Goal: Information Seeking & Learning: Learn about a topic

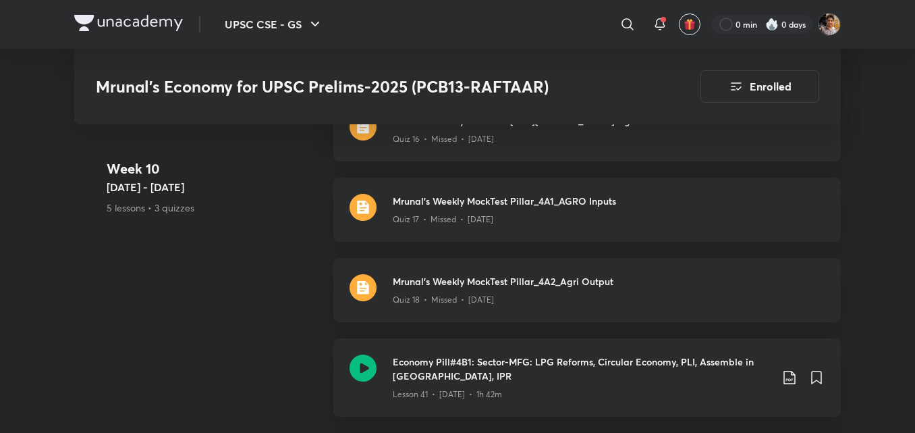
scroll to position [6031, 0]
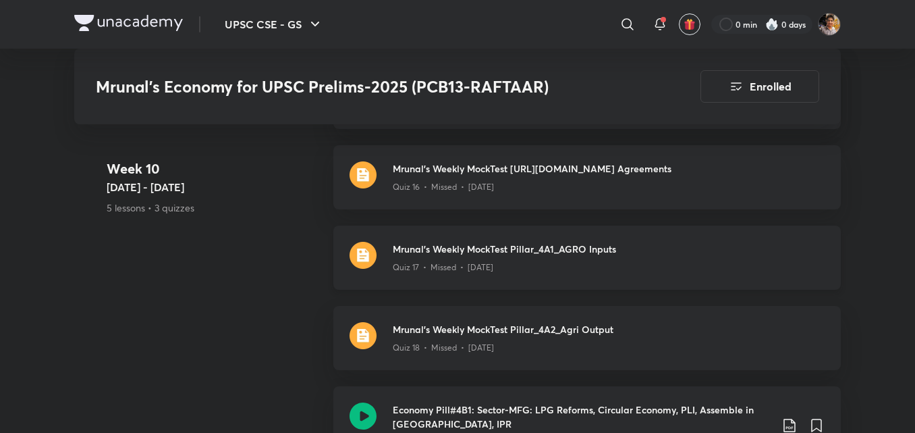
click at [665, 256] on div "Quiz 17 • Missed • [DATE]" at bounding box center [609, 265] width 432 height 18
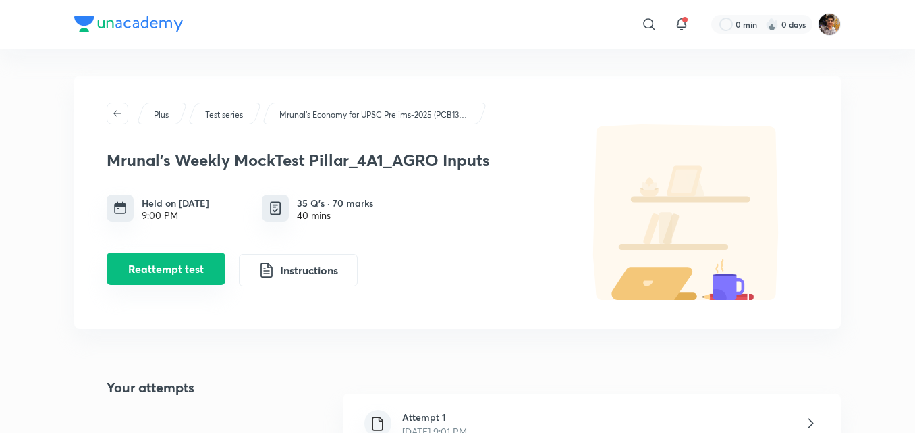
click at [186, 268] on button "Reattempt test" at bounding box center [166, 268] width 119 height 32
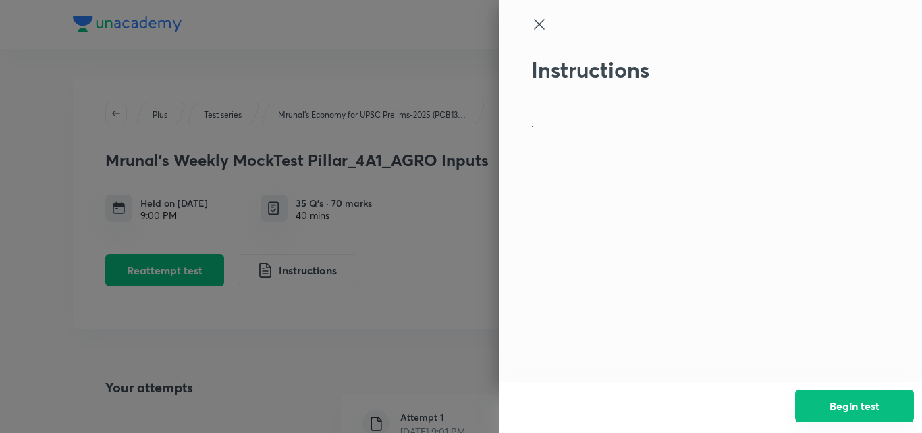
click at [832, 401] on button "Begin test" at bounding box center [854, 405] width 119 height 32
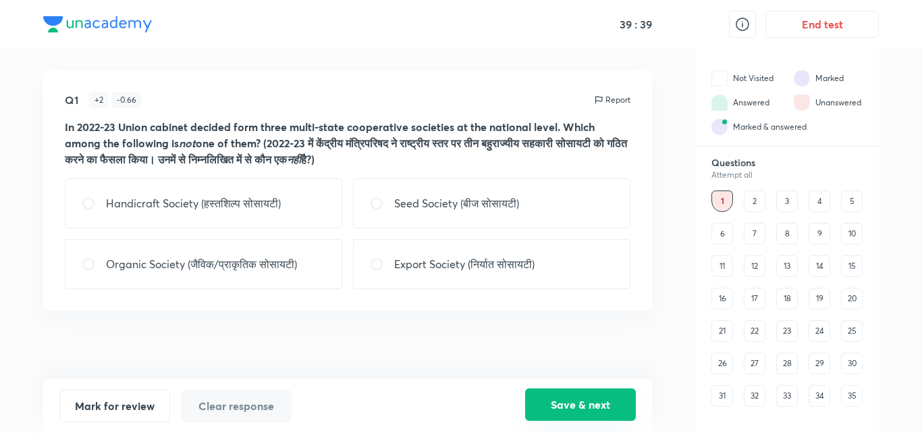
click at [617, 399] on button "Save & next" at bounding box center [580, 404] width 111 height 32
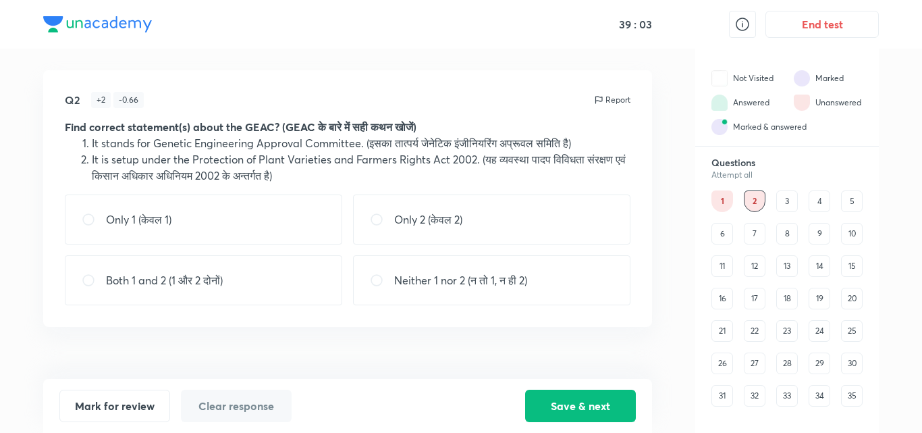
click at [202, 281] on p "Both 1 and 2 (1 और 2 दोनों)" at bounding box center [164, 280] width 117 height 16
radio input "true"
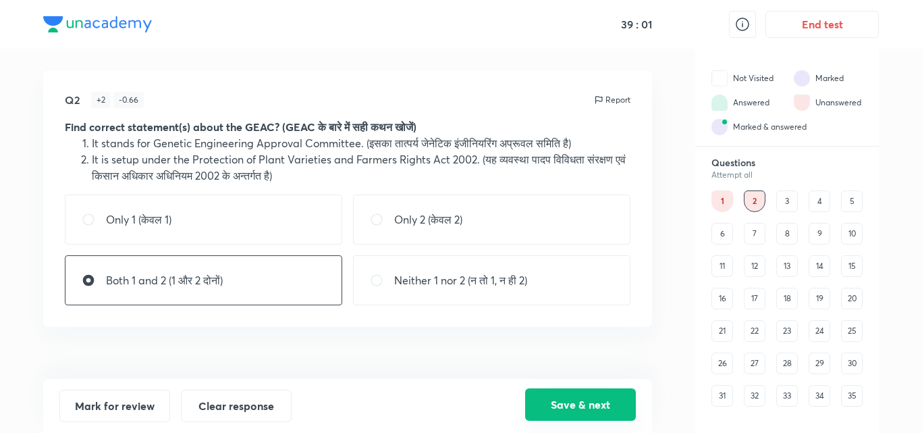
click at [600, 400] on button "Save & next" at bounding box center [580, 404] width 111 height 32
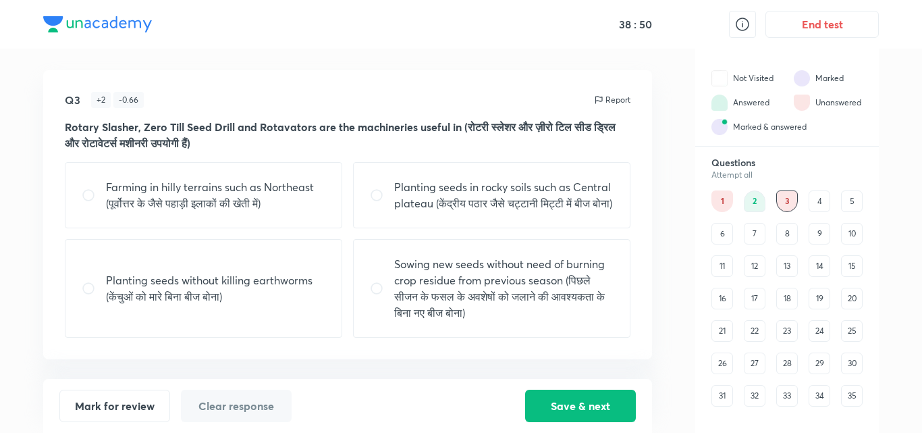
click at [540, 306] on p "Sowing new seeds without need of burning crop residue from previous season (पिछ…" at bounding box center [503, 288] width 219 height 65
radio input "true"
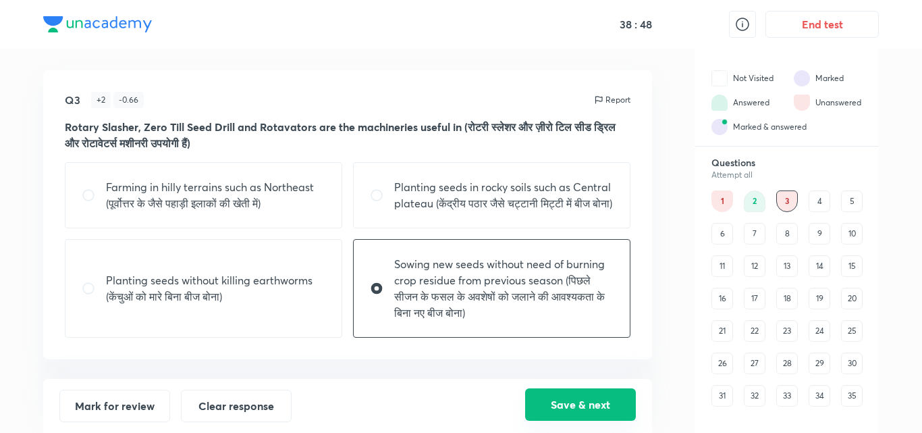
click at [576, 413] on button "Save & next" at bounding box center [580, 404] width 111 height 32
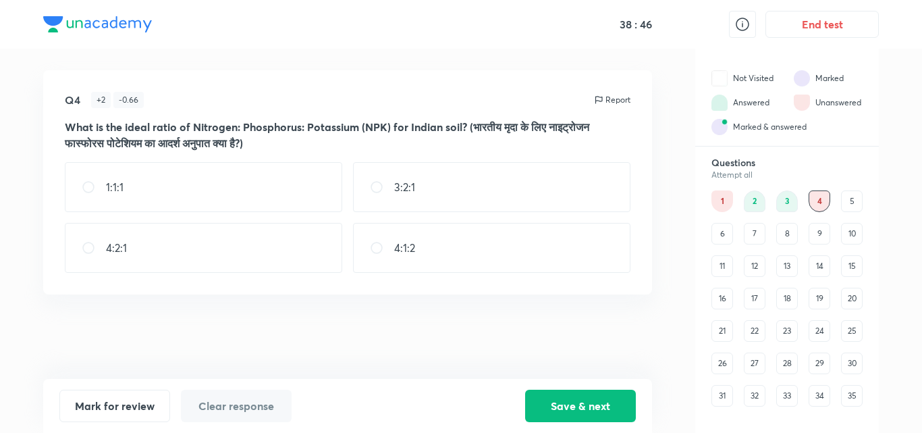
click at [192, 245] on div "4:2:1" at bounding box center [203, 248] width 277 height 50
radio input "true"
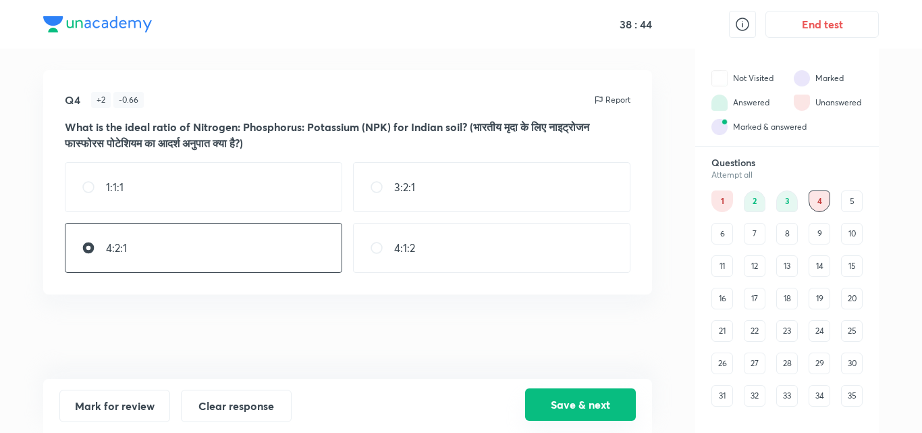
click at [545, 400] on button "Save & next" at bounding box center [580, 404] width 111 height 32
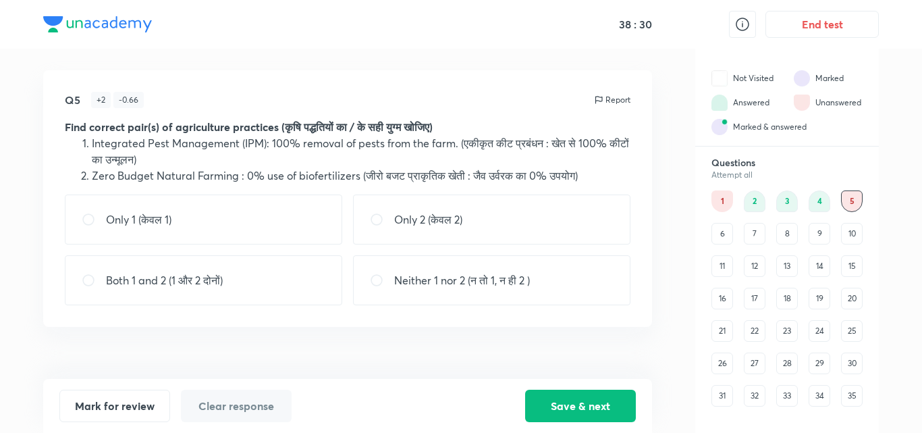
click at [530, 277] on p "Neither 1 nor 2 (न तो 1, न ही 2 )" at bounding box center [462, 280] width 136 height 16
radio input "true"
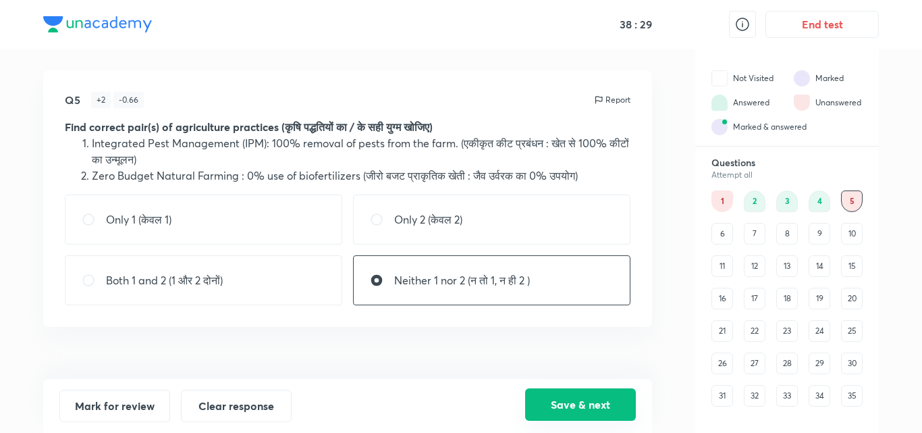
click at [595, 408] on button "Save & next" at bounding box center [580, 404] width 111 height 32
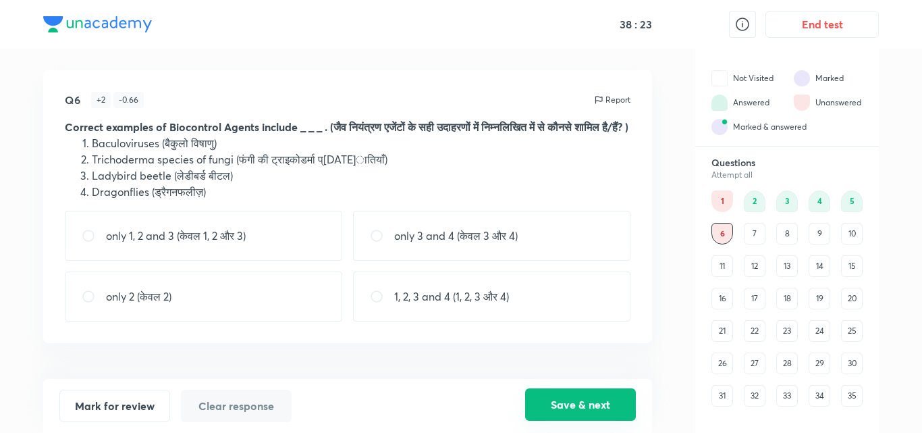
click at [595, 408] on button "Save & next" at bounding box center [580, 404] width 111 height 32
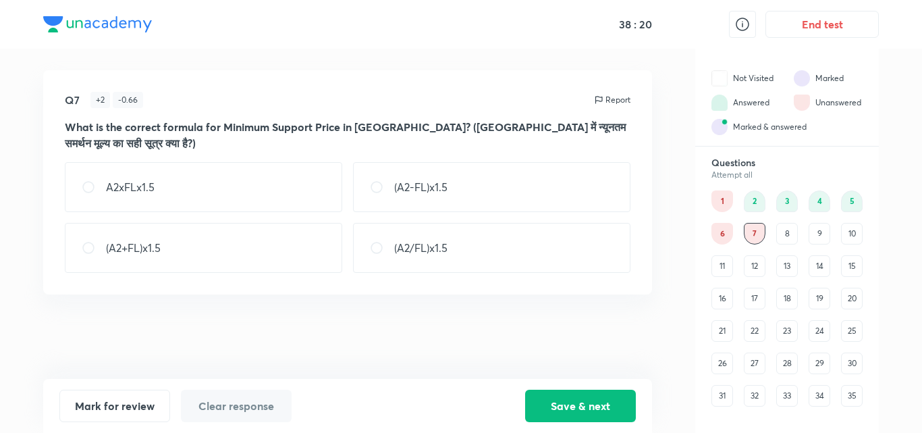
click at [241, 233] on div "(A2+FL)x1.5" at bounding box center [203, 248] width 277 height 50
radio input "true"
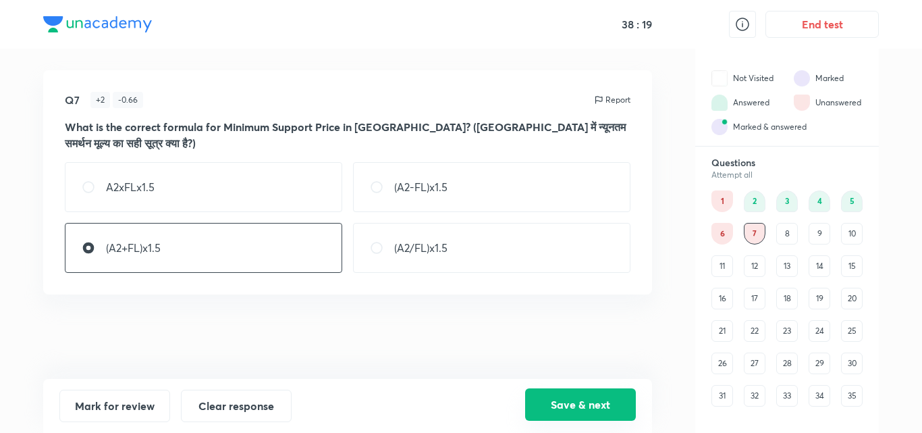
click at [568, 412] on button "Save & next" at bounding box center [580, 404] width 111 height 32
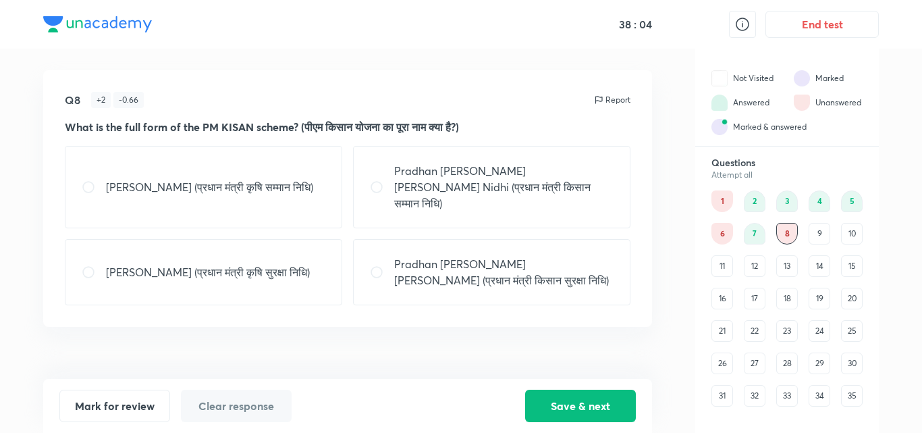
drag, startPoint x: 568, startPoint y: 412, endPoint x: 572, endPoint y: 187, distance: 225.4
click at [572, 187] on div "Q8 + 2 - 0.66 Report What is the full form of the PM KISAN scheme? (पीएम किसान …" at bounding box center [347, 241] width 609 height 384
click at [572, 187] on p "Pradhan [PERSON_NAME] [PERSON_NAME] Nidhi (प्रधान मंत्री किसान सम्मान निधि)" at bounding box center [503, 187] width 219 height 49
radio input "true"
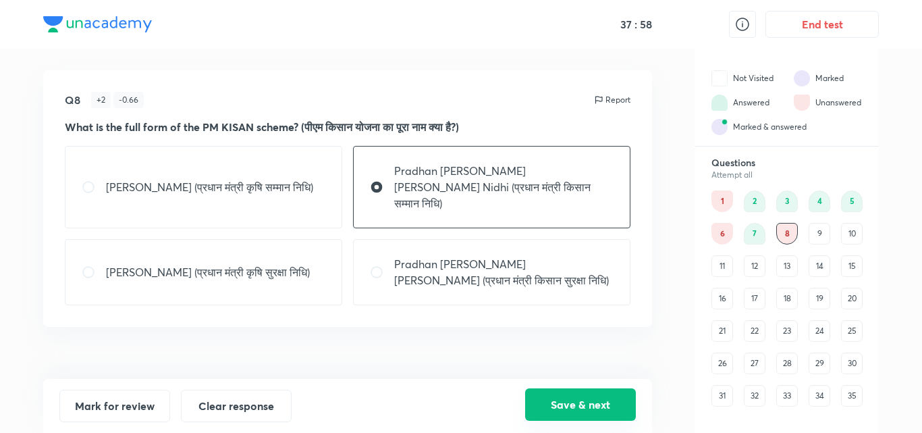
click at [590, 397] on button "Save & next" at bounding box center [580, 404] width 111 height 32
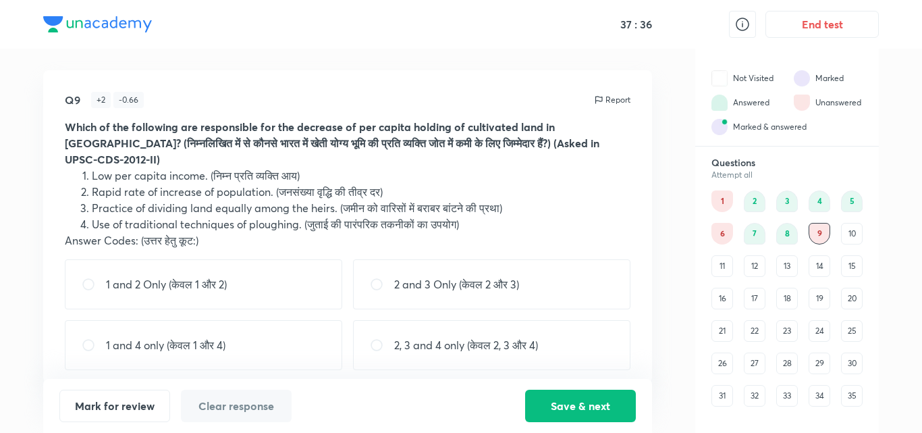
click at [464, 336] on div "2, 3 and 4 only (केवल 2, 3 और 4)" at bounding box center [491, 345] width 277 height 50
radio input "true"
click at [466, 267] on div "2 and 3 Only (केवल 2 और 3)" at bounding box center [491, 284] width 277 height 50
radio input "true"
radio input "false"
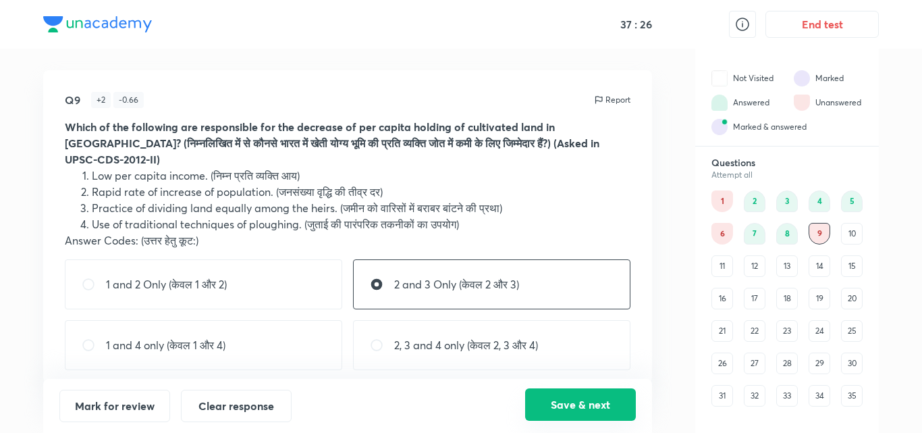
click at [594, 410] on button "Save & next" at bounding box center [580, 404] width 111 height 32
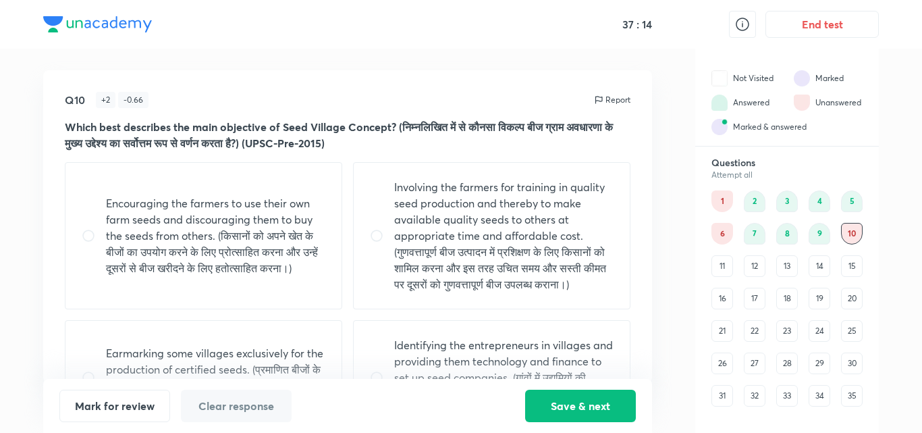
click at [590, 281] on p "Involving the farmers for training in quality seed production and thereby to ma…" at bounding box center [503, 235] width 219 height 113
radio input "true"
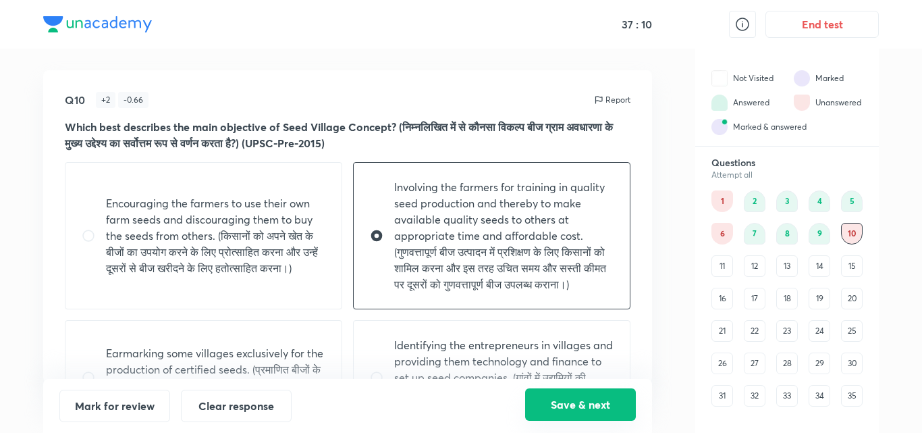
click at [598, 403] on button "Save & next" at bounding box center [580, 404] width 111 height 32
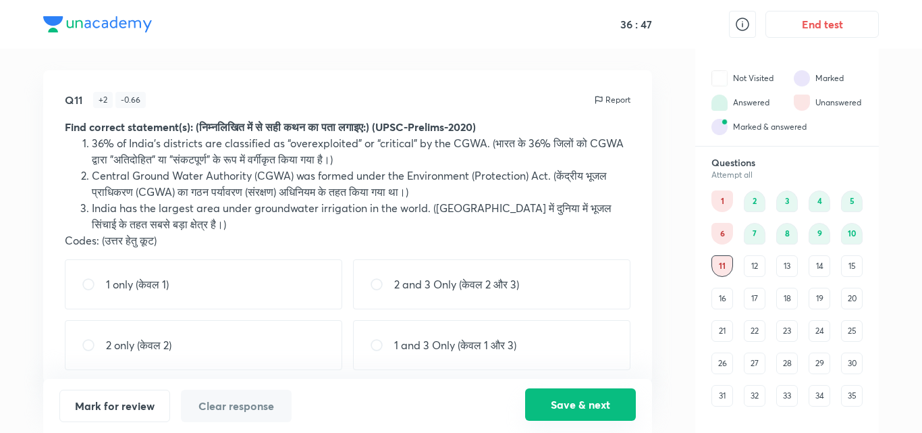
click at [598, 403] on button "Save & next" at bounding box center [580, 404] width 111 height 32
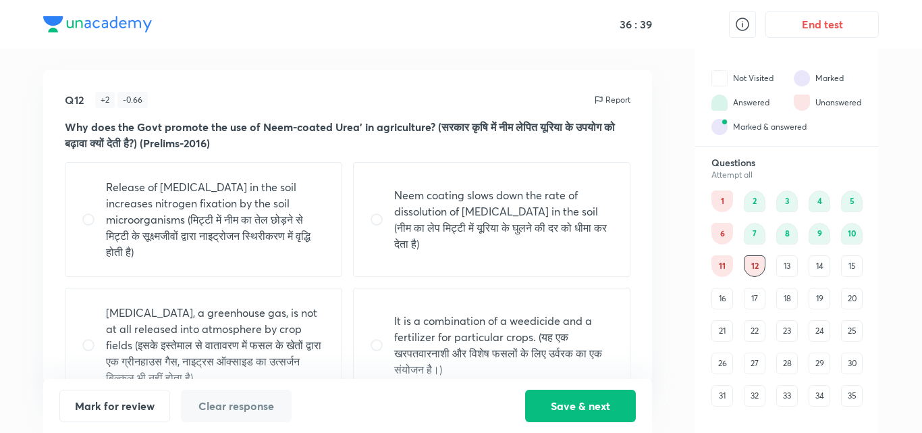
click at [563, 200] on p "Neem coating slows down the rate of dissolution of [MEDICAL_DATA] in the soil (…" at bounding box center [503, 219] width 219 height 65
radio input "true"
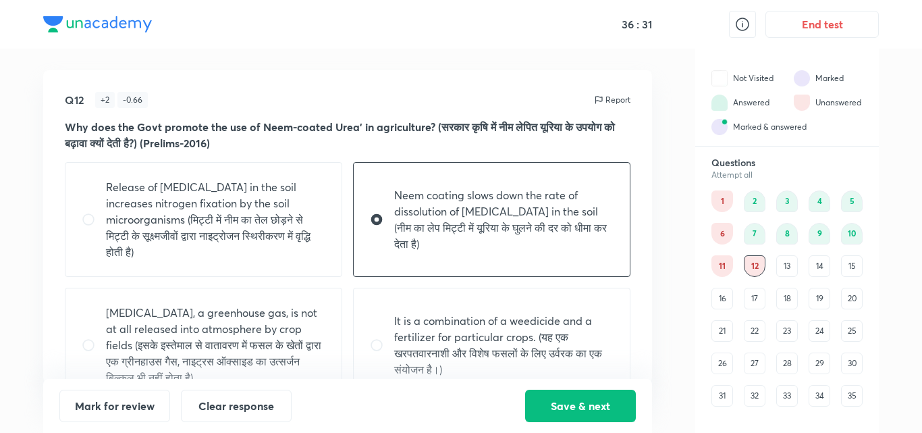
click at [614, 428] on div "Mark for review Clear response Save & next" at bounding box center [347, 406] width 609 height 54
click at [608, 407] on button "Save & next" at bounding box center [580, 404] width 111 height 32
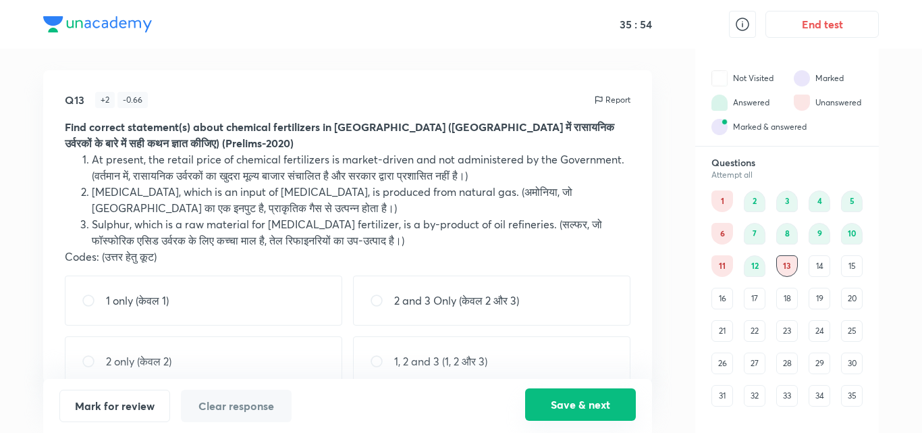
click at [605, 399] on button "Save & next" at bounding box center [580, 404] width 111 height 32
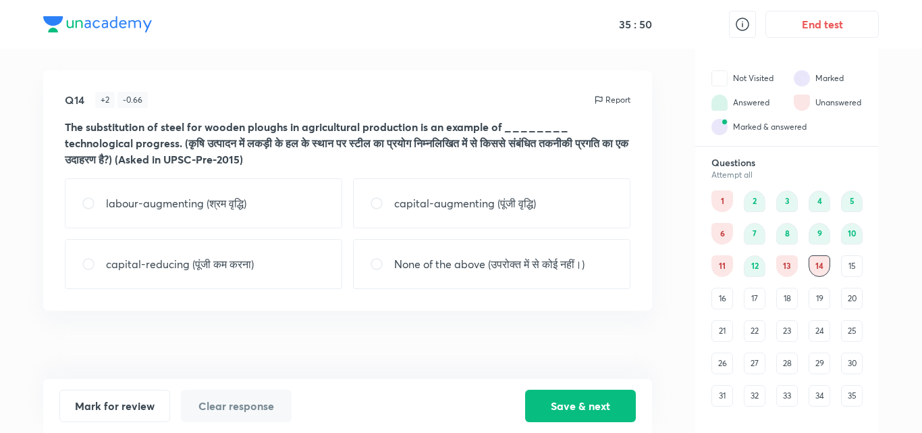
click at [529, 204] on p "capital-augmenting (पूंजी वृद्धि)" at bounding box center [465, 203] width 142 height 16
radio input "true"
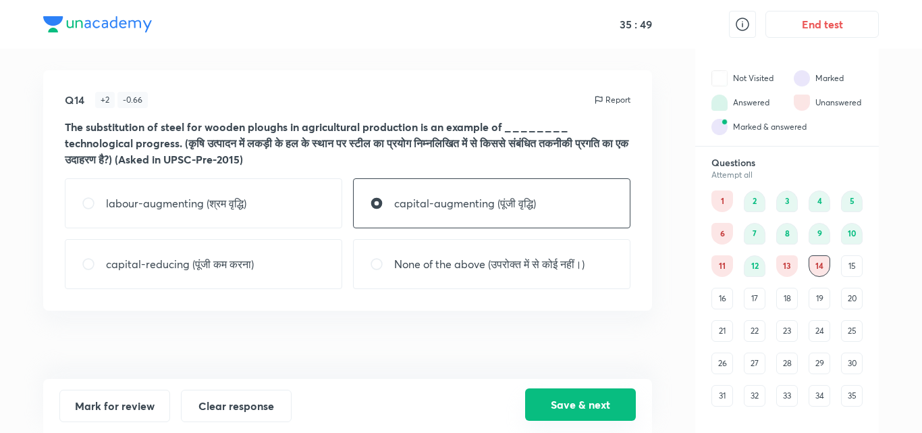
click at [576, 411] on button "Save & next" at bounding box center [580, 404] width 111 height 32
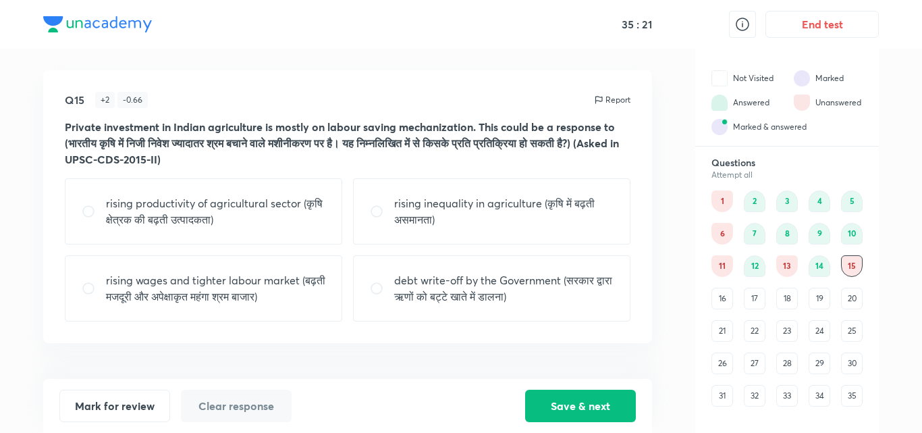
click at [244, 285] on p "rising wages and tighter labour market (बढ़ती मजदूरी और अपेक्षाकृत महंगा श्रम ब…" at bounding box center [215, 288] width 219 height 32
radio input "true"
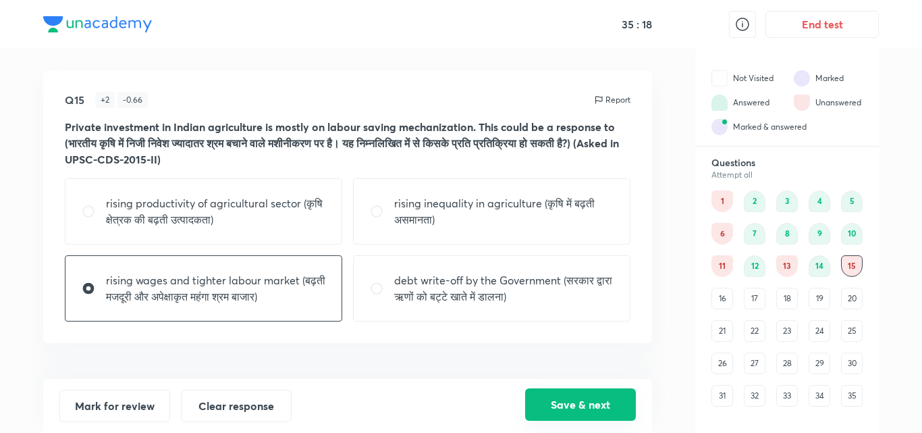
click at [586, 403] on button "Save & next" at bounding box center [580, 404] width 111 height 32
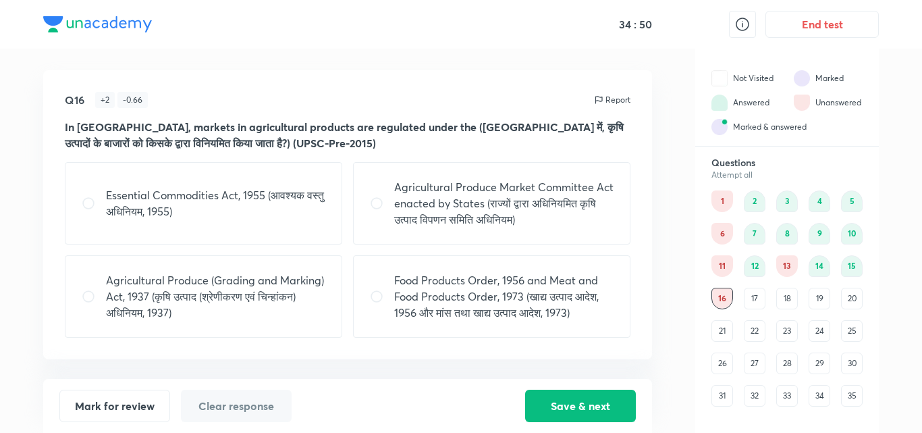
click at [446, 205] on p "Agricultural Produce Market Committee Act enacted by States (राज्यों द्वारा अधि…" at bounding box center [503, 203] width 219 height 49
radio input "true"
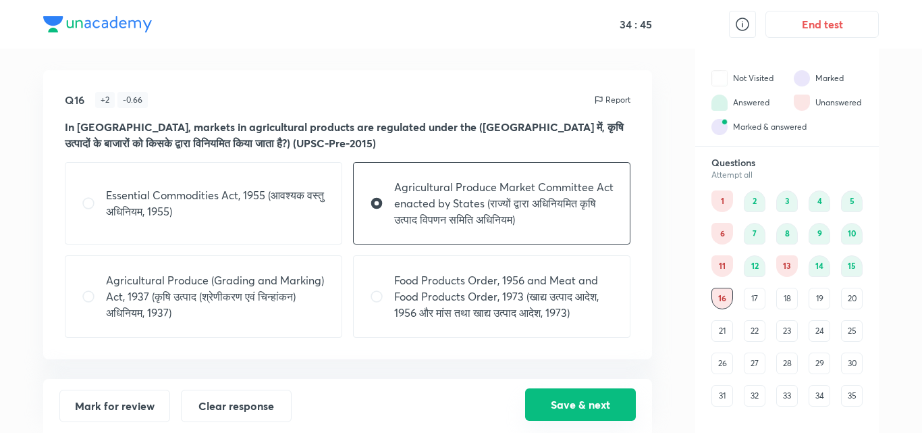
click at [569, 391] on button "Save & next" at bounding box center [580, 404] width 111 height 32
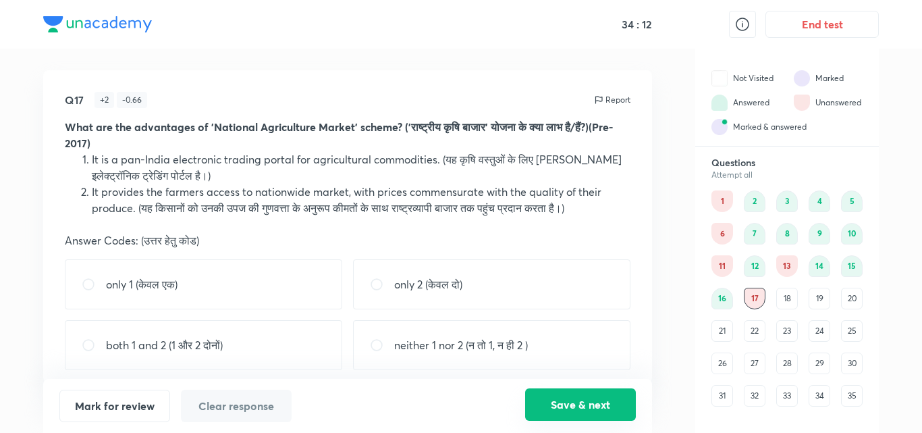
click at [569, 391] on button "Save & next" at bounding box center [580, 404] width 111 height 32
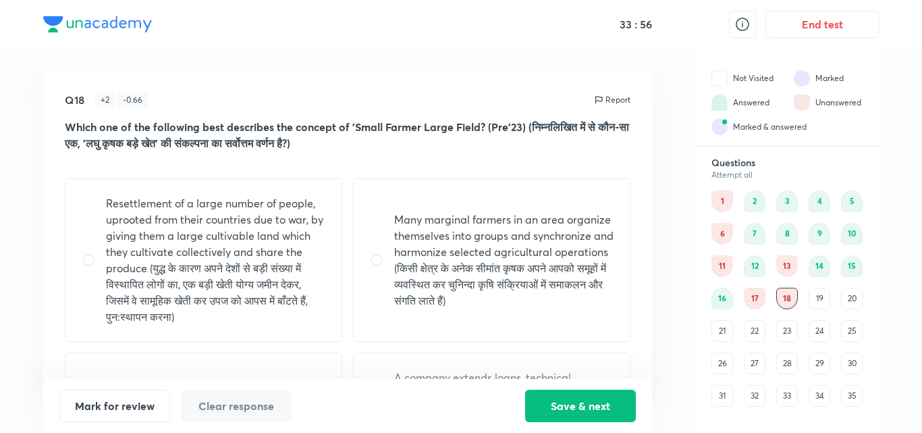
drag, startPoint x: 571, startPoint y: 139, endPoint x: 575, endPoint y: 166, distance: 27.3
click at [575, 166] on div "Which one of the following best describes the concept of 'Small Farmer Large Fi…" at bounding box center [347, 143] width 565 height 49
drag, startPoint x: 601, startPoint y: 161, endPoint x: 600, endPoint y: 202, distance: 40.5
click at [600, 202] on div "Q18 + 2 - 0.66 Report Which one of the following best describes the concept of …" at bounding box center [347, 226] width 609 height 312
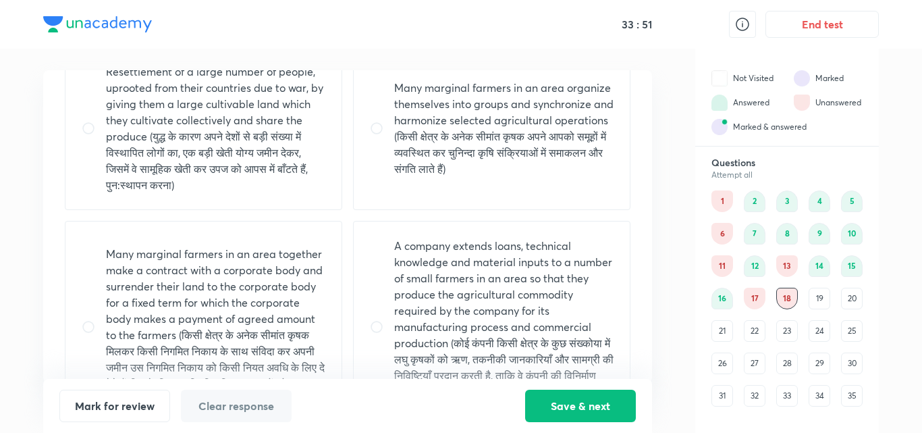
scroll to position [135, 0]
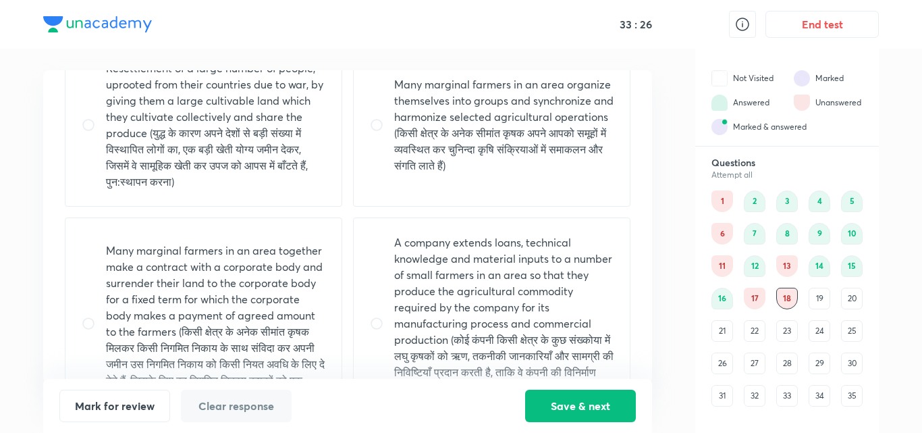
click at [540, 118] on p "Many marginal farmers in an area organize themselves into groups and synchroniz…" at bounding box center [503, 124] width 219 height 97
radio input "true"
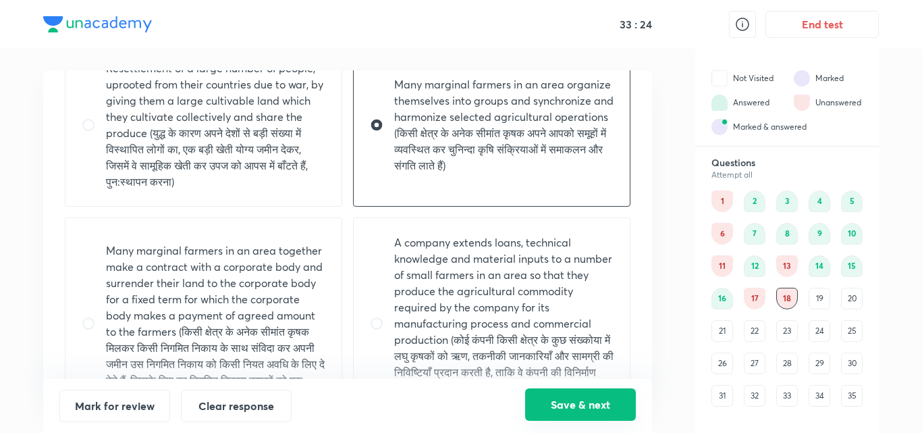
click at [569, 411] on button "Save & next" at bounding box center [580, 404] width 111 height 32
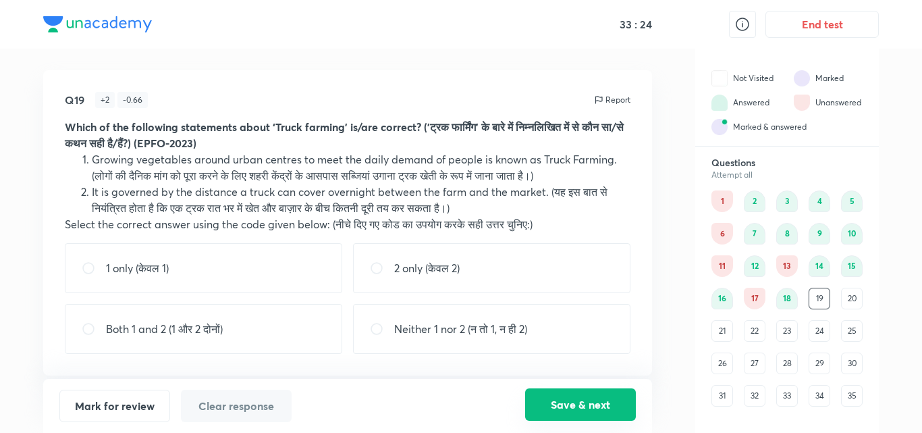
scroll to position [0, 0]
click at [234, 339] on div "Both 1 and 2 (1 और 2 दोनों)" at bounding box center [203, 329] width 277 height 50
radio input "true"
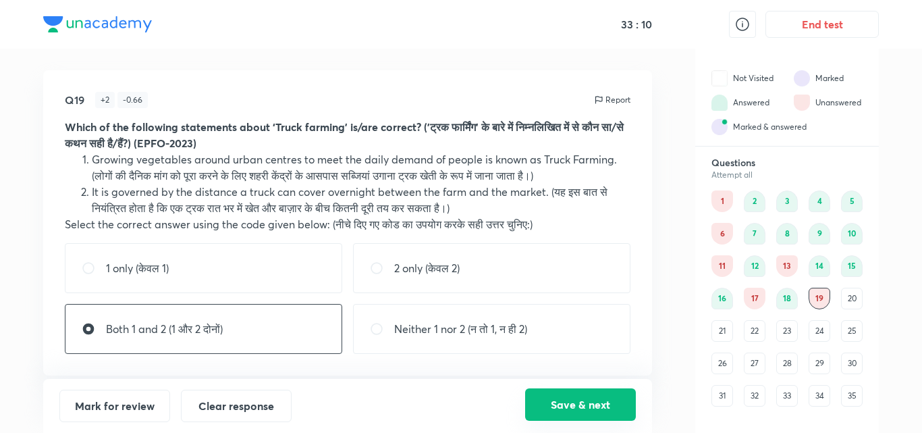
click at [558, 404] on button "Save & next" at bounding box center [580, 404] width 111 height 32
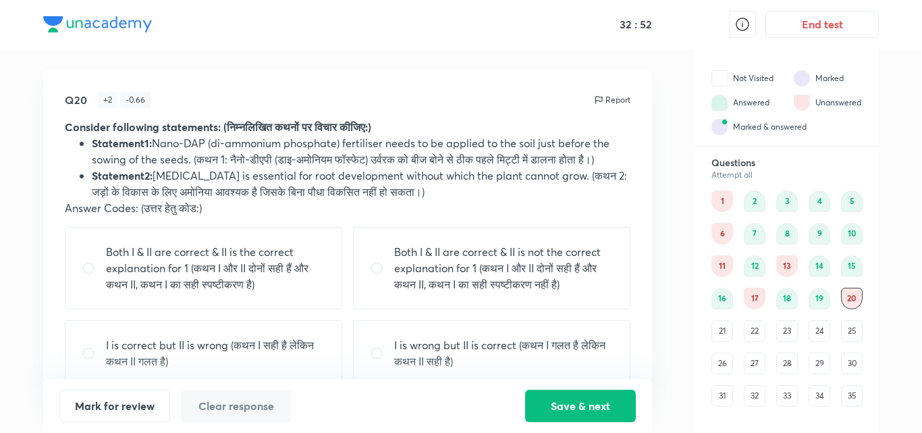
click at [207, 274] on p "Both I & II are correct & II is the correct explanation for 1 (कथन I और II दोनो…" at bounding box center [215, 268] width 219 height 49
radio input "true"
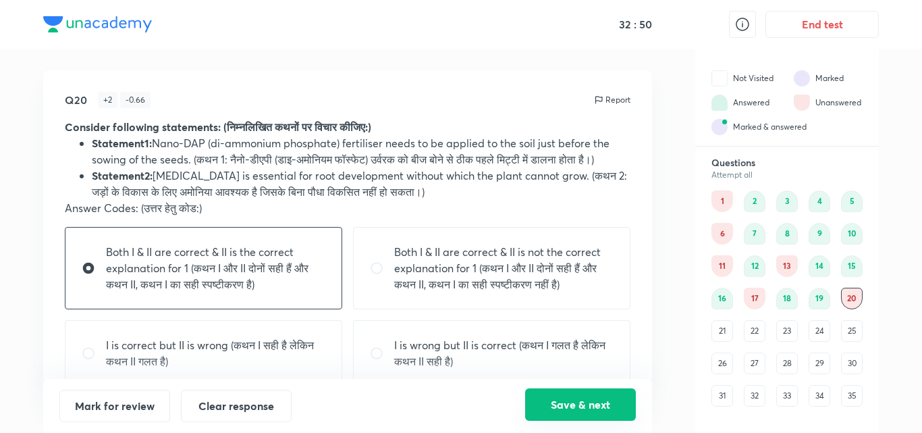
click at [623, 403] on button "Save & next" at bounding box center [580, 404] width 111 height 32
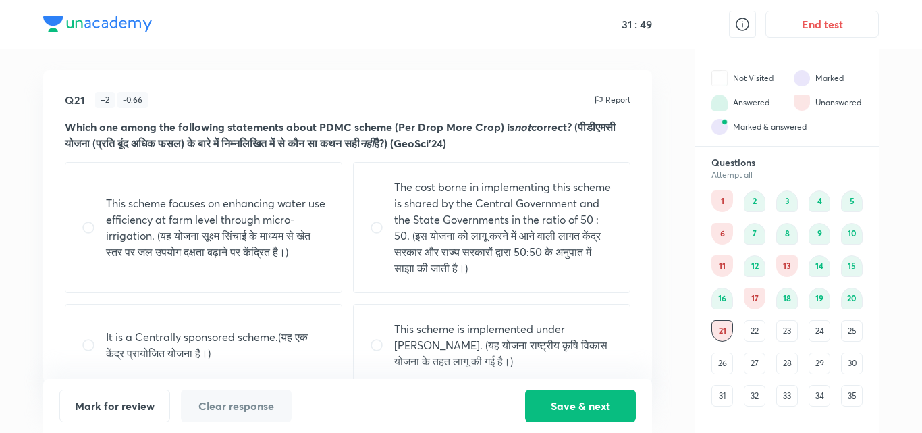
click at [169, 341] on p "It is a Centrally sponsored scheme.(यह एक केंद्र प्रायोजित योजना है।)" at bounding box center [215, 345] width 219 height 32
radio input "true"
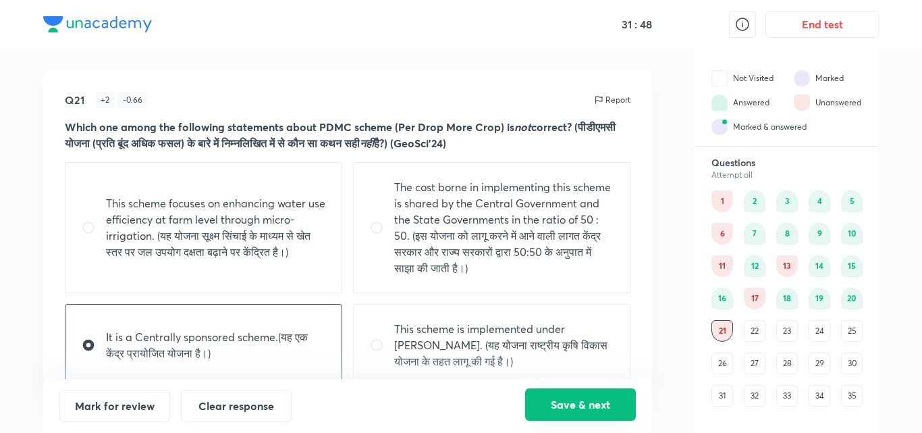
click at [584, 403] on button "Save & next" at bounding box center [580, 404] width 111 height 32
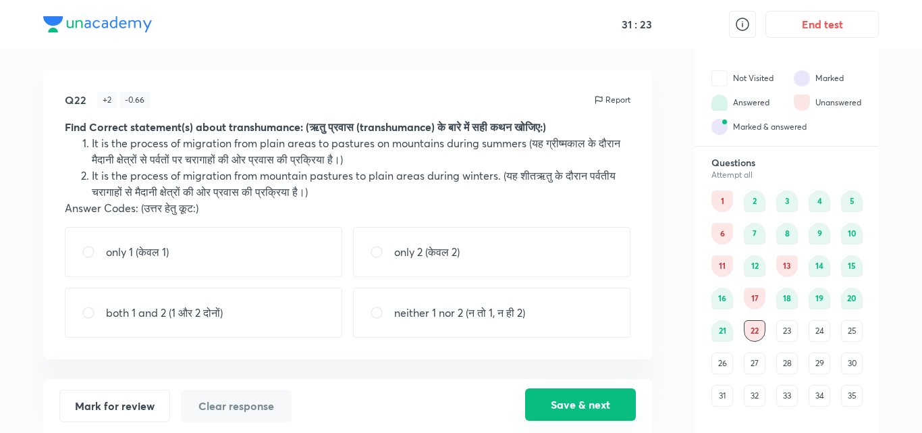
click at [605, 402] on button "Save & next" at bounding box center [580, 404] width 111 height 32
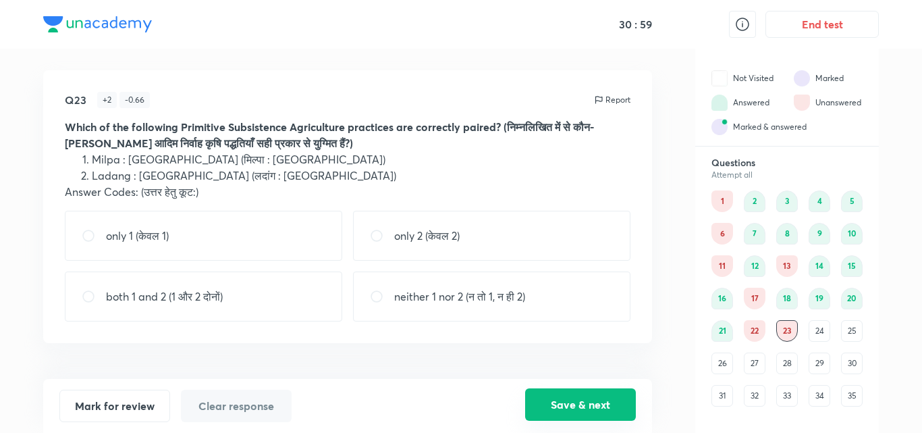
click at [605, 402] on button "Save & next" at bounding box center [580, 404] width 111 height 32
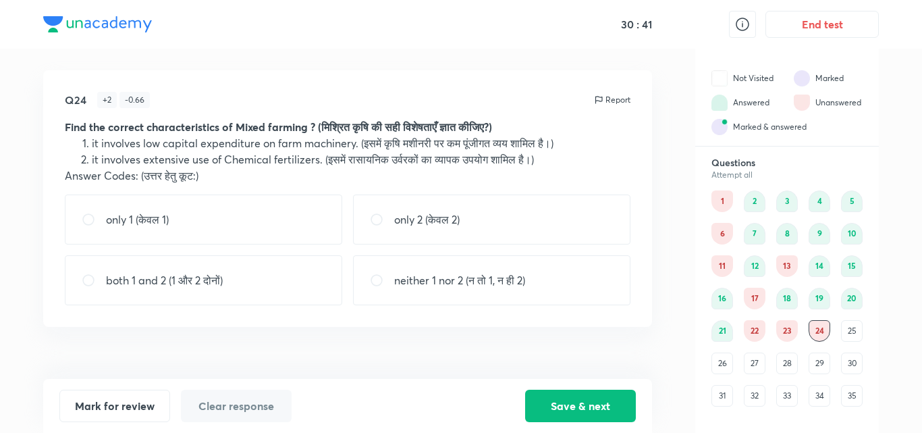
click at [511, 276] on p "neither 1 nor 2 (न तो 1, न ही 2)" at bounding box center [459, 280] width 131 height 16
radio input "true"
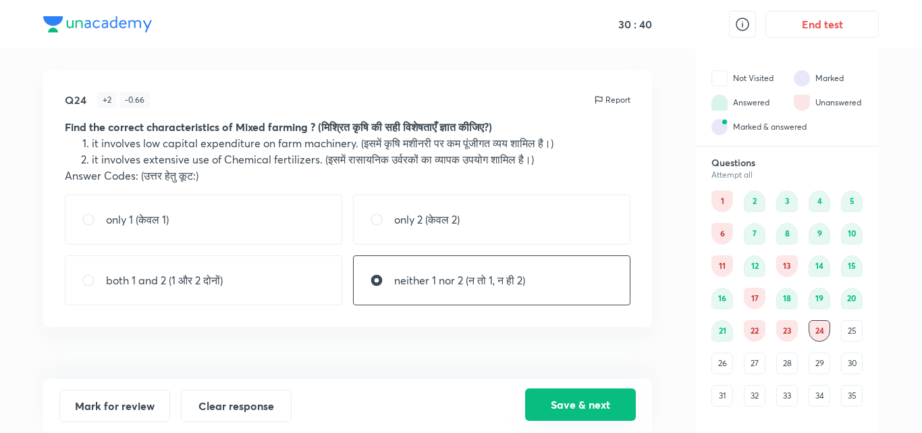
click at [565, 401] on button "Save & next" at bounding box center [580, 404] width 111 height 32
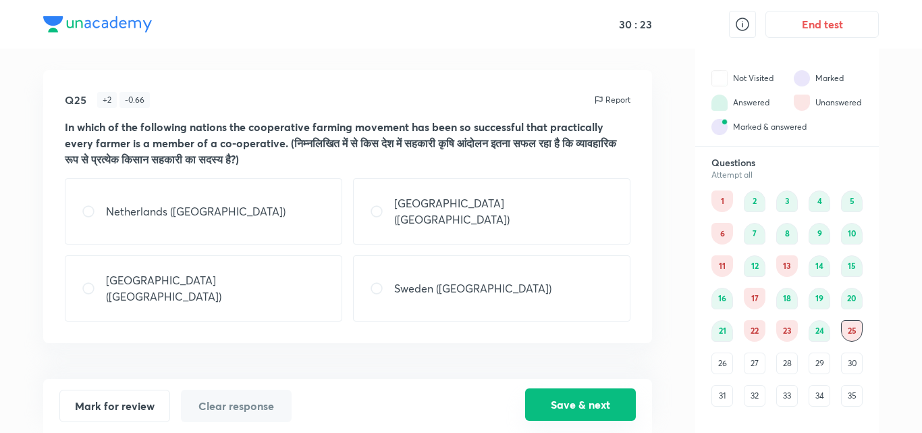
click at [565, 401] on button "Save & next" at bounding box center [580, 404] width 111 height 32
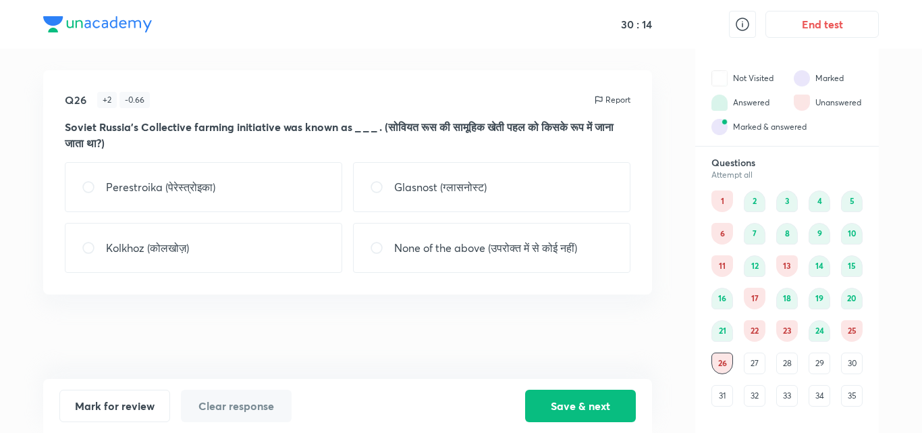
click at [542, 249] on p "None of the above (उपरोक्त में से कोई नहीं)" at bounding box center [485, 248] width 183 height 16
radio input "true"
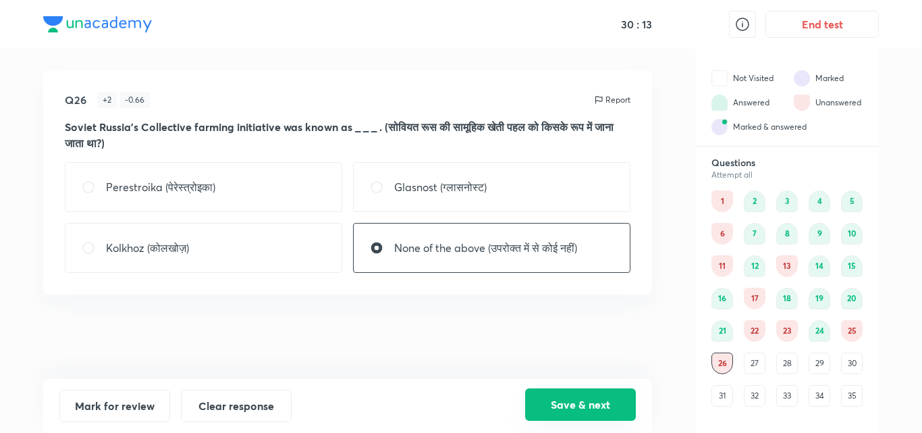
click at [578, 399] on button "Save & next" at bounding box center [580, 404] width 111 height 32
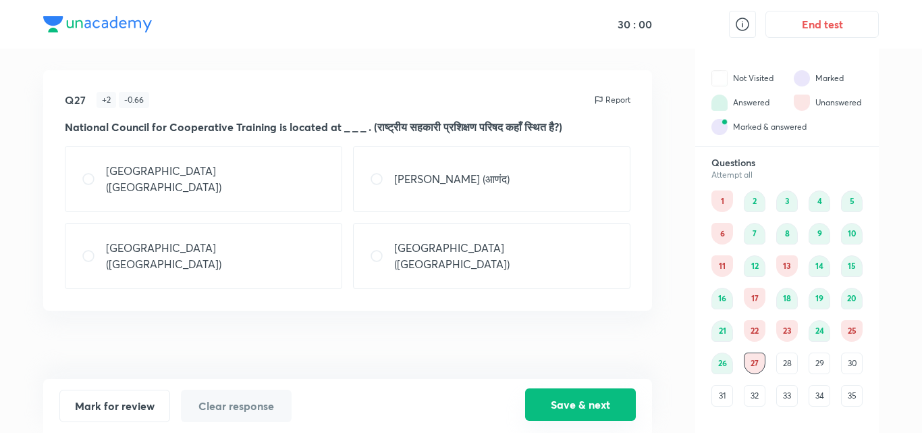
click at [578, 399] on button "Save & next" at bounding box center [580, 404] width 111 height 32
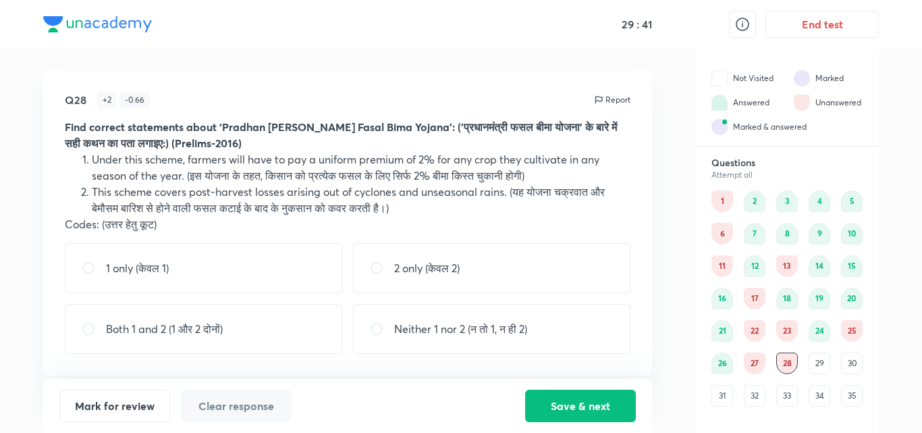
click at [285, 316] on div "Both 1 and 2 (1 और 2 दोनों)" at bounding box center [203, 329] width 277 height 50
radio input "true"
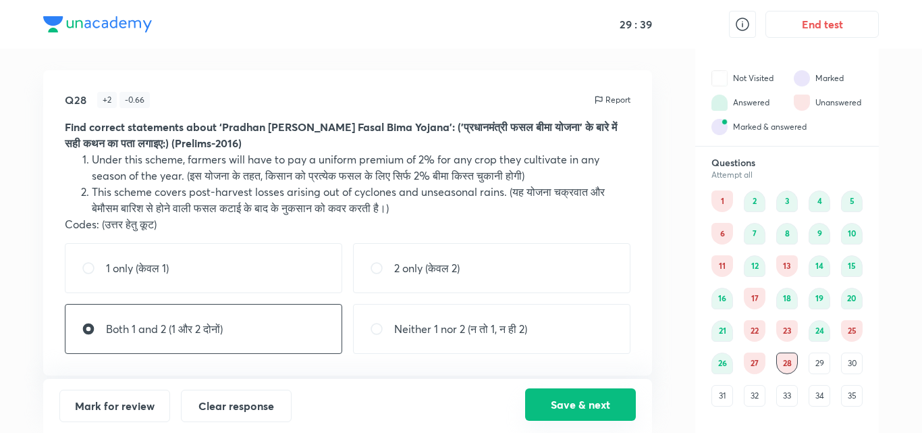
click at [564, 407] on button "Save & next" at bounding box center [580, 404] width 111 height 32
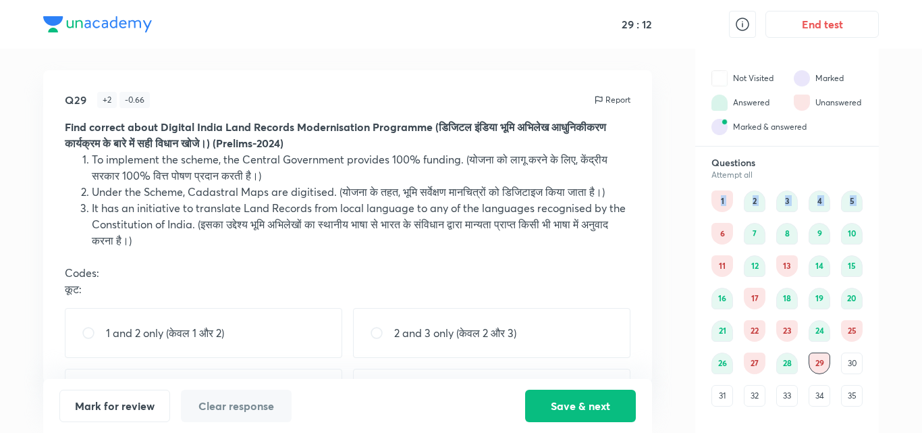
drag, startPoint x: 684, startPoint y: 185, endPoint x: 681, endPoint y: 223, distance: 38.6
click at [681, 223] on div "Q29 + 2 - 0.66 Report Find correct about Digital India Land Records Modernisati…" at bounding box center [460, 241] width 835 height 384
drag, startPoint x: 581, startPoint y: 212, endPoint x: 578, endPoint y: 245, distance: 33.2
click at [578, 245] on li "It has an initiative to translate Land Records from local language to any of th…" at bounding box center [361, 224] width 538 height 49
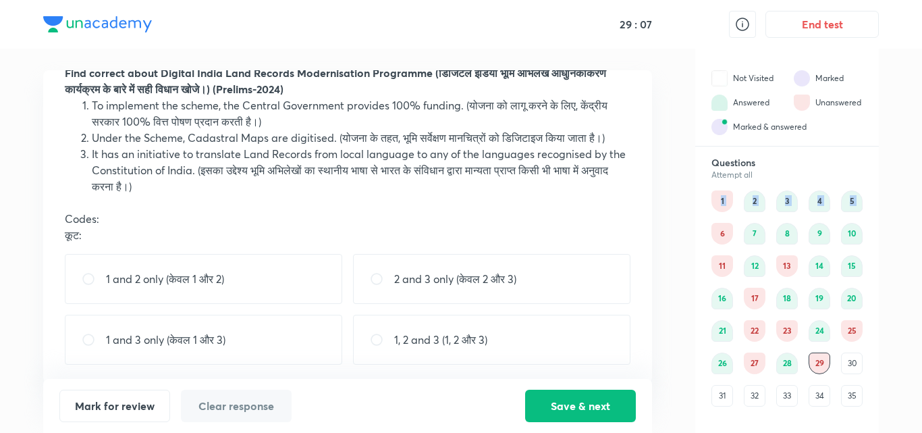
scroll to position [57, 0]
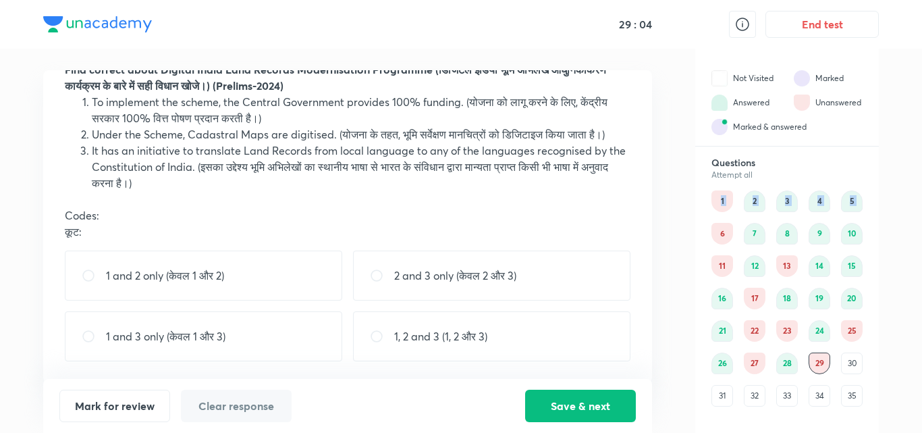
click at [503, 275] on p "2 and 3 only (केवल 2 और 3)" at bounding box center [455, 275] width 122 height 16
radio input "true"
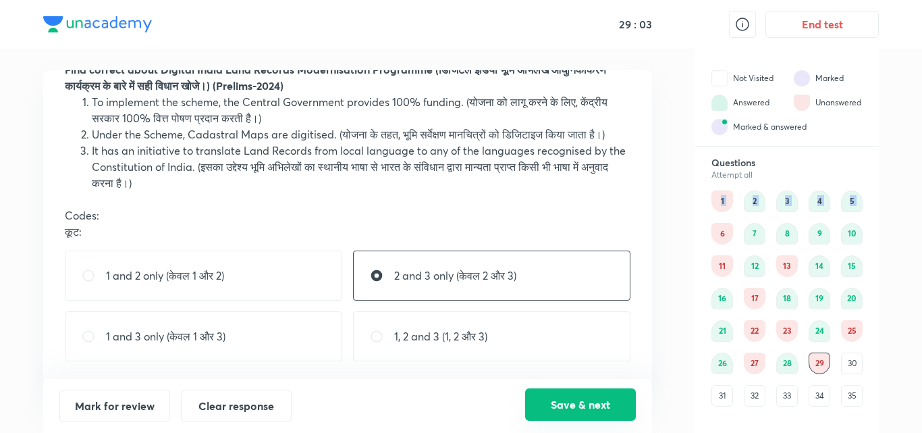
click at [594, 408] on button "Save & next" at bounding box center [580, 404] width 111 height 32
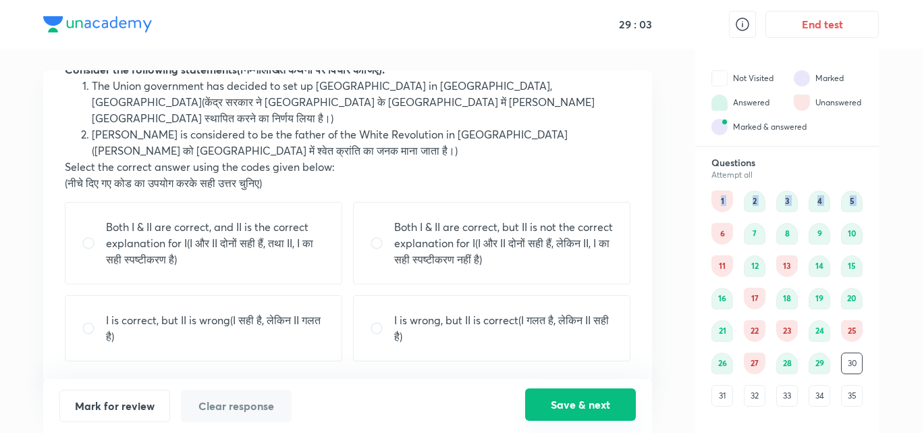
scroll to position [41, 0]
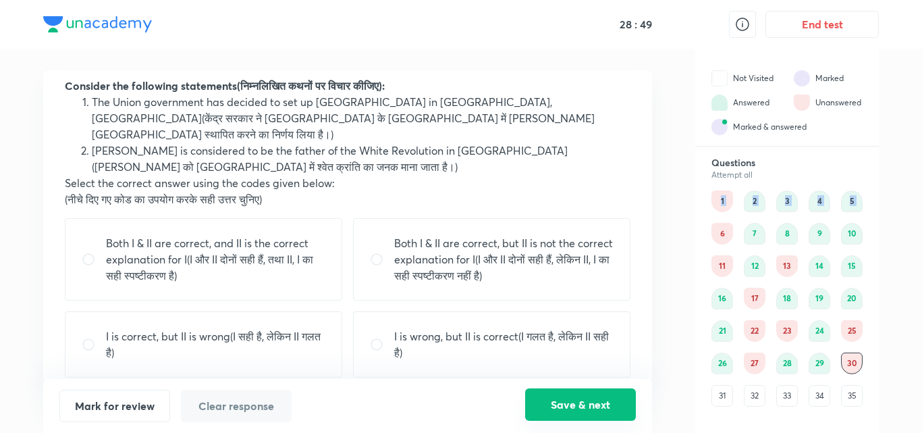
click at [594, 408] on button "Save & next" at bounding box center [580, 404] width 111 height 32
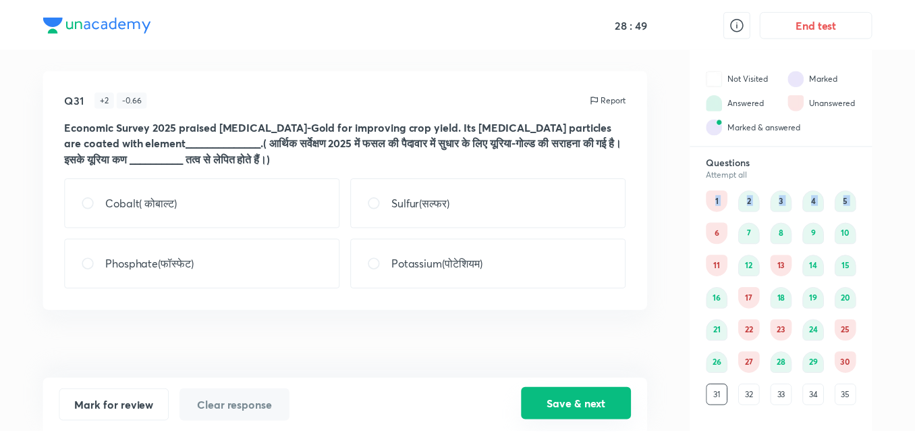
scroll to position [0, 0]
click at [594, 408] on button "Save & next" at bounding box center [580, 404] width 111 height 32
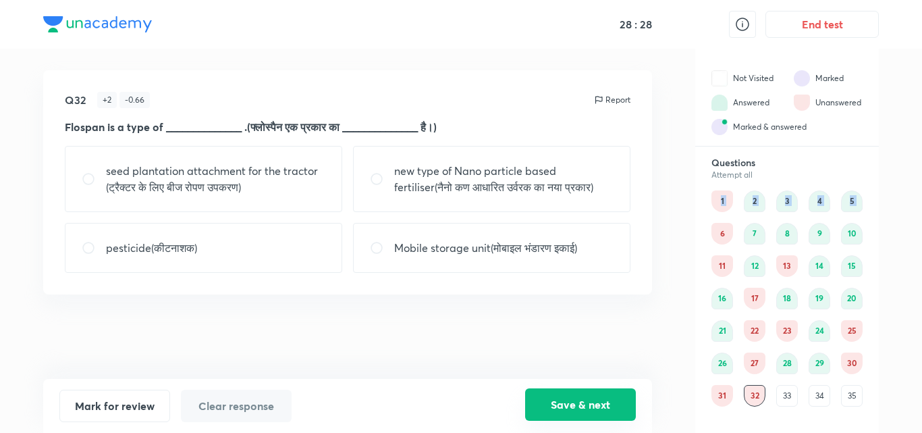
click at [594, 408] on button "Save & next" at bounding box center [580, 404] width 111 height 32
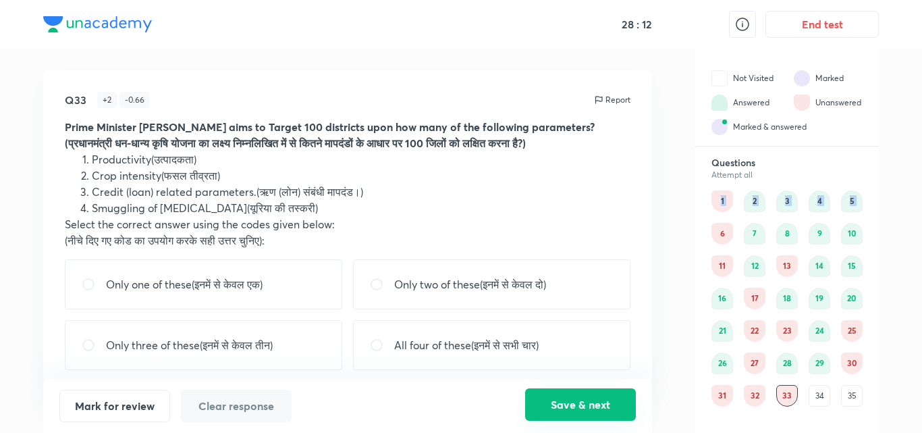
click at [594, 408] on button "Save & next" at bounding box center [580, 404] width 111 height 32
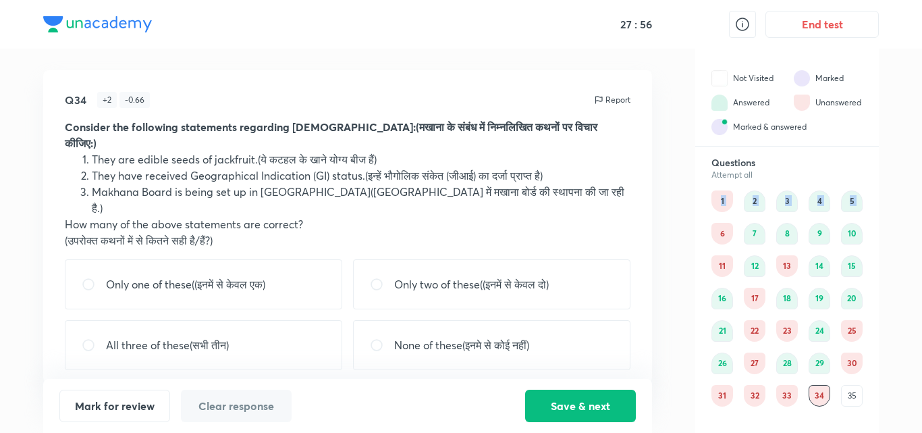
click at [269, 323] on div "All three of these(सभी तीन)" at bounding box center [203, 345] width 277 height 50
radio input "true"
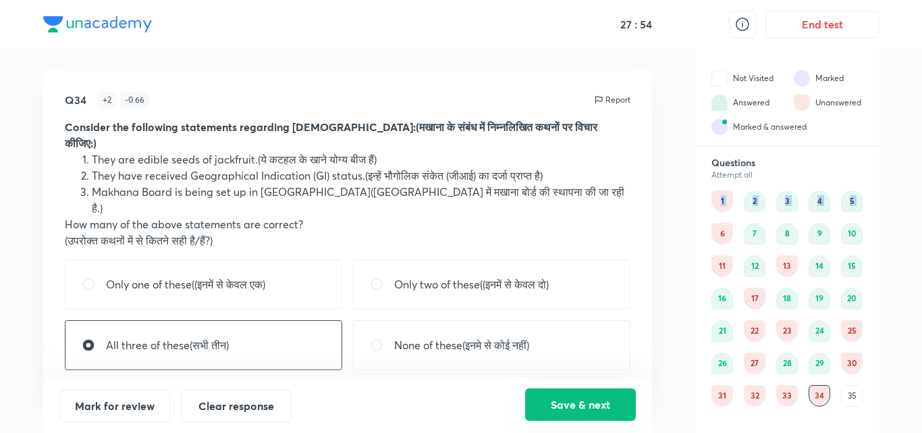
click at [547, 398] on button "Save & next" at bounding box center [580, 404] width 111 height 32
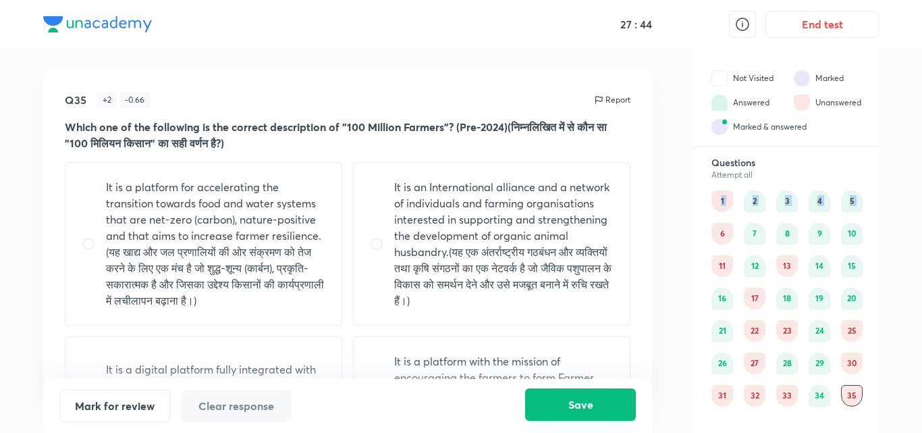
click at [547, 398] on button "Save" at bounding box center [580, 404] width 111 height 32
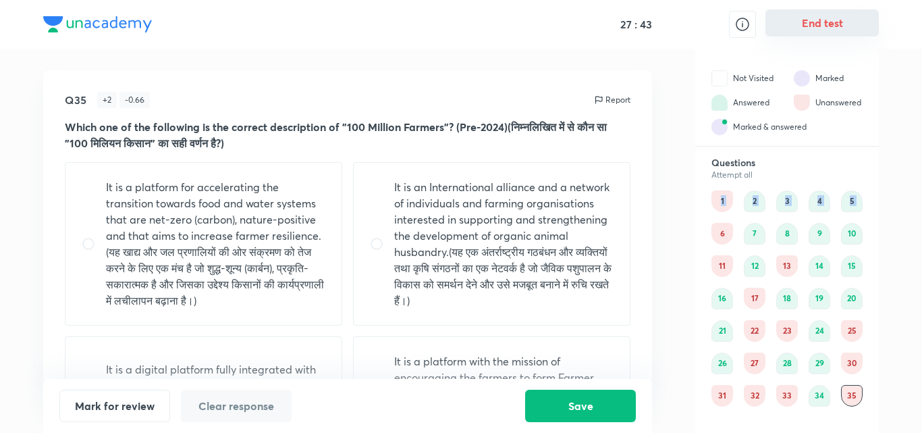
click at [839, 20] on button "End test" at bounding box center [821, 22] width 113 height 27
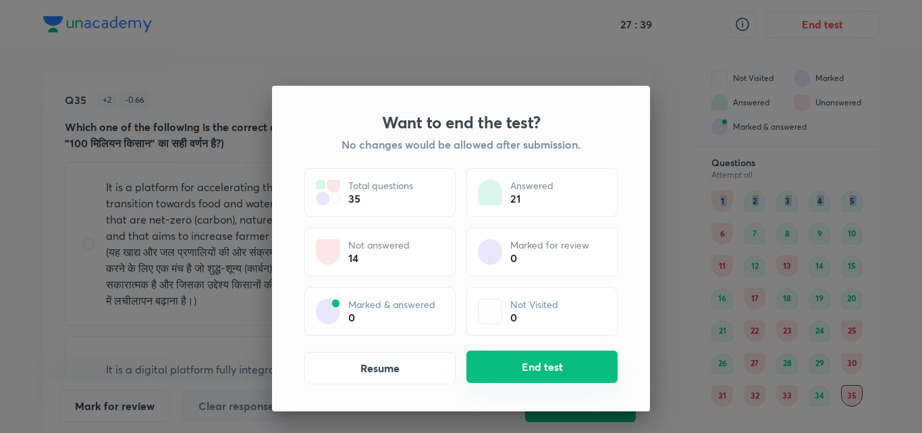
click at [586, 356] on button "End test" at bounding box center [541, 366] width 151 height 32
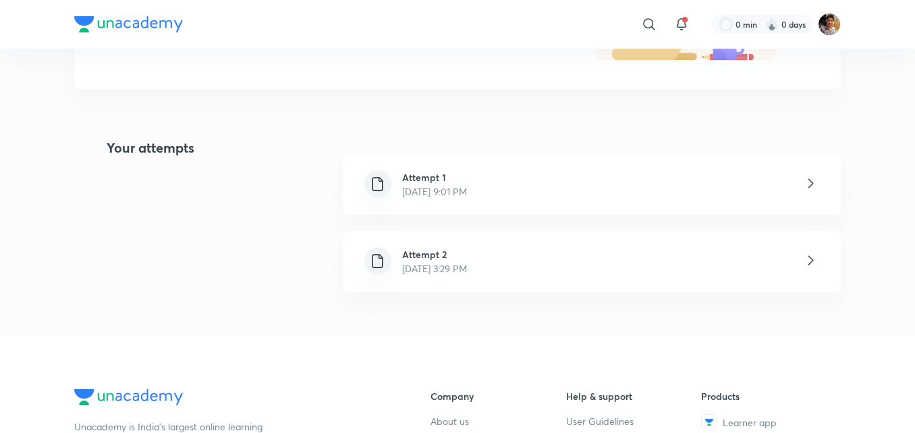
scroll to position [243, 0]
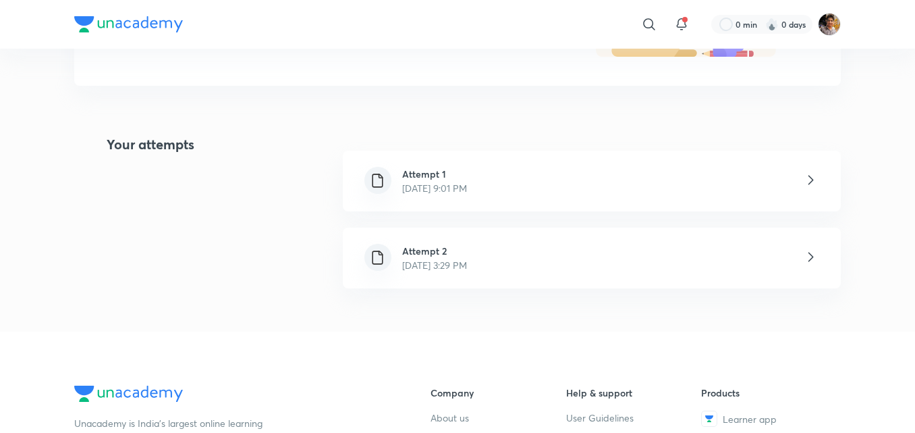
click at [478, 249] on div "Attempt 2 [DATE] 3:29 PM" at bounding box center [434, 258] width 86 height 28
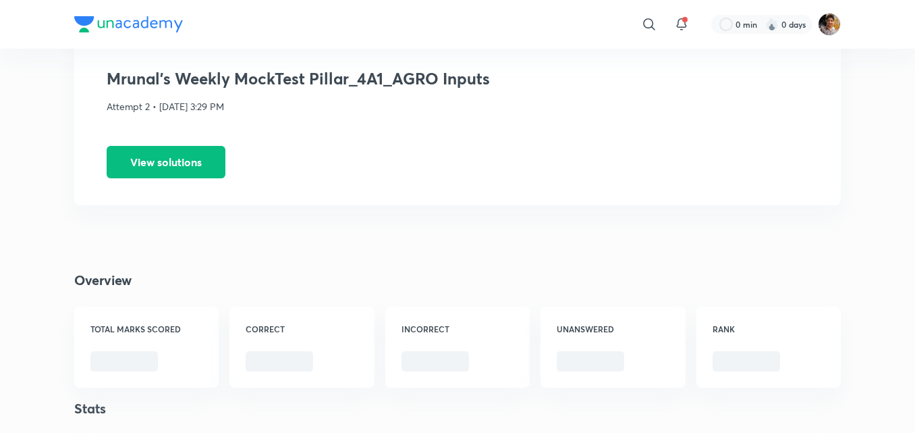
scroll to position [81, 0]
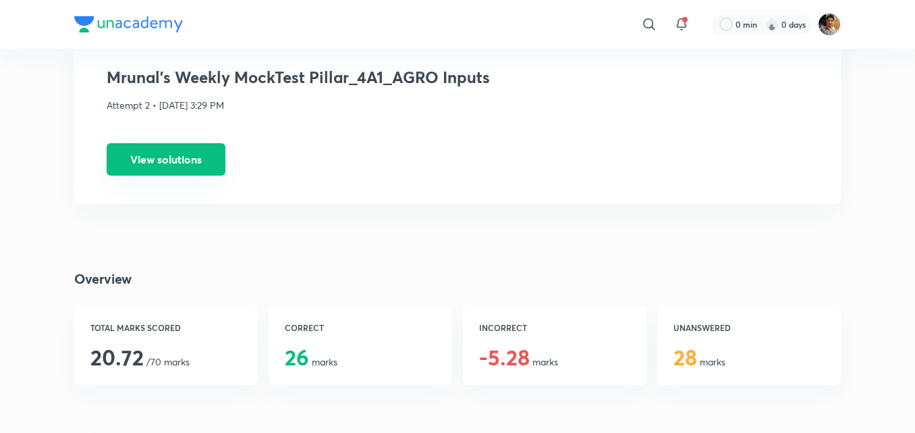
click at [187, 158] on button "View solutions" at bounding box center [166, 159] width 119 height 32
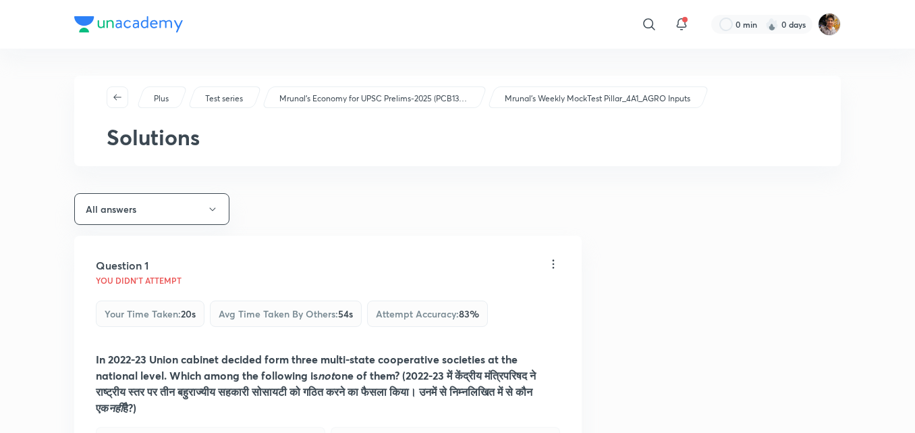
click at [187, 158] on div "Plus Test series Mrunal’s Economy for UPSC Prelims-2025 (PCB13-RAFTAAR) Mrunal'…" at bounding box center [457, 121] width 767 height 90
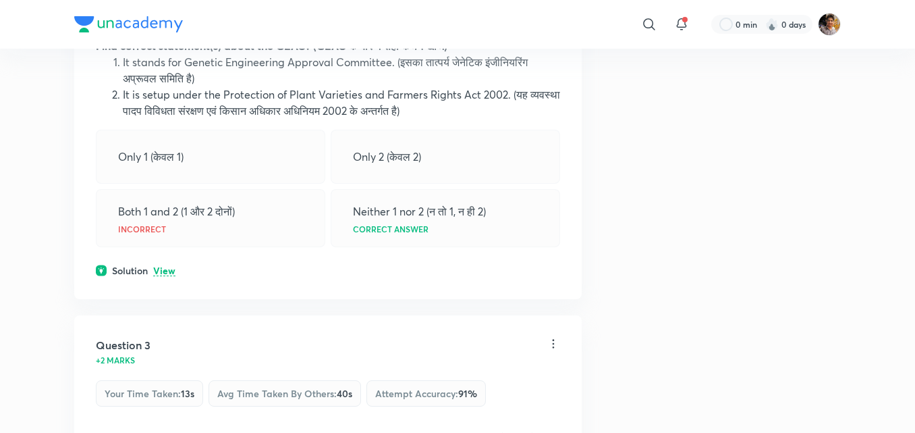
scroll to position [702, 0]
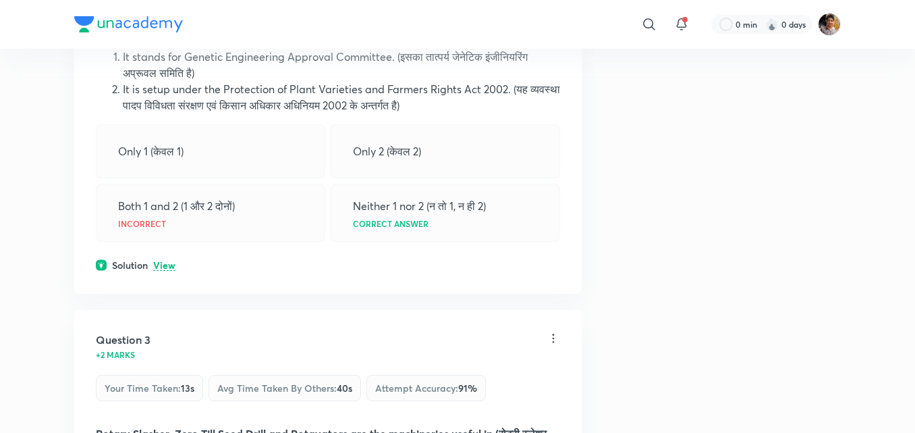
click at [150, 257] on div "Question 2 -0.66 marks Your time taken : 37s Avg time taken by others : 36s Att…" at bounding box center [327, 105] width 507 height 377
click at [163, 264] on p "View" at bounding box center [164, 265] width 22 height 10
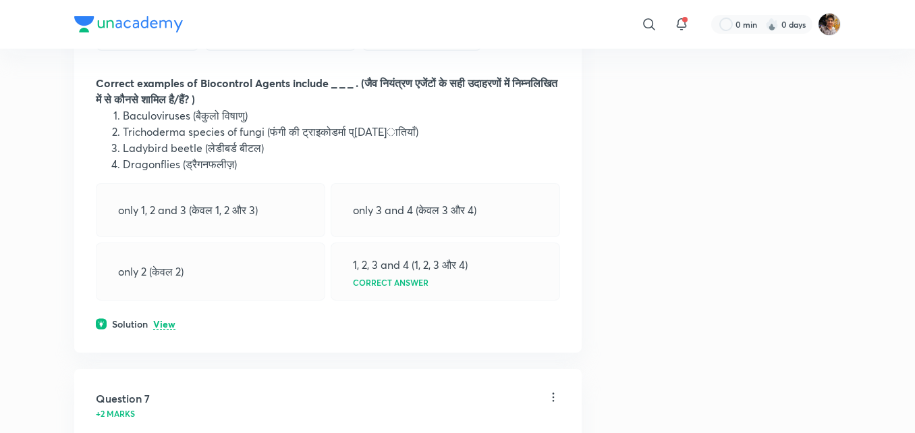
scroll to position [2321, 0]
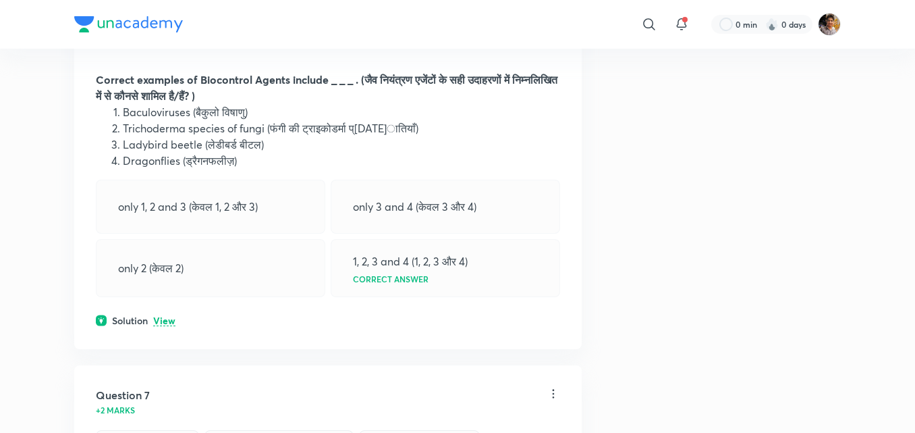
click at [165, 326] on p "View" at bounding box center [164, 321] width 22 height 10
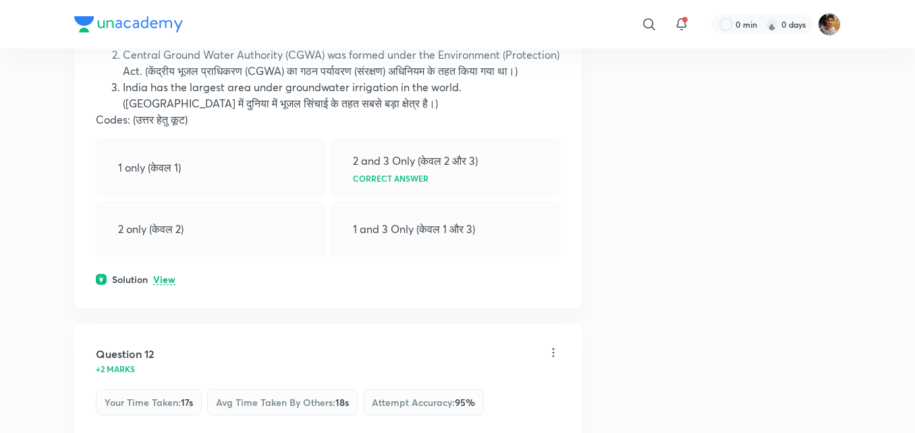
scroll to position [4669, 0]
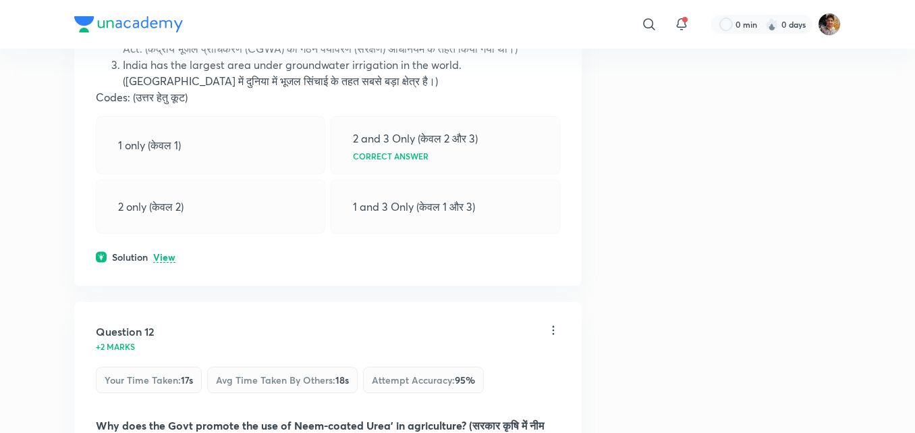
click at [172, 262] on p "View" at bounding box center [164, 257] width 22 height 10
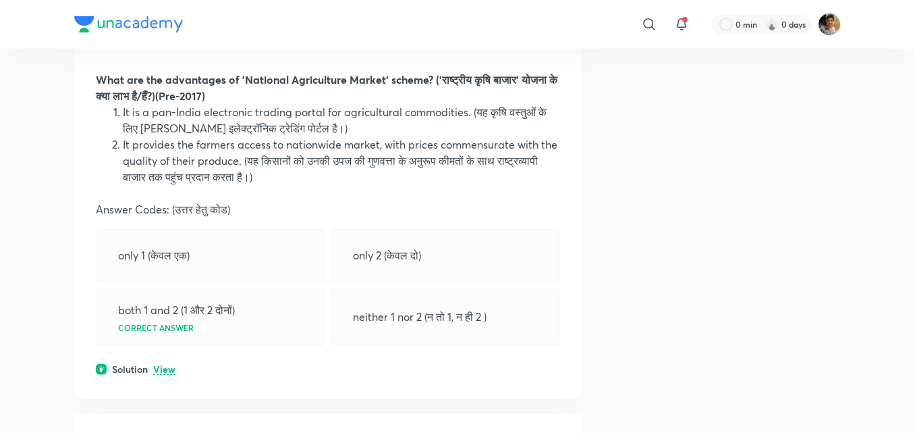
scroll to position [7341, 0]
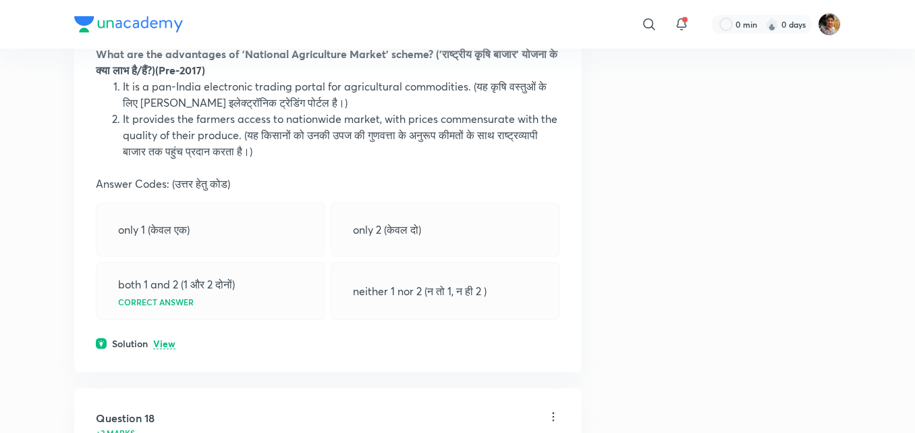
click at [167, 349] on p "View" at bounding box center [164, 344] width 22 height 10
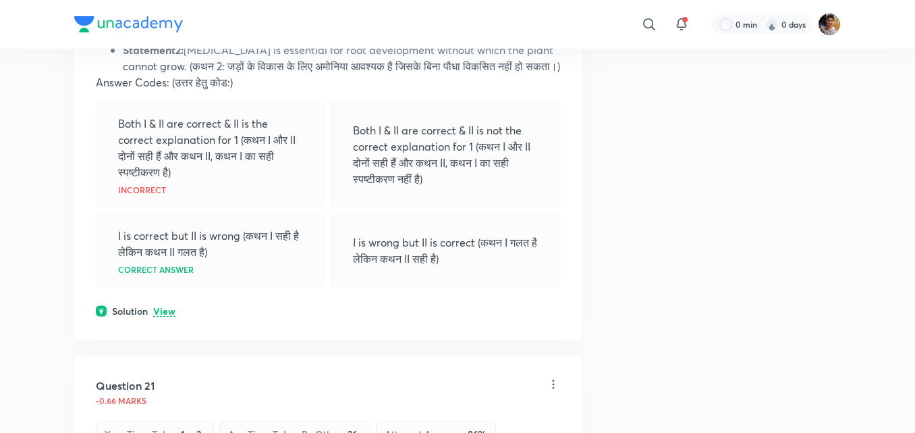
scroll to position [9150, 0]
click at [171, 315] on p "View" at bounding box center [164, 310] width 22 height 10
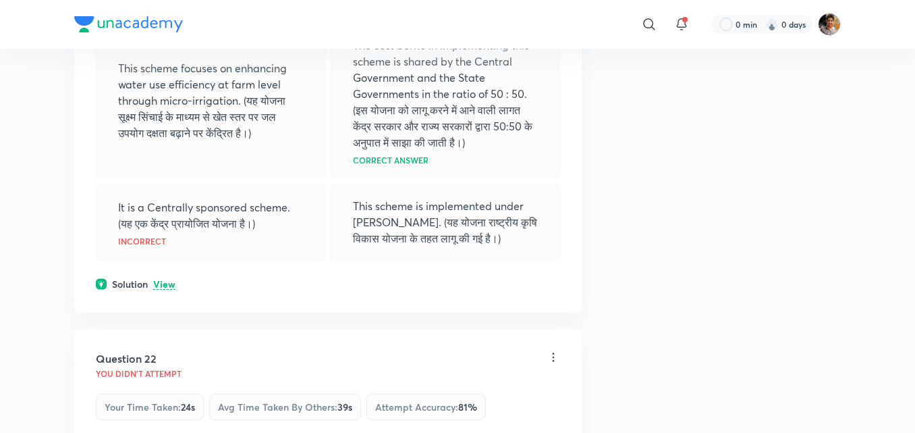
scroll to position [9797, 0]
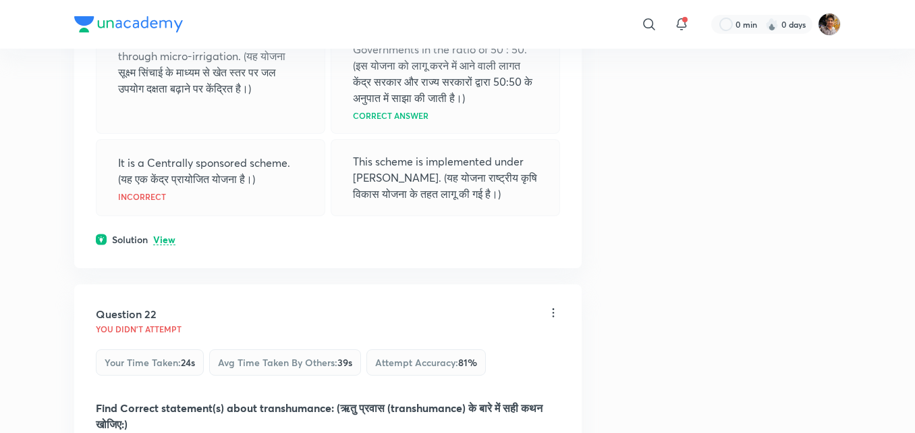
click at [165, 245] on p "View" at bounding box center [164, 240] width 22 height 10
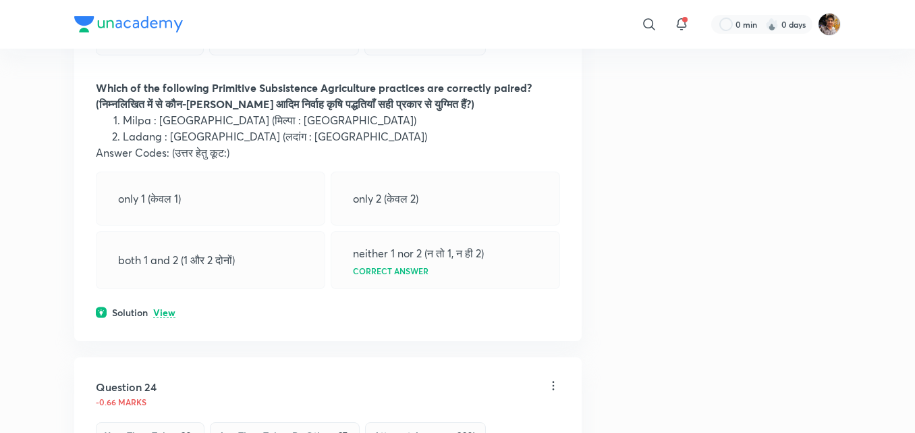
scroll to position [10634, 0]
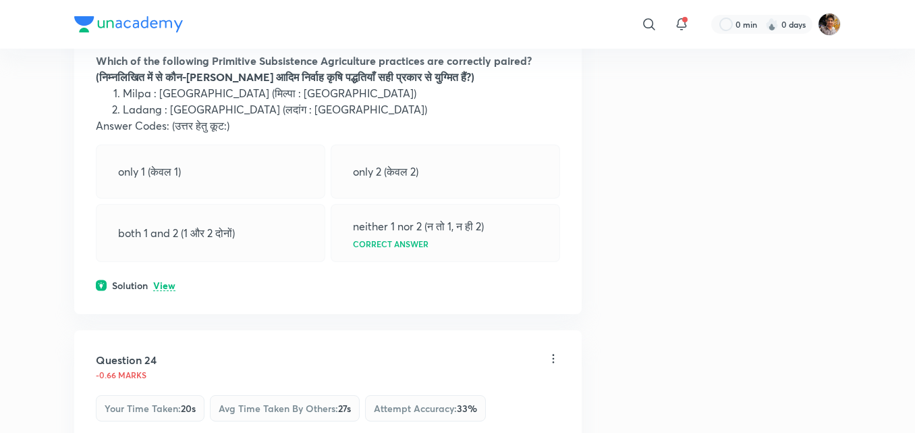
click at [166, 291] on p "View" at bounding box center [164, 286] width 22 height 10
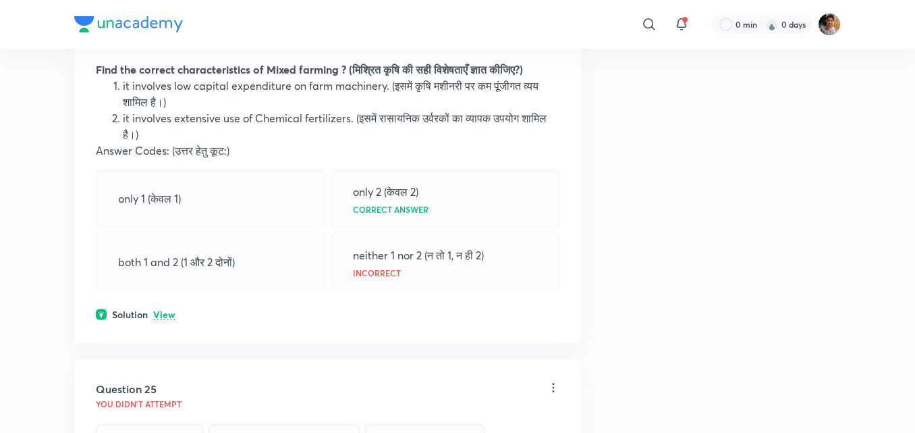
scroll to position [11147, 0]
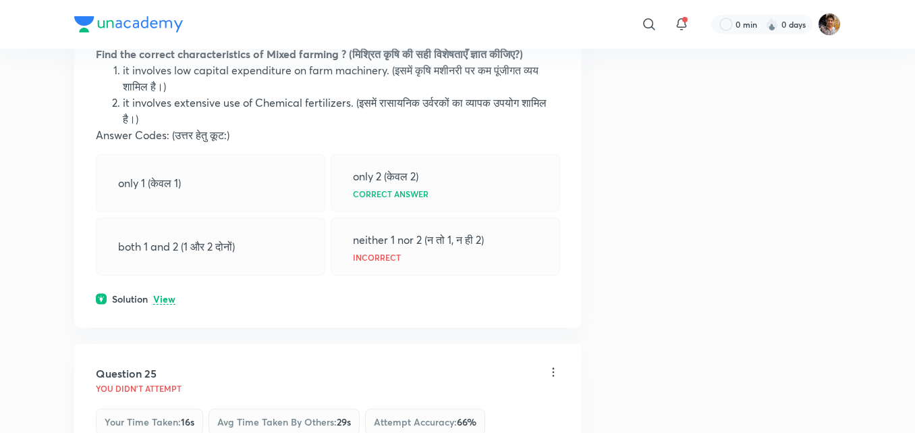
click at [172, 304] on p "View" at bounding box center [164, 299] width 22 height 10
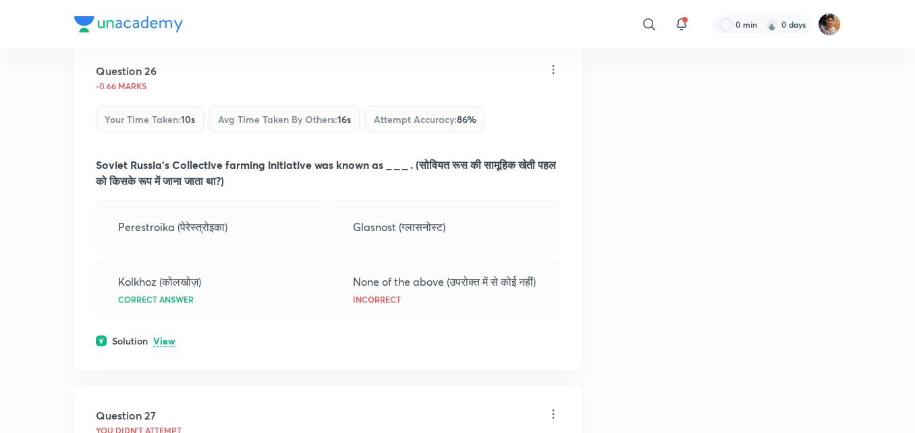
scroll to position [12010, 0]
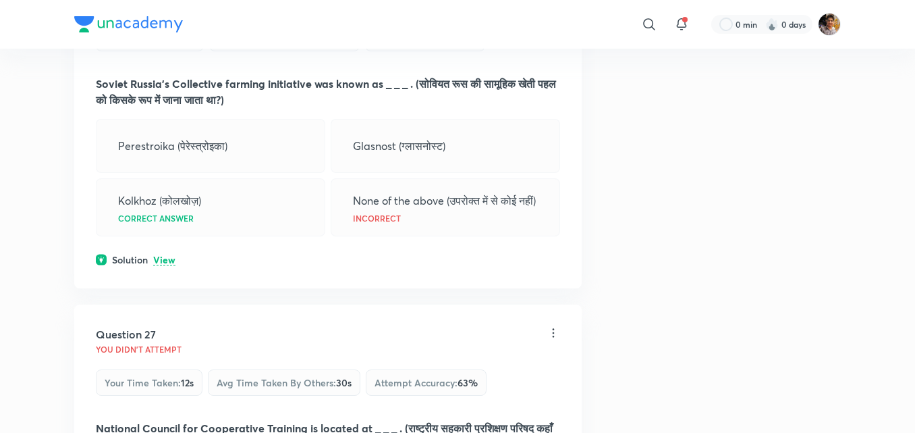
click at [175, 288] on div "Question 26 -0.66 marks Your time taken : 10s Avg time taken by others : 16s At…" at bounding box center [327, 124] width 507 height 328
click at [166, 265] on p "View" at bounding box center [164, 260] width 22 height 10
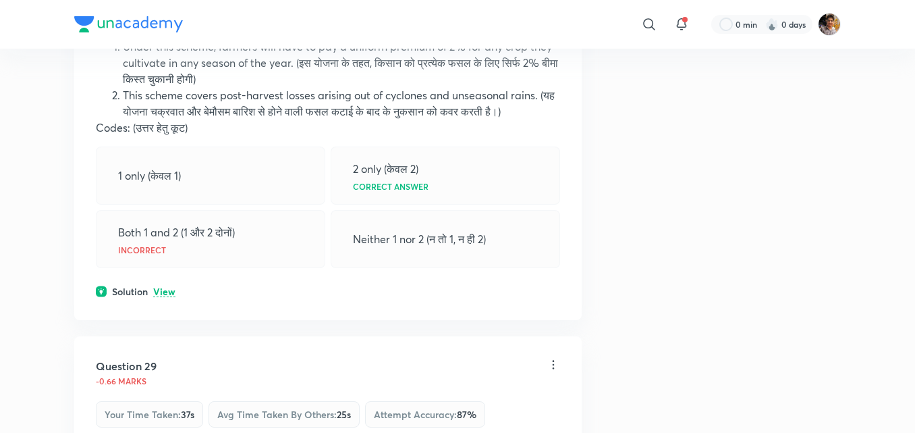
scroll to position [12901, 0]
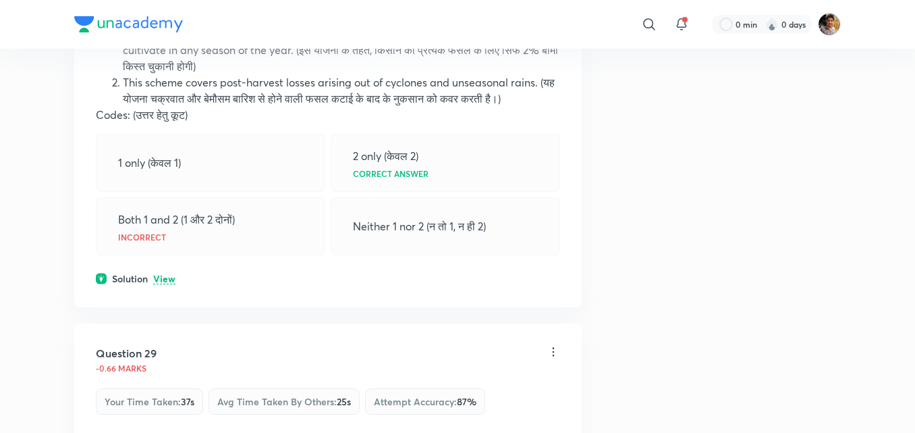
click at [168, 284] on p "View" at bounding box center [164, 279] width 22 height 10
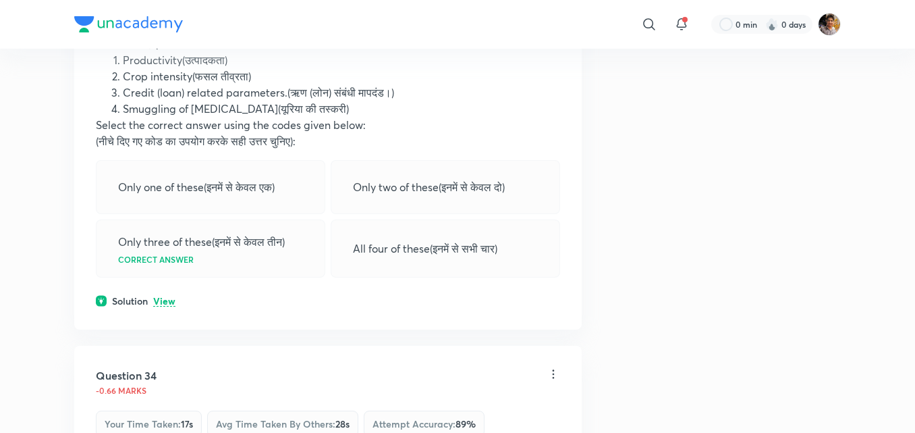
scroll to position [15249, 0]
click at [168, 306] on p "View" at bounding box center [164, 301] width 22 height 10
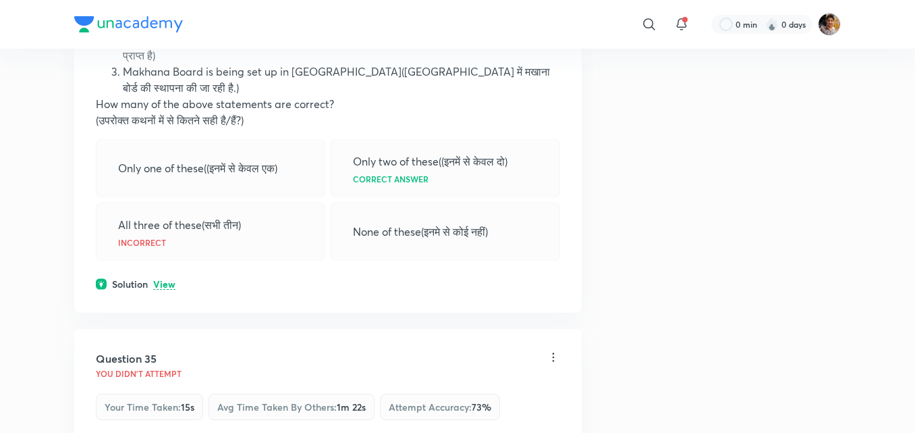
scroll to position [15843, 0]
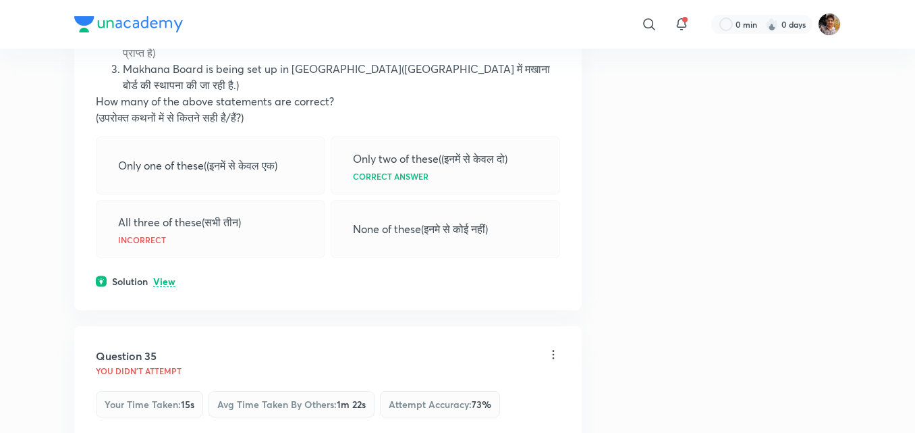
click at [161, 287] on p "View" at bounding box center [164, 282] width 22 height 10
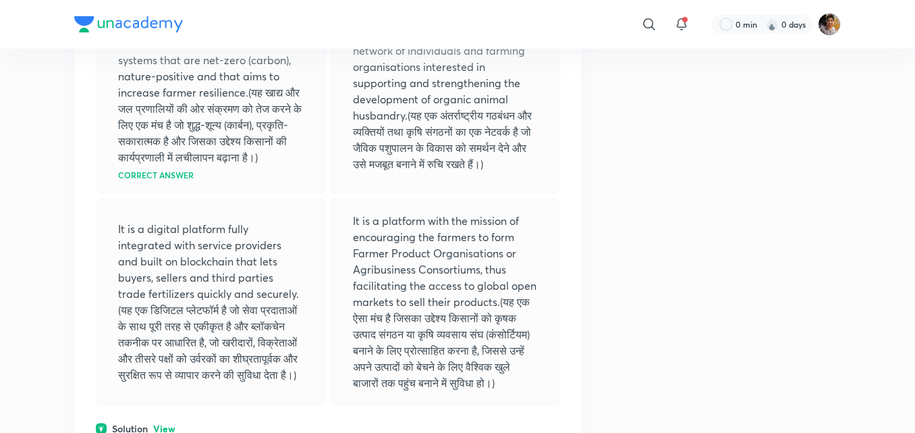
scroll to position [16437, 0]
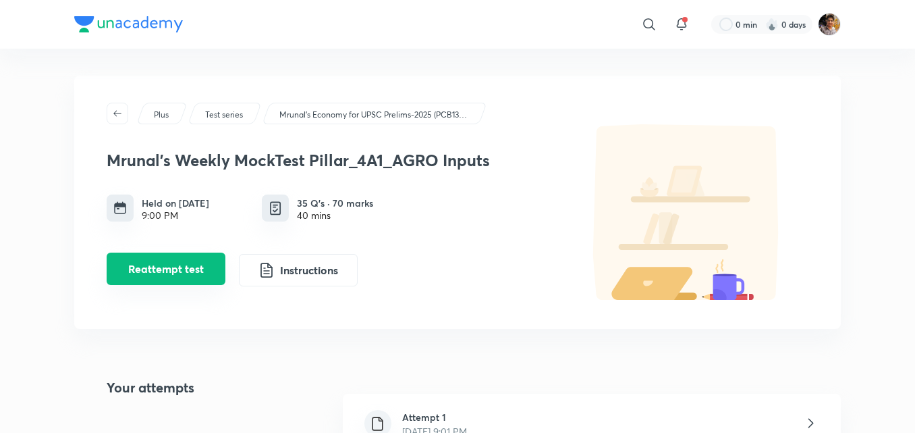
click at [177, 271] on button "Reattempt test" at bounding box center [166, 268] width 119 height 32
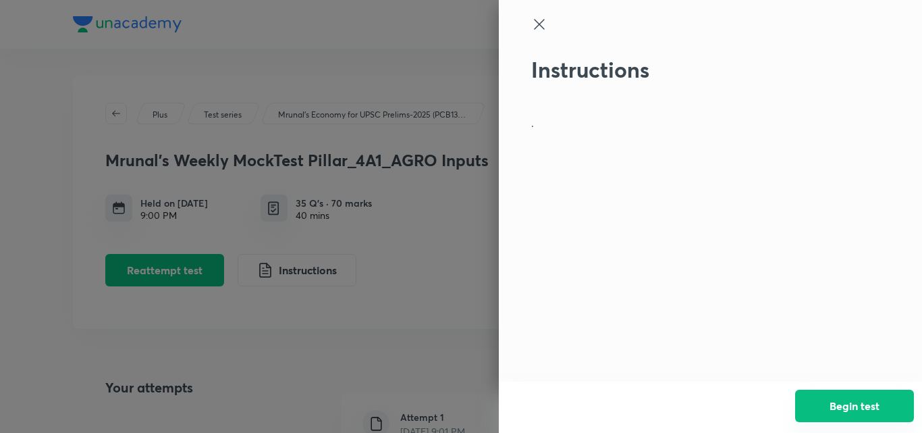
click at [878, 402] on button "Begin test" at bounding box center [854, 405] width 119 height 32
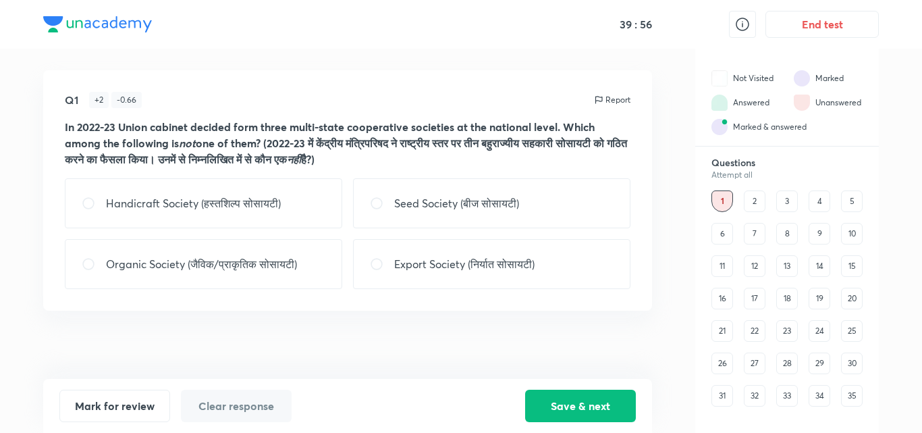
click at [333, 208] on div "Handicraft Society (हस्तशिल्प सोसायटी)" at bounding box center [203, 203] width 277 height 50
radio input "true"
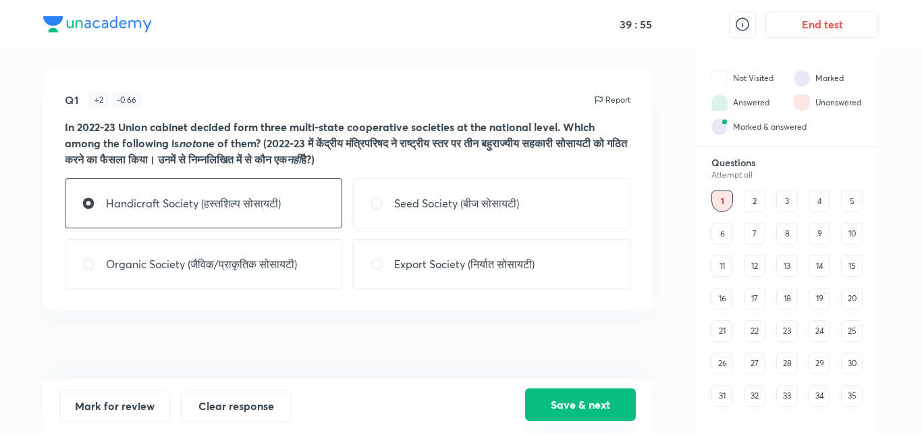
click at [618, 407] on button "Save & next" at bounding box center [580, 404] width 111 height 32
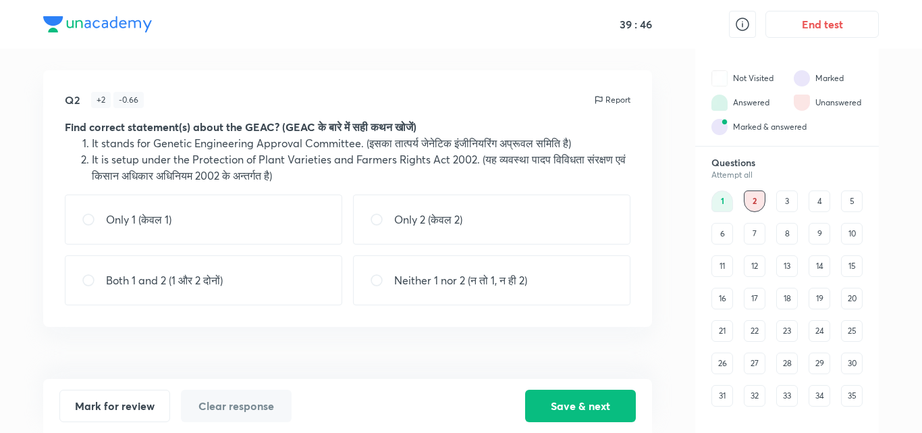
click at [389, 273] on input "radio" at bounding box center [382, 279] width 24 height 13
radio input "true"
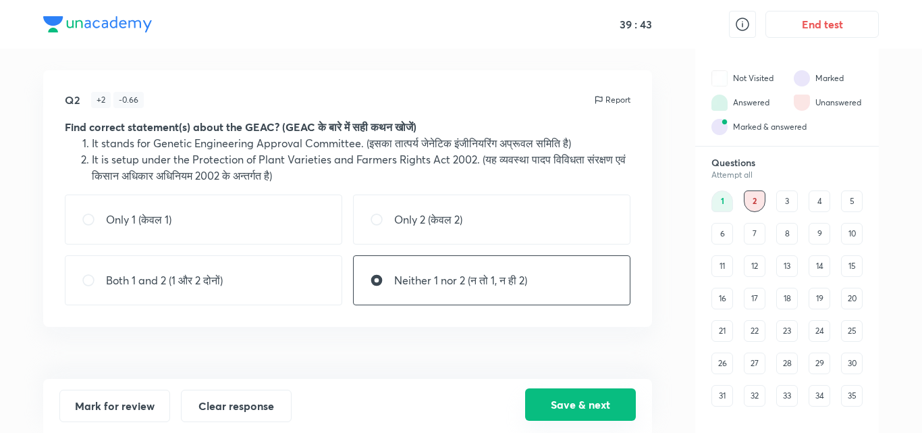
click at [594, 394] on button "Save & next" at bounding box center [580, 404] width 111 height 32
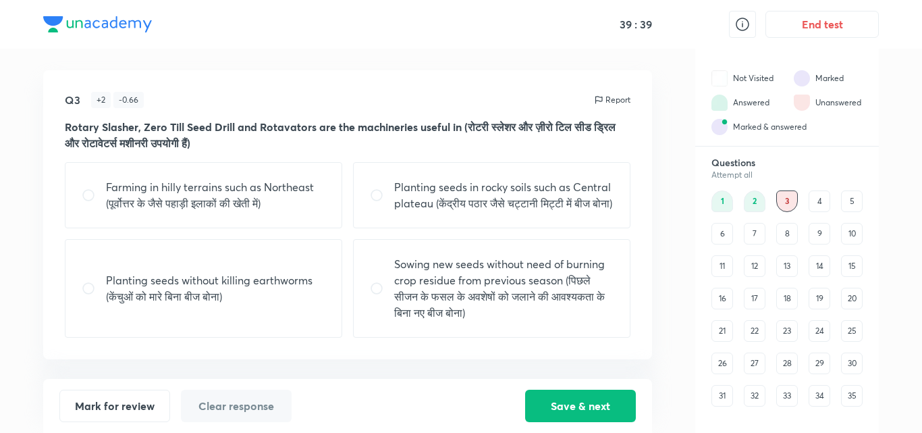
click at [461, 310] on p "Sowing new seeds without need of burning crop residue from previous season (पिछ…" at bounding box center [503, 288] width 219 height 65
radio input "true"
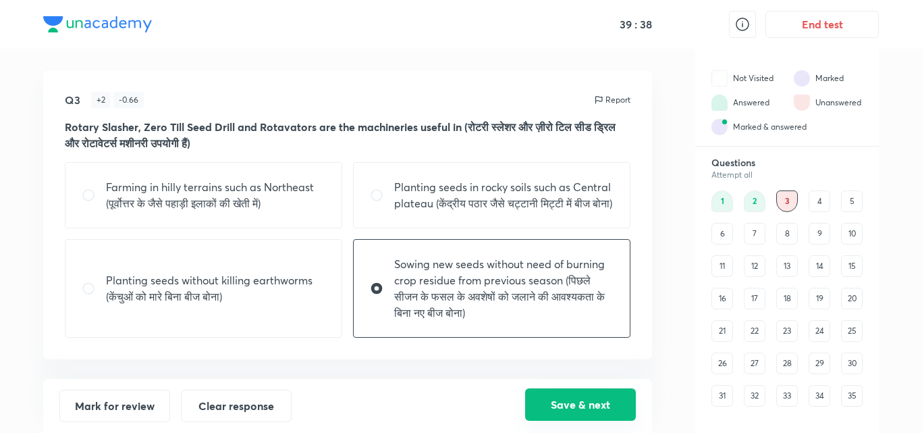
click at [568, 404] on button "Save & next" at bounding box center [580, 404] width 111 height 32
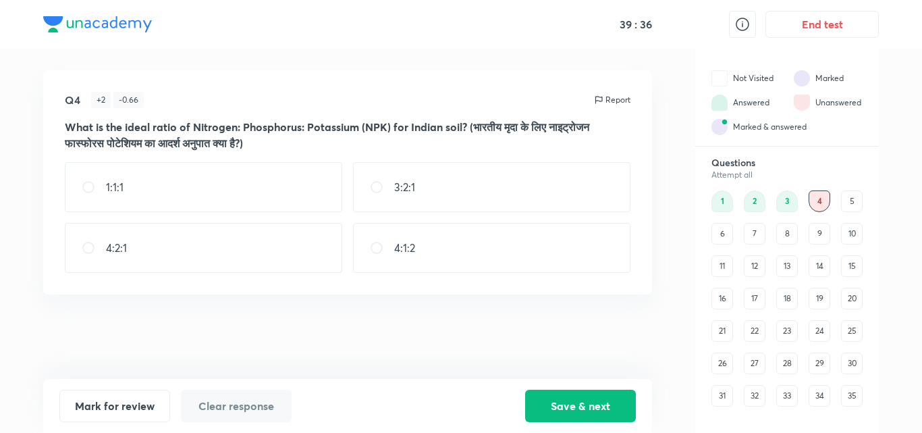
click at [195, 243] on div "4:2:1" at bounding box center [203, 248] width 277 height 50
radio input "true"
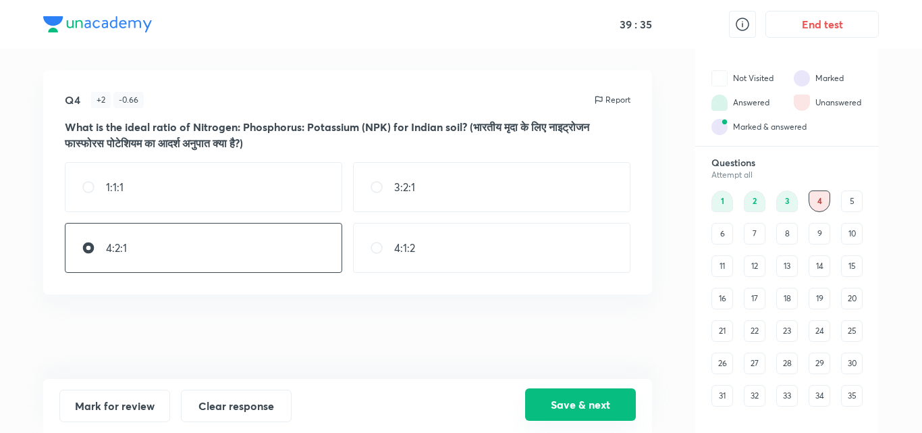
click at [578, 403] on button "Save & next" at bounding box center [580, 404] width 111 height 32
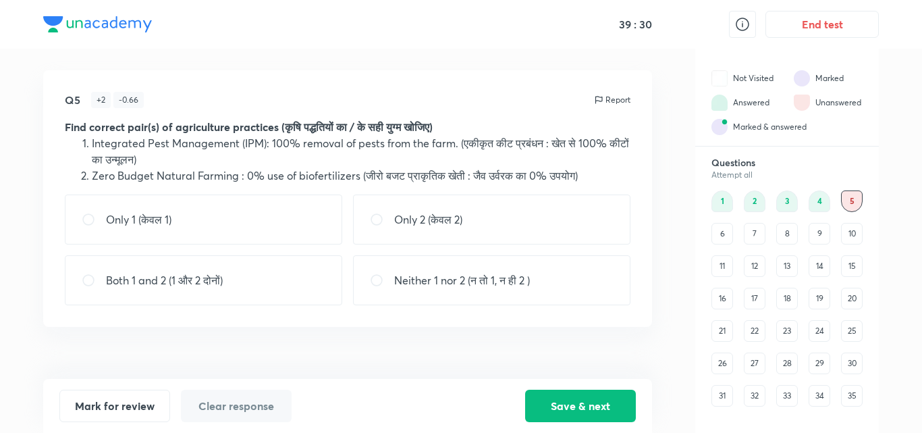
click at [411, 235] on div "Only 2 (केवल 2)" at bounding box center [491, 219] width 277 height 50
radio input "true"
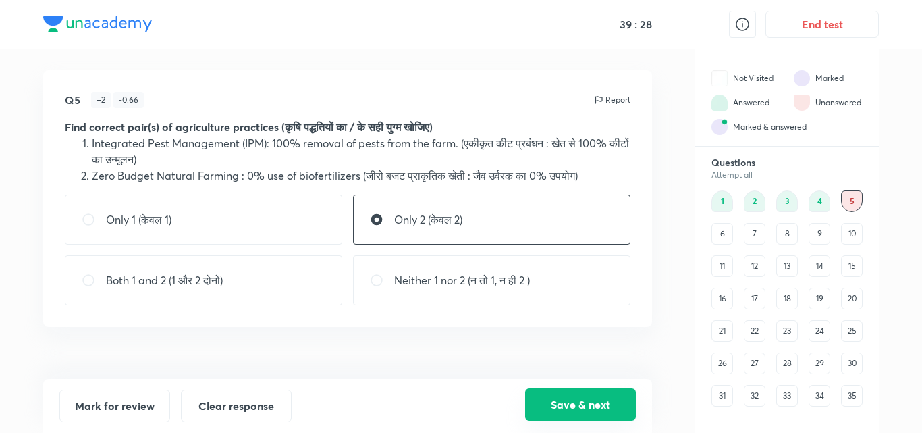
click at [559, 405] on button "Save & next" at bounding box center [580, 404] width 111 height 32
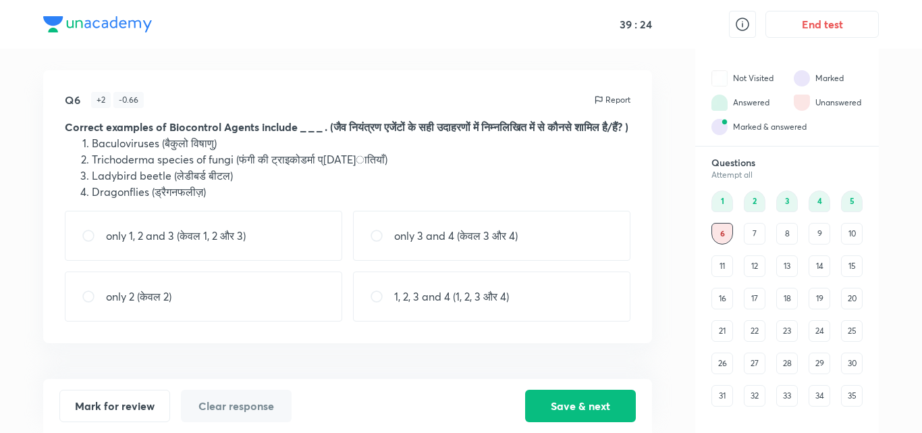
click at [423, 304] on p "1, 2, 3 and 4 (1, 2, 3 और 4)" at bounding box center [451, 296] width 115 height 16
radio input "true"
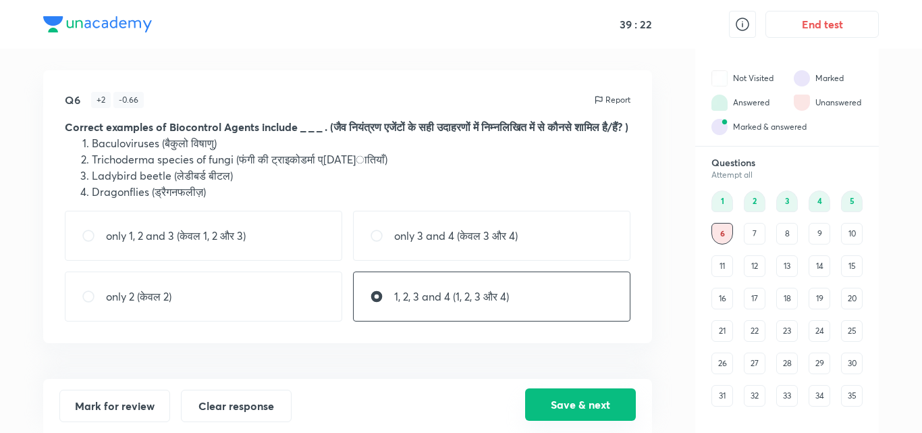
click at [570, 395] on button "Save & next" at bounding box center [580, 404] width 111 height 32
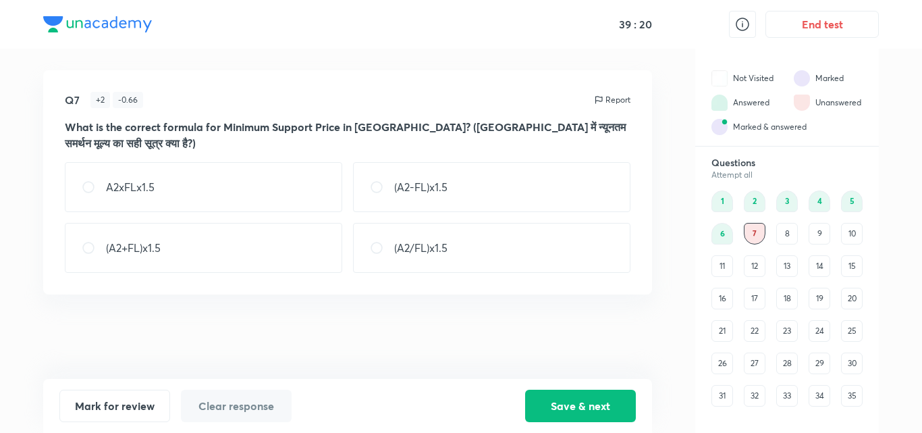
click at [208, 243] on div "(A2+FL)x1.5" at bounding box center [203, 248] width 277 height 50
radio input "true"
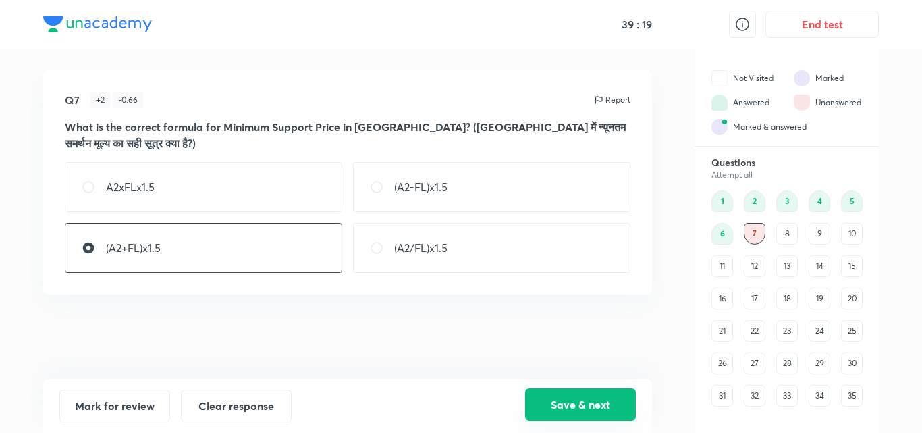
click at [564, 396] on button "Save & next" at bounding box center [580, 404] width 111 height 32
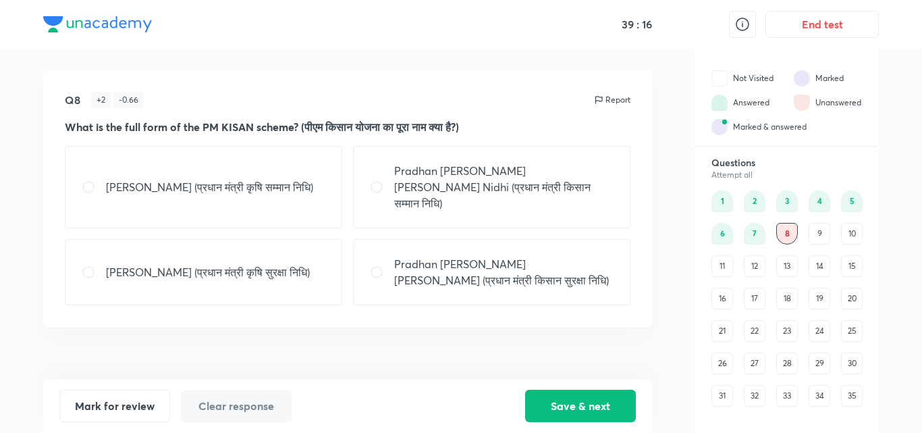
click at [581, 163] on p "Pradhan [PERSON_NAME] [PERSON_NAME] Nidhi (प्रधान मंत्री किसान सम्मान निधि)" at bounding box center [503, 187] width 219 height 49
radio input "true"
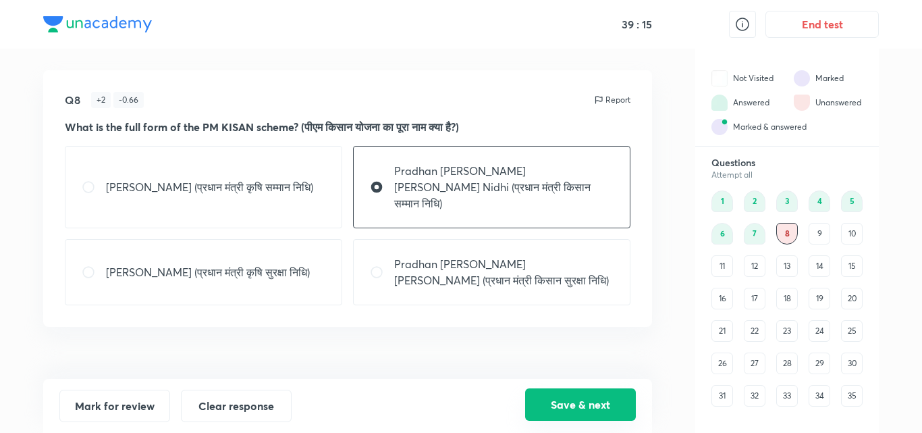
click at [565, 402] on button "Save & next" at bounding box center [580, 404] width 111 height 32
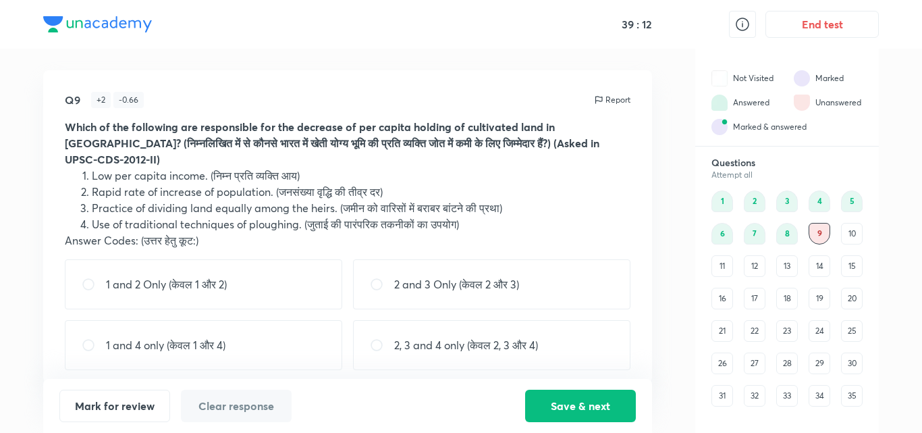
click at [418, 287] on p "2 and 3 Only (केवल 2 और 3)" at bounding box center [456, 284] width 125 height 16
radio input "true"
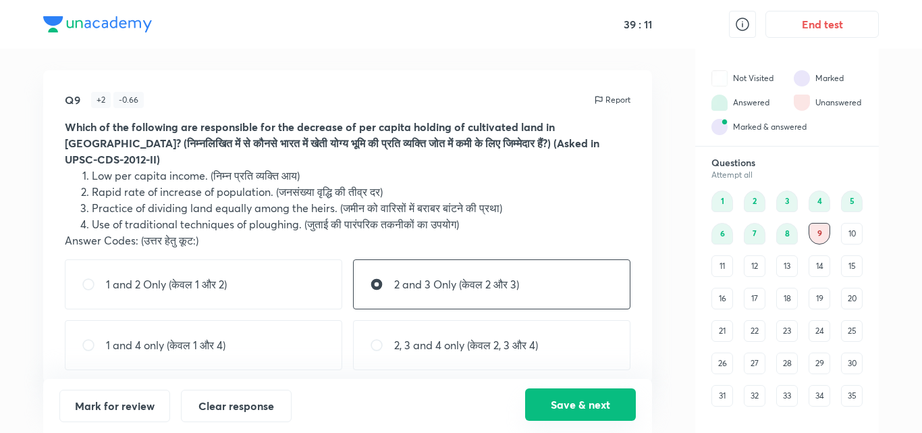
click at [529, 393] on button "Save & next" at bounding box center [580, 404] width 111 height 32
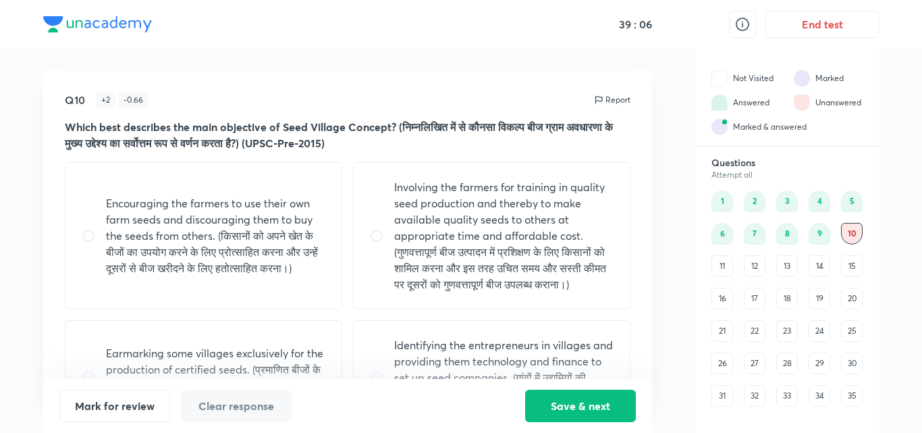
click at [534, 248] on p "Involving the farmers for training in quality seed production and thereby to ma…" at bounding box center [503, 235] width 219 height 113
radio input "true"
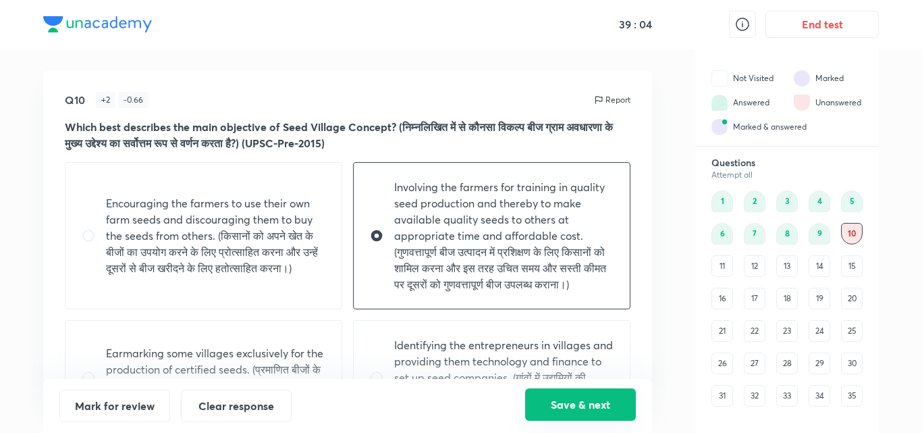
click at [572, 395] on button "Save & next" at bounding box center [580, 404] width 111 height 32
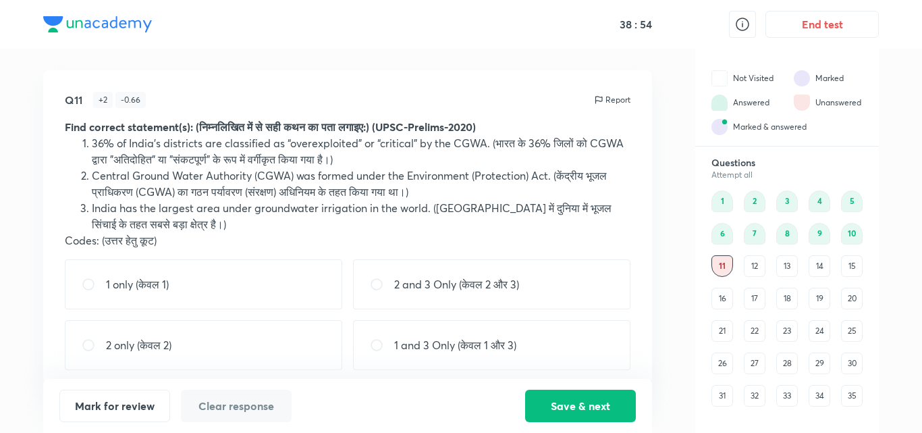
click at [593, 298] on div "2 and 3 Only (केवल 2 और 3)" at bounding box center [491, 284] width 277 height 50
radio input "true"
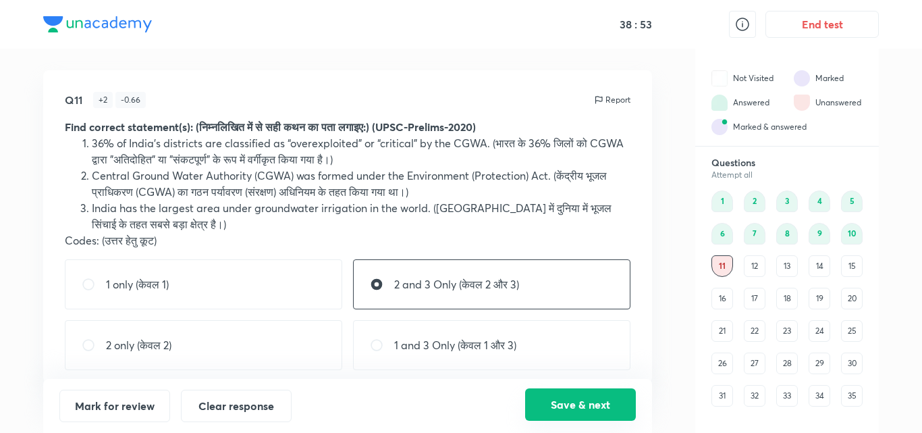
click at [573, 403] on button "Save & next" at bounding box center [580, 404] width 111 height 32
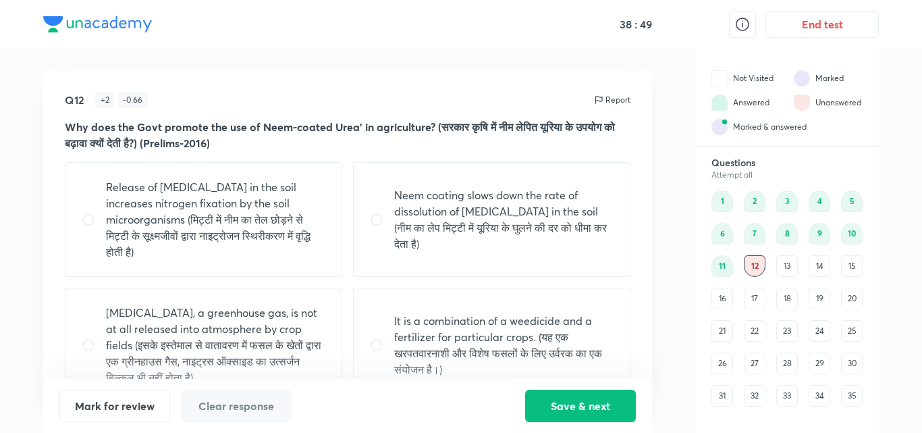
click at [547, 211] on p "Neem coating slows down the rate of dissolution of [MEDICAL_DATA] in the soil (…" at bounding box center [503, 219] width 219 height 65
radio input "true"
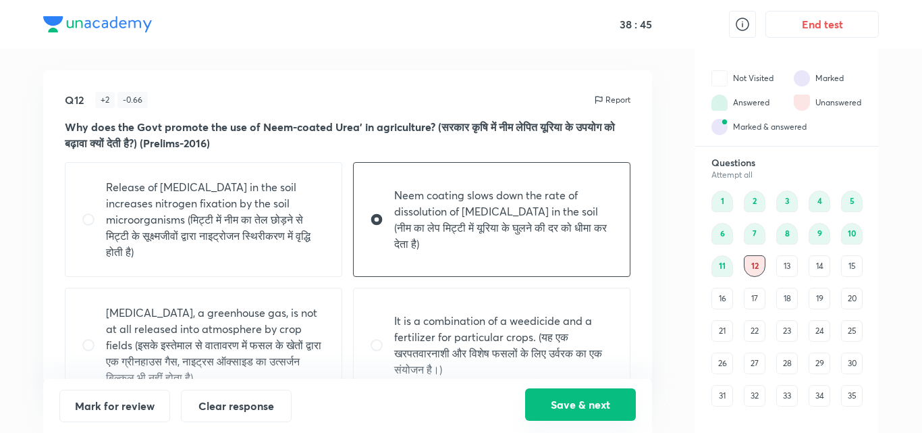
click at [585, 399] on button "Save & next" at bounding box center [580, 404] width 111 height 32
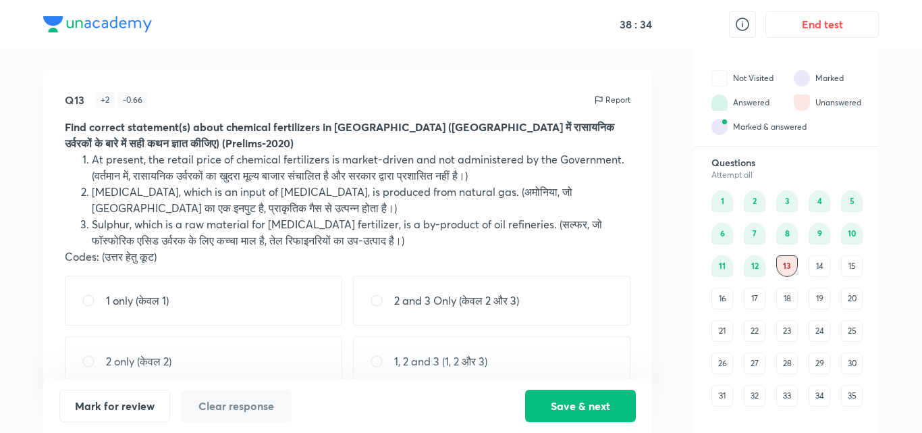
click at [432, 304] on p "2 and 3 Only (केवल 2 और 3)" at bounding box center [456, 300] width 125 height 16
radio input "true"
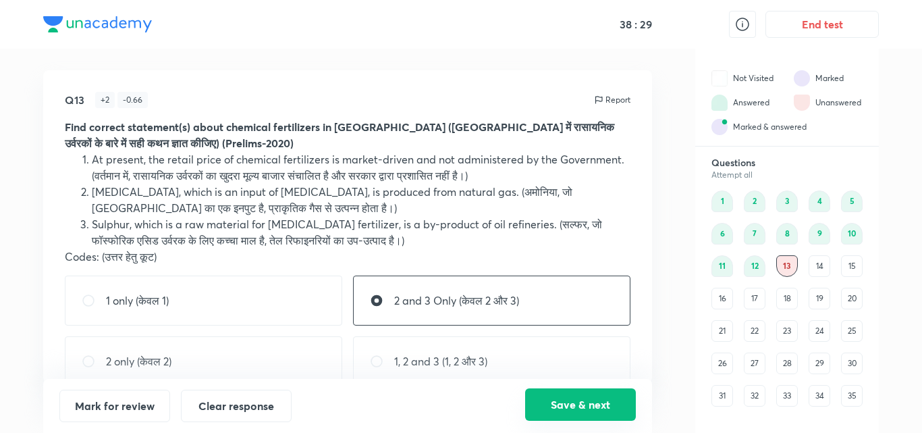
click at [583, 410] on button "Save & next" at bounding box center [580, 404] width 111 height 32
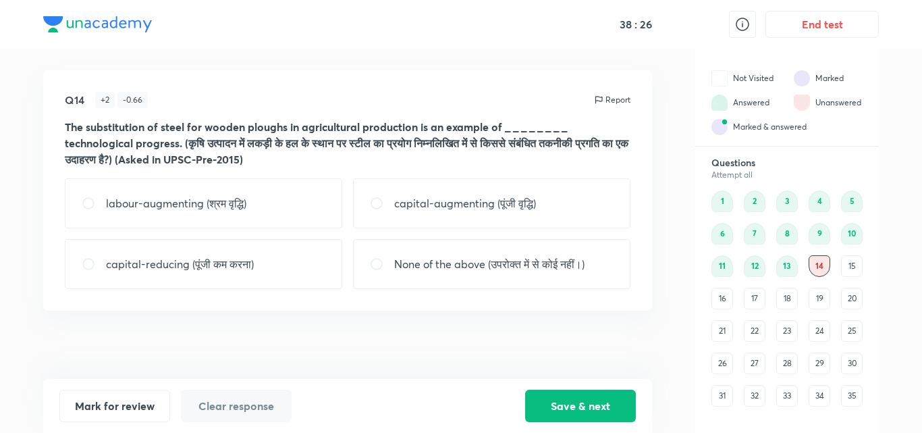
click at [385, 206] on input "radio" at bounding box center [382, 202] width 24 height 13
radio input "true"
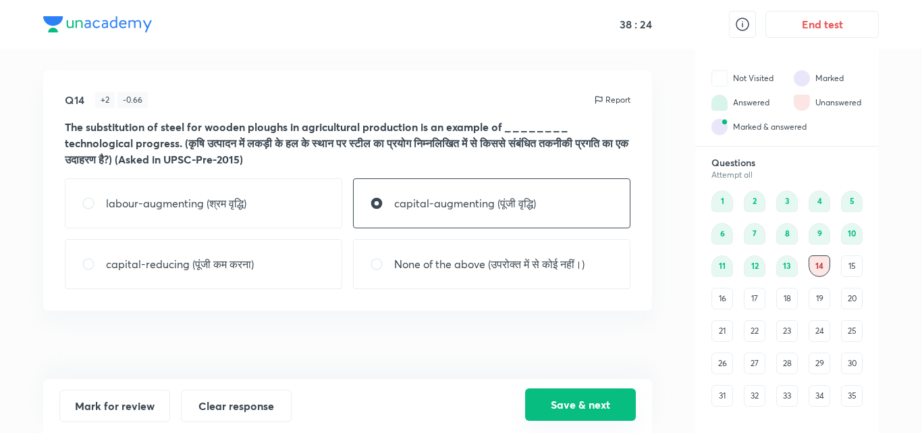
click at [566, 414] on button "Save & next" at bounding box center [580, 404] width 111 height 32
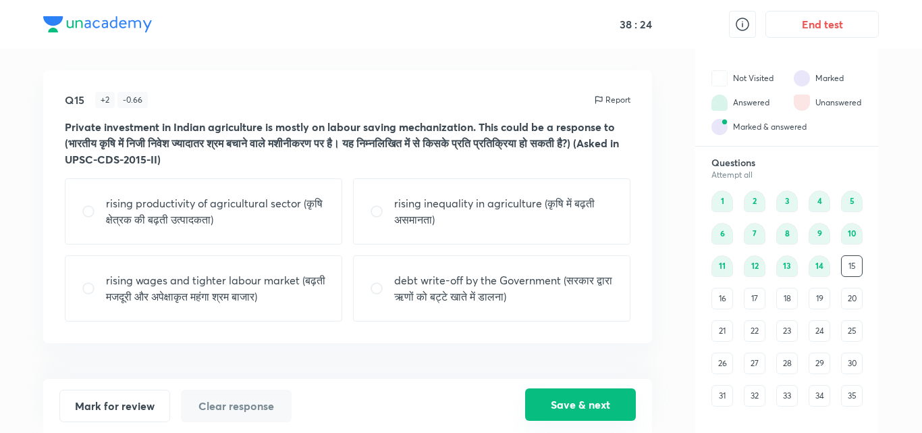
click at [566, 414] on button "Save & next" at bounding box center [580, 404] width 111 height 32
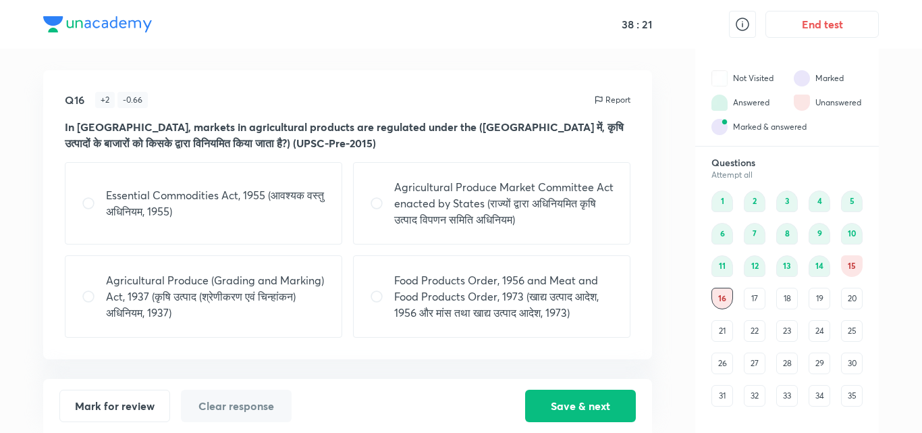
click at [854, 263] on div "15" at bounding box center [852, 266] width 22 height 22
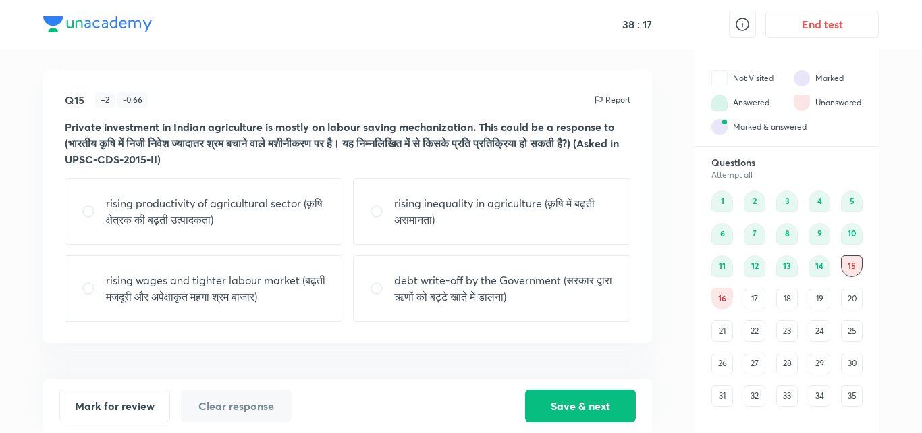
drag, startPoint x: 317, startPoint y: 293, endPoint x: 289, endPoint y: 269, distance: 36.4
click at [289, 269] on div "rising wages and tighter labour market (बढ़ती मजदूरी और अपेक्षाकृत महंगा श्रम ब…" at bounding box center [203, 288] width 277 height 66
click at [259, 271] on div "rising wages and tighter labour market (बढ़ती मजदूरी और अपेक्षाकृत महंगा श्रम ब…" at bounding box center [203, 288] width 277 height 66
radio input "true"
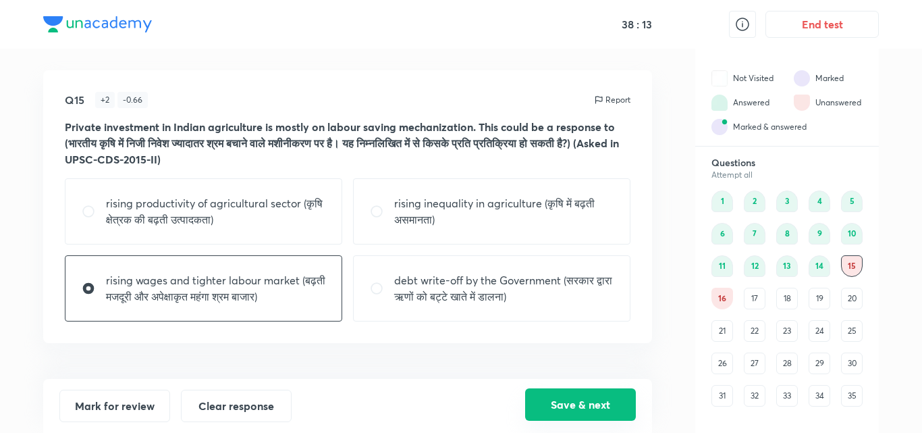
click at [578, 401] on button "Save & next" at bounding box center [580, 404] width 111 height 32
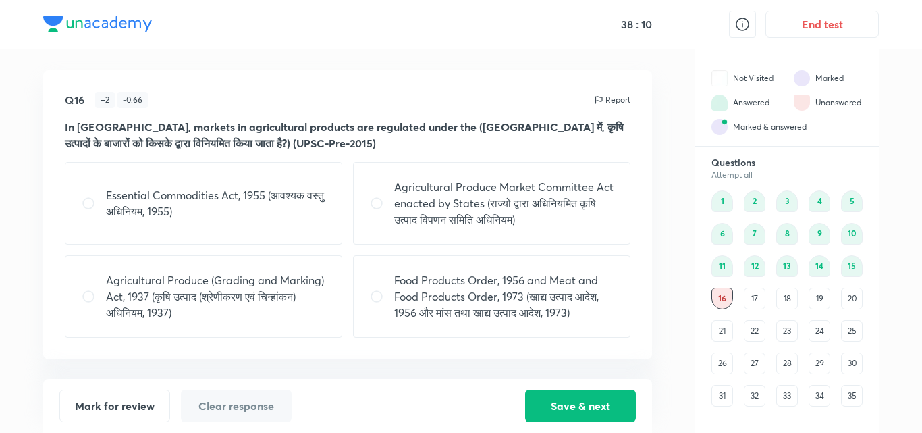
click at [577, 213] on p "Agricultural Produce Market Committee Act enacted by States (राज्यों द्वारा अधि…" at bounding box center [503, 203] width 219 height 49
radio input "true"
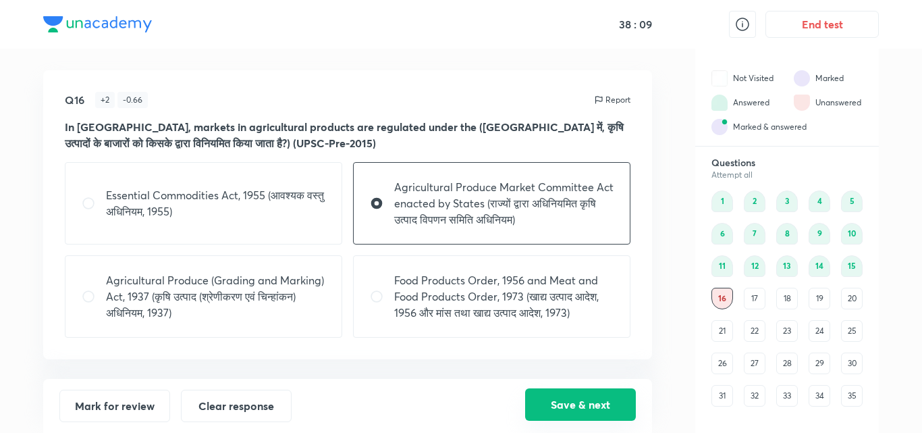
click at [577, 405] on button "Save & next" at bounding box center [580, 404] width 111 height 32
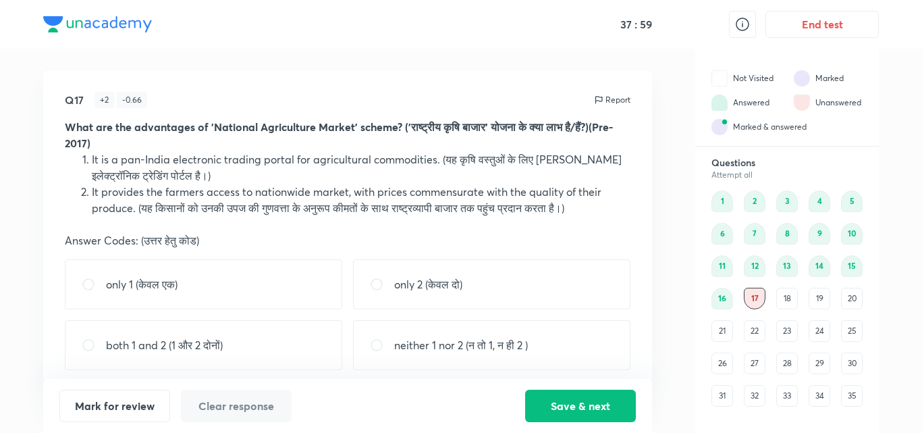
click at [291, 353] on div "both 1 and 2 (1 और 2 दोनों)" at bounding box center [203, 345] width 277 height 50
radio input "true"
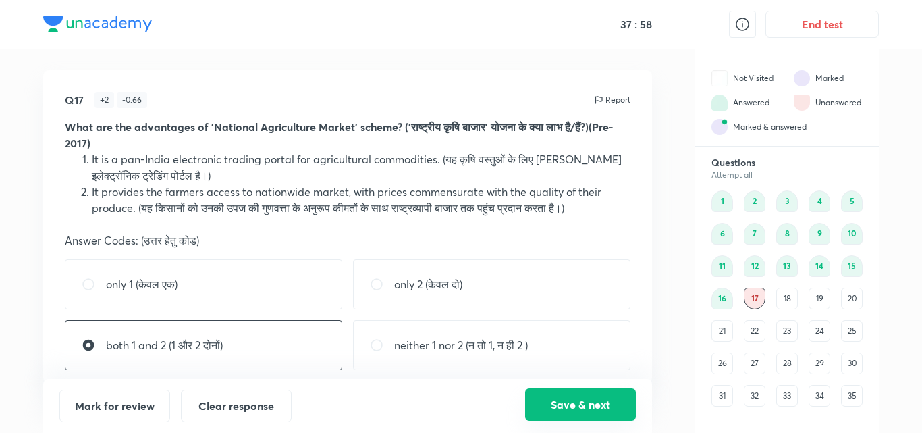
click at [547, 404] on button "Save & next" at bounding box center [580, 404] width 111 height 32
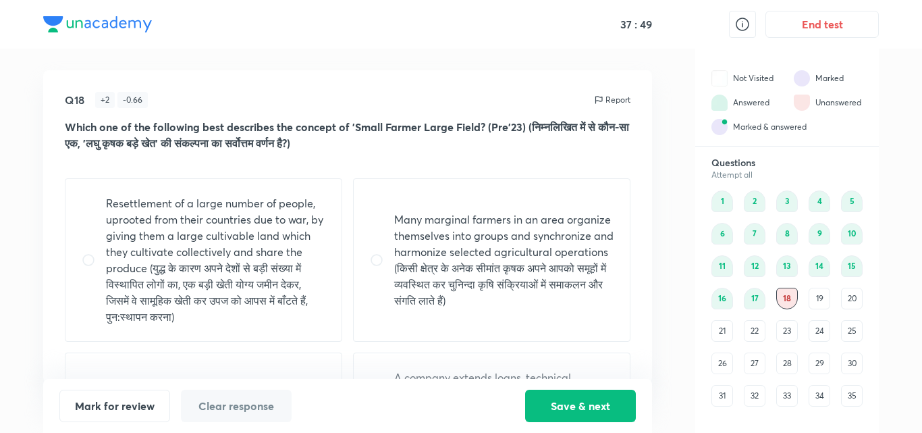
click at [597, 285] on p "Many marginal farmers in an area organize themselves into groups and synchroniz…" at bounding box center [503, 259] width 219 height 97
radio input "true"
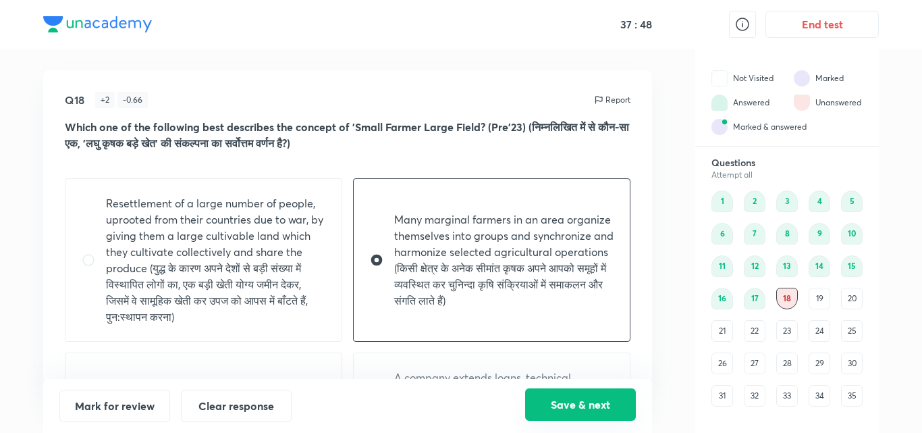
click at [562, 403] on button "Save & next" at bounding box center [580, 404] width 111 height 32
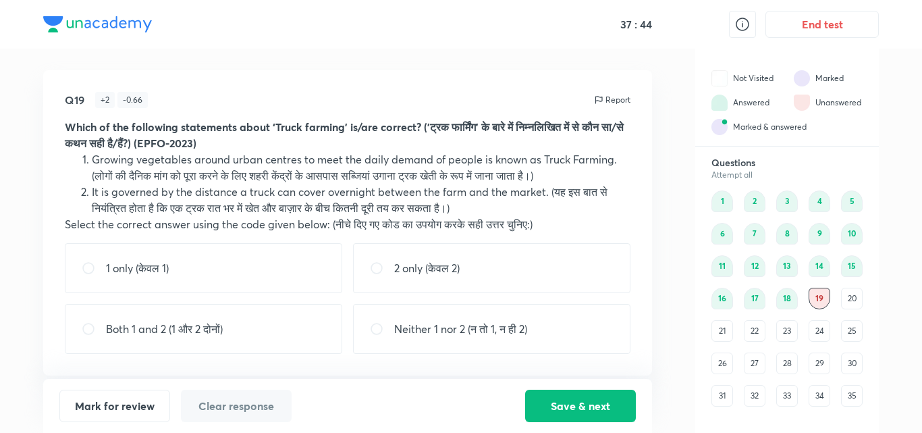
click at [260, 327] on div "Both 1 and 2 (1 और 2 दोनों)" at bounding box center [203, 329] width 277 height 50
radio input "true"
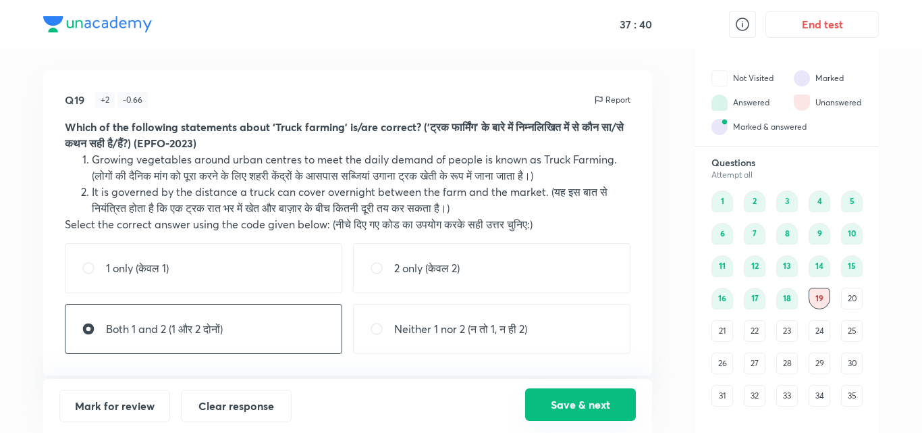
click at [605, 408] on button "Save & next" at bounding box center [580, 404] width 111 height 32
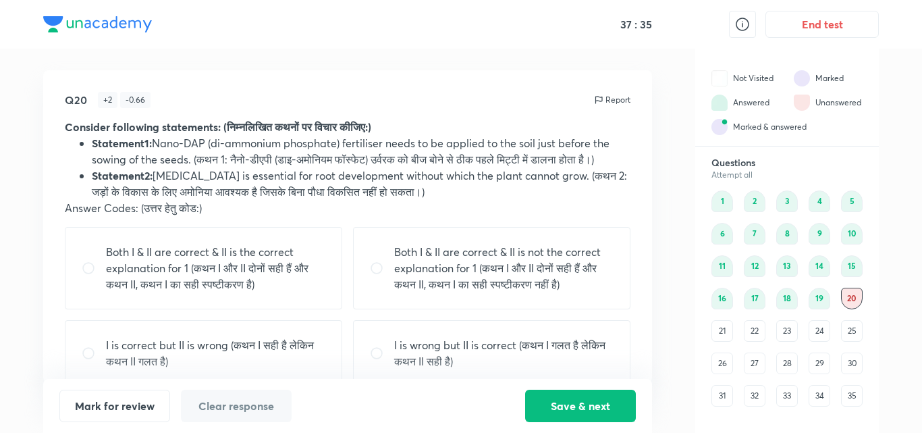
click at [198, 357] on p "I is correct but II is wrong (कथन I सही है लेकिन कथन II गलत है)" at bounding box center [215, 353] width 219 height 32
radio input "true"
click at [561, 392] on button "Save & next" at bounding box center [580, 404] width 111 height 32
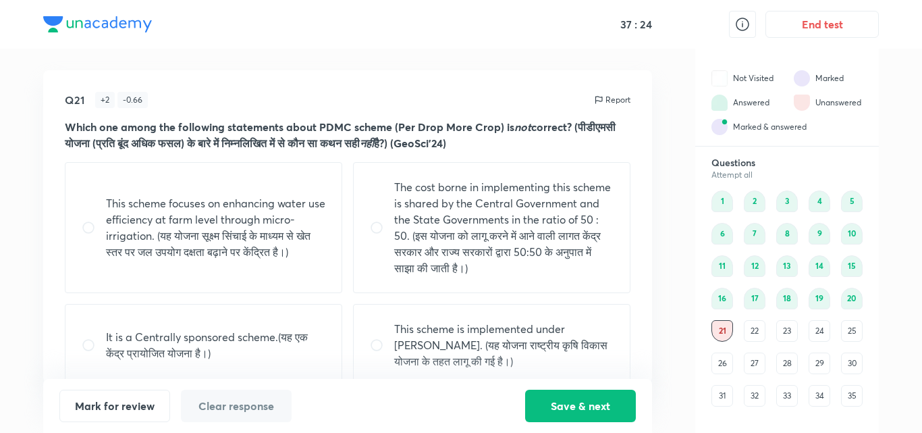
click at [579, 233] on p "The cost borne in implementing this scheme is shared by the Central Government …" at bounding box center [503, 227] width 219 height 97
radio input "true"
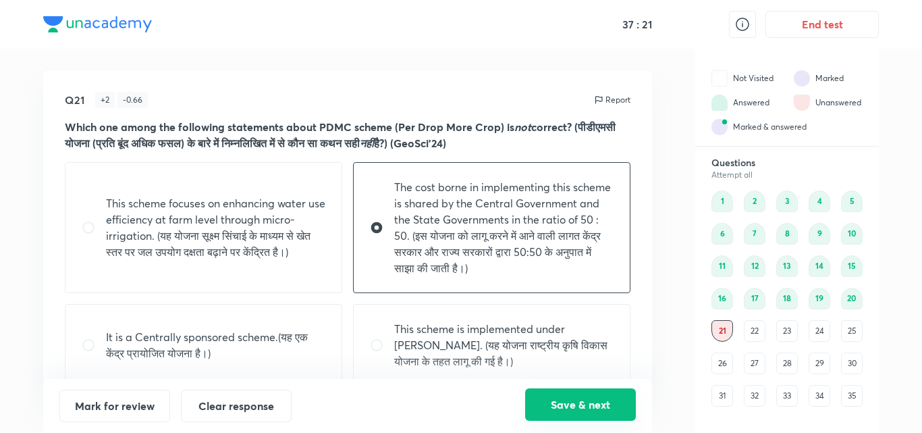
click at [576, 401] on button "Save & next" at bounding box center [580, 404] width 111 height 32
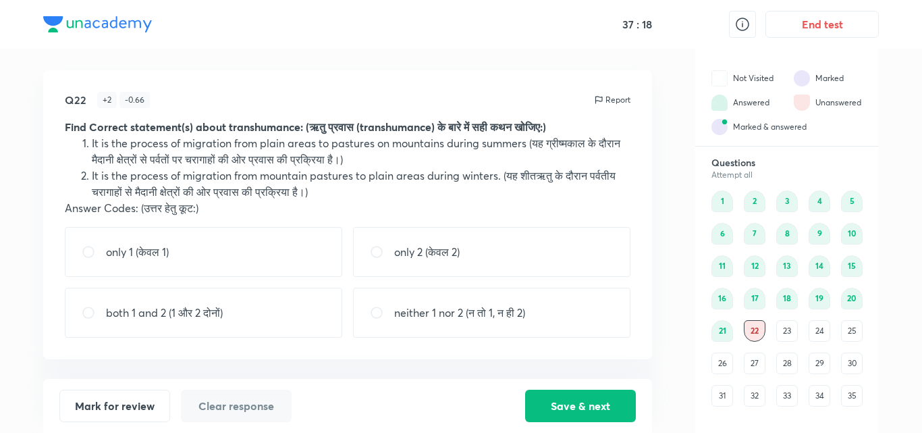
click at [295, 317] on div "both 1 and 2 (1 और 2 दोनों)" at bounding box center [203, 312] width 277 height 50
radio input "true"
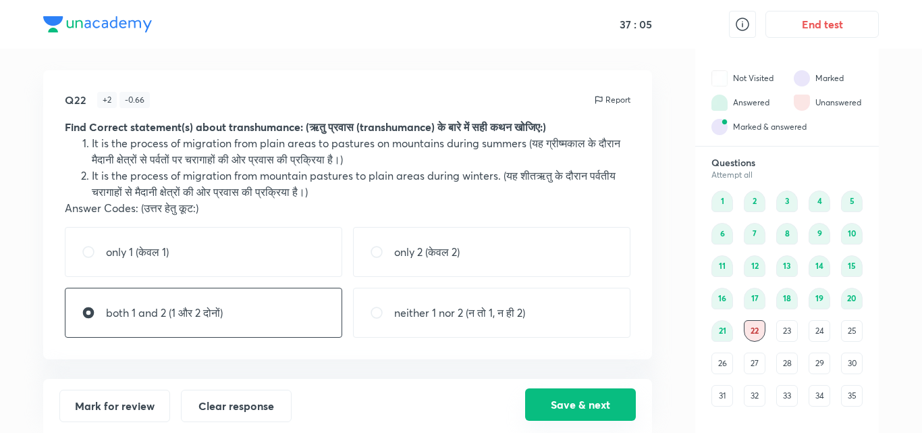
click at [555, 399] on button "Save & next" at bounding box center [580, 404] width 111 height 32
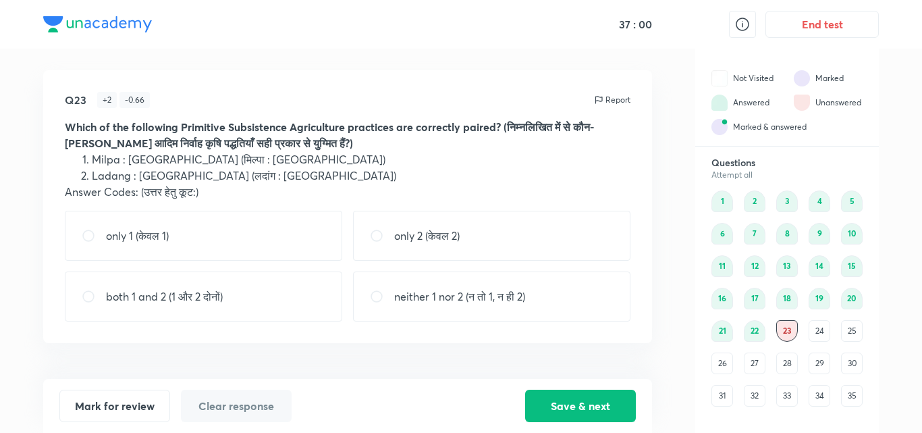
click at [440, 296] on p "neither 1 nor 2 (न तो 1, न ही 2)" at bounding box center [459, 296] width 131 height 16
radio input "true"
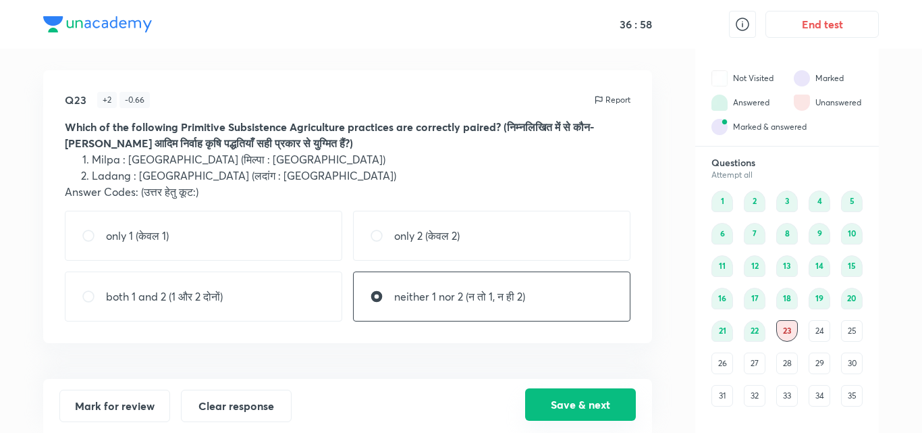
click at [595, 408] on button "Save & next" at bounding box center [580, 404] width 111 height 32
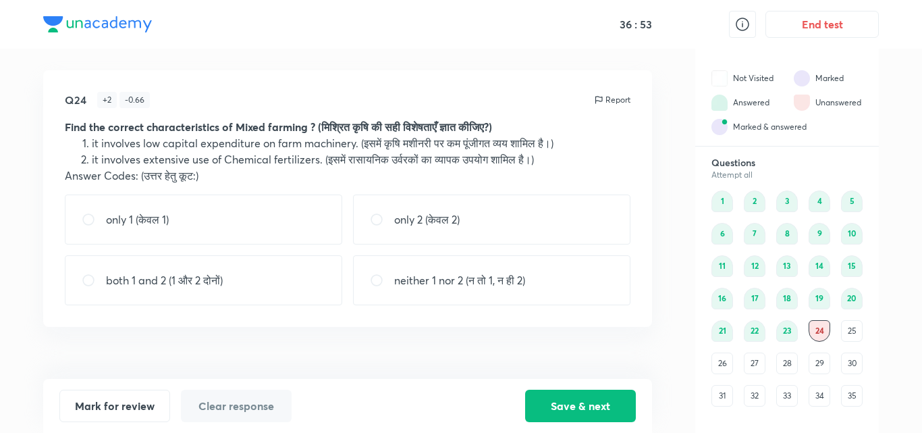
click at [400, 224] on p "only 2 (केवल 2)" at bounding box center [426, 219] width 65 height 16
radio input "true"
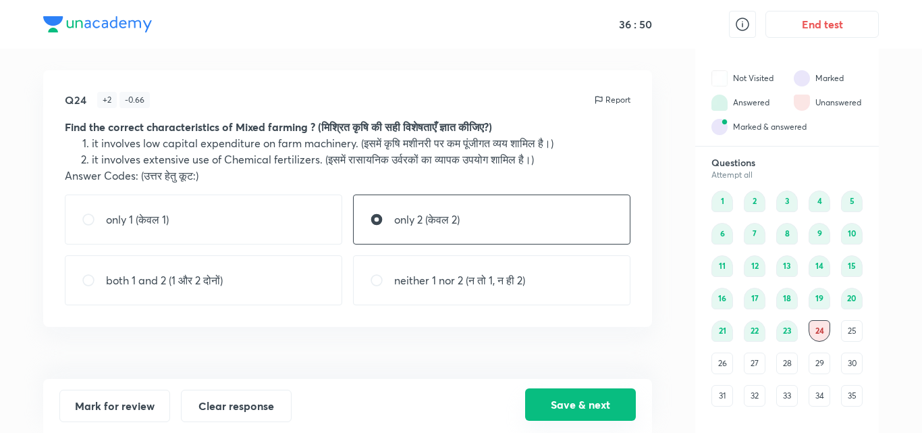
click at [582, 400] on button "Save & next" at bounding box center [580, 404] width 111 height 32
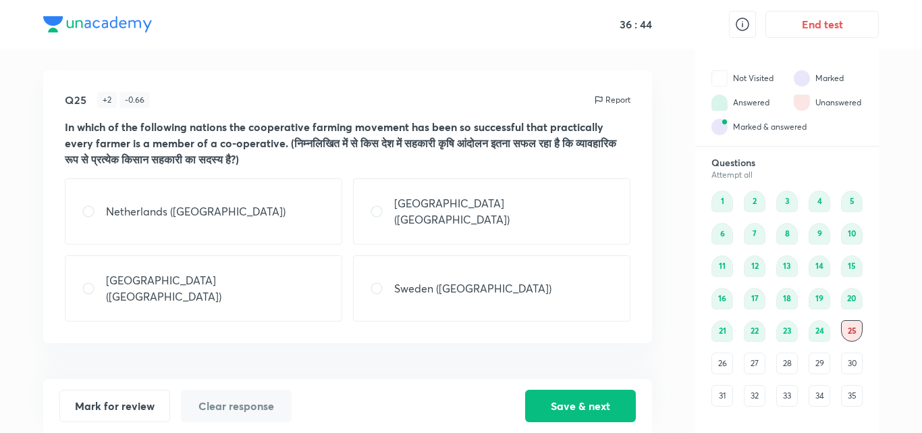
click at [271, 255] on div "[GEOGRAPHIC_DATA] ([GEOGRAPHIC_DATA])" at bounding box center [203, 288] width 277 height 66
radio input "true"
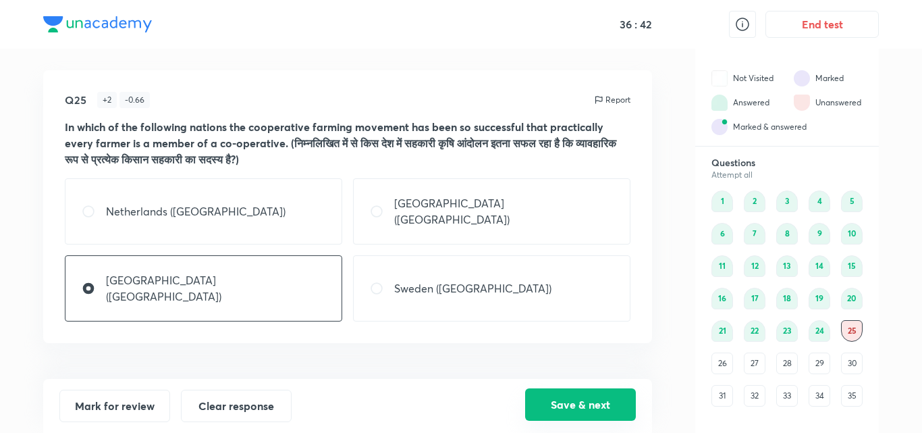
click at [566, 393] on button "Save & next" at bounding box center [580, 404] width 111 height 32
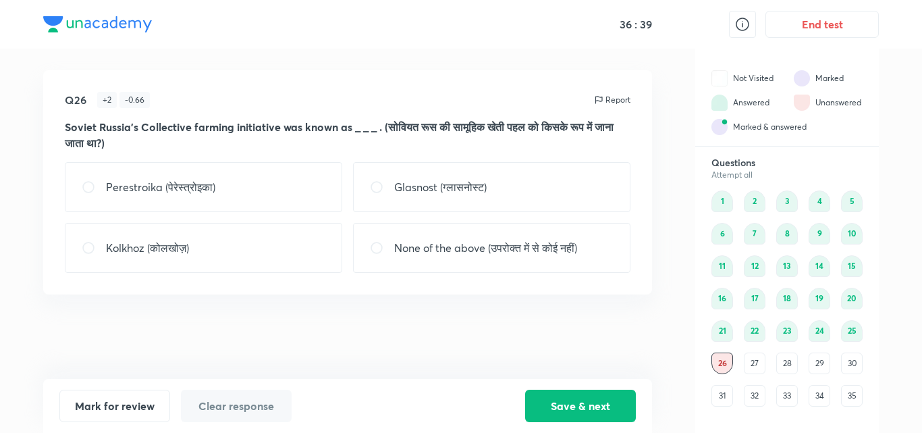
click at [291, 240] on div "Kolkhoz (कोलखोज़)" at bounding box center [203, 248] width 277 height 50
radio input "true"
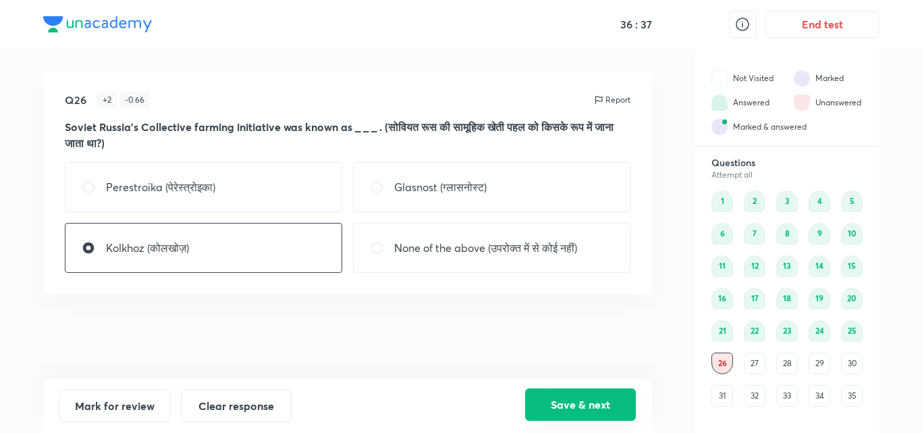
click at [604, 411] on button "Save & next" at bounding box center [580, 404] width 111 height 32
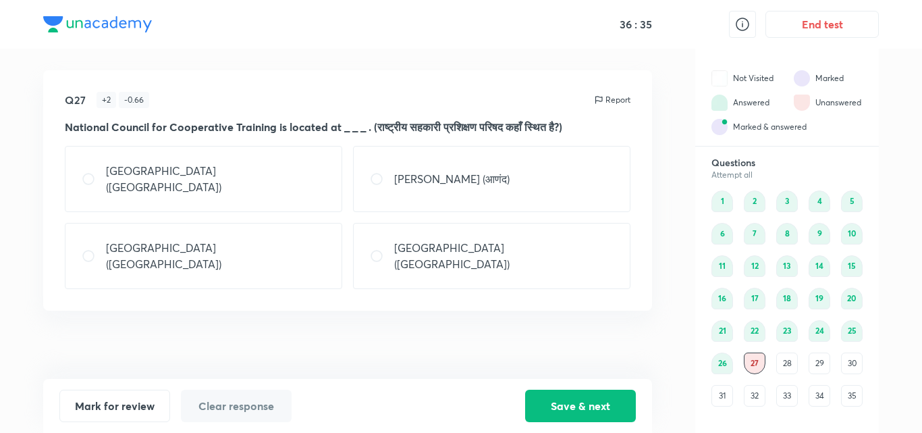
click at [412, 240] on p "[GEOGRAPHIC_DATA] ([GEOGRAPHIC_DATA])" at bounding box center [503, 256] width 219 height 32
radio input "true"
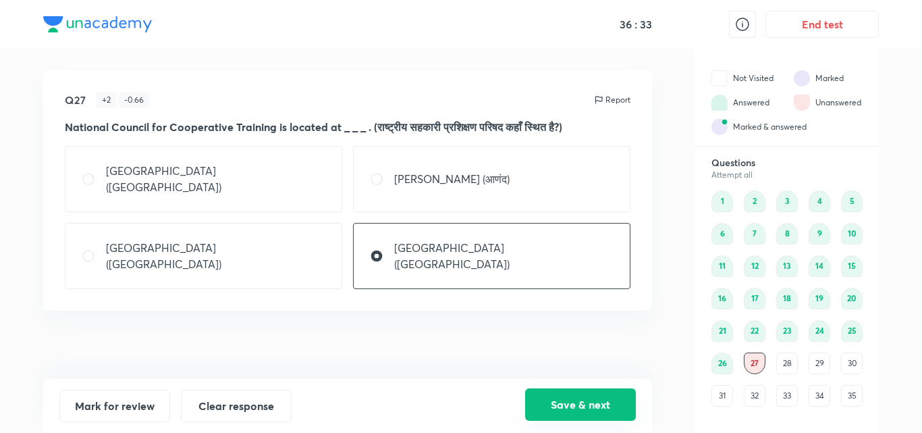
click at [568, 404] on button "Save & next" at bounding box center [580, 404] width 111 height 32
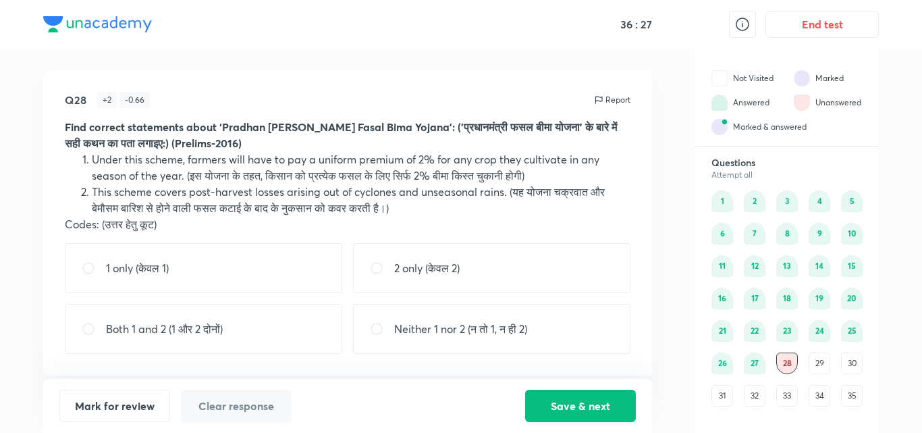
click at [464, 275] on div "2 only (केवल 2)" at bounding box center [491, 268] width 277 height 50
radio input "true"
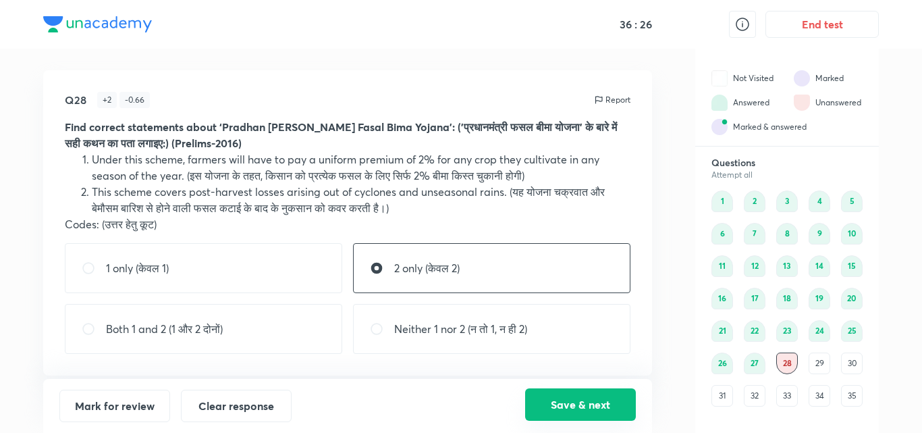
click at [576, 407] on button "Save & next" at bounding box center [580, 404] width 111 height 32
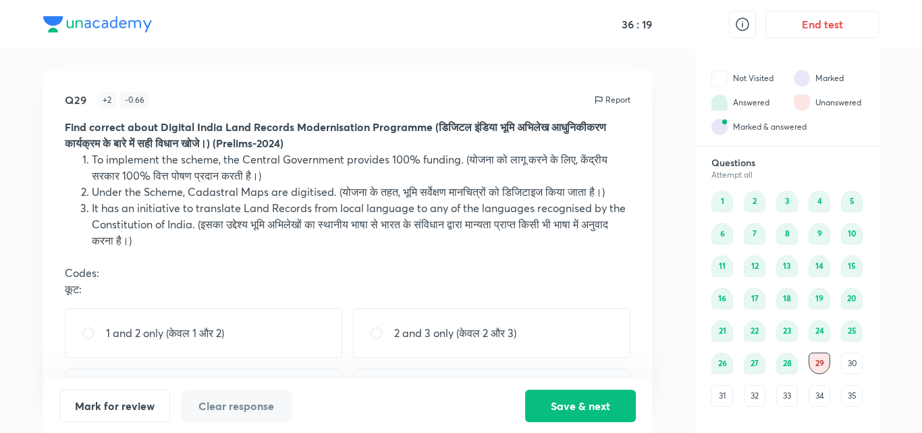
drag, startPoint x: 640, startPoint y: 316, endPoint x: 637, endPoint y: 335, distance: 19.1
click at [637, 335] on div "Q29 + 2 - 0.66 Report Find correct about Digital India Land Records Modernisati…" at bounding box center [347, 226] width 609 height 312
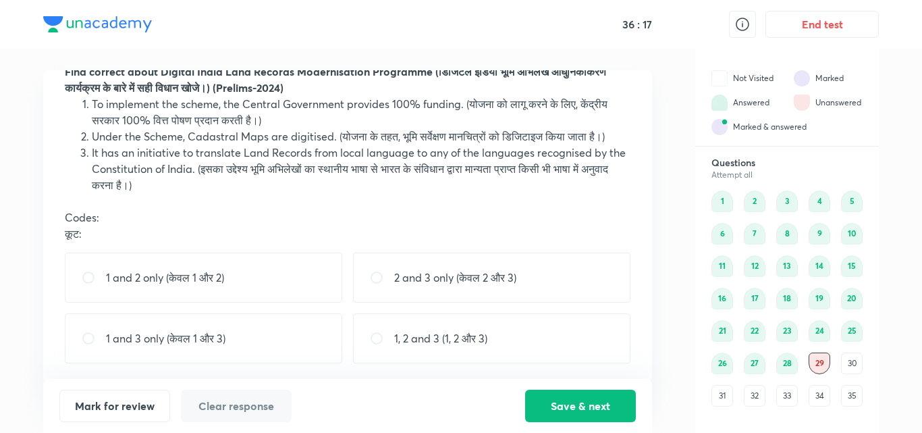
scroll to position [57, 0]
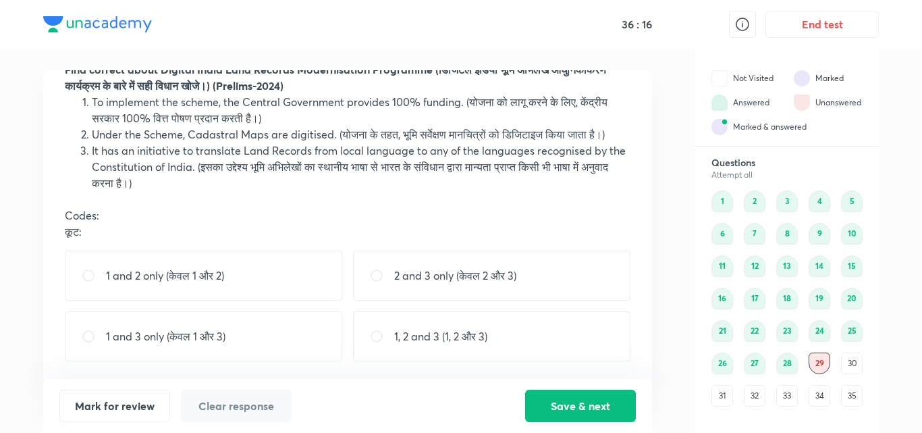
click at [605, 341] on div "1, 2 and 3 (1, 2 और 3)" at bounding box center [491, 336] width 277 height 50
radio input "true"
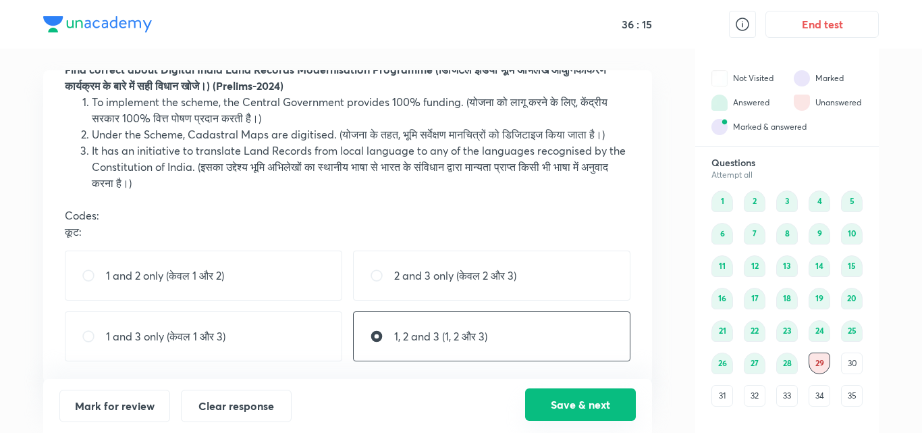
click at [610, 411] on button "Save & next" at bounding box center [580, 404] width 111 height 32
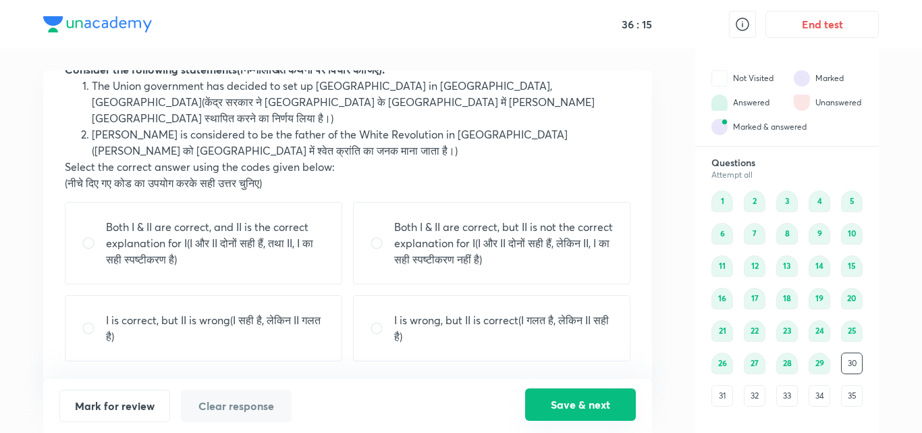
scroll to position [41, 0]
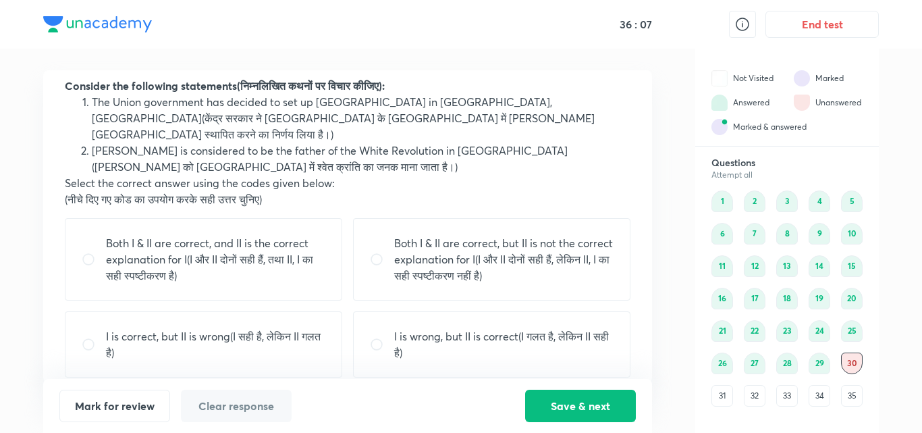
click at [296, 328] on p "I is correct, but II is wrong(I सही है, लेकिन II गलत है)" at bounding box center [215, 344] width 219 height 32
radio input "true"
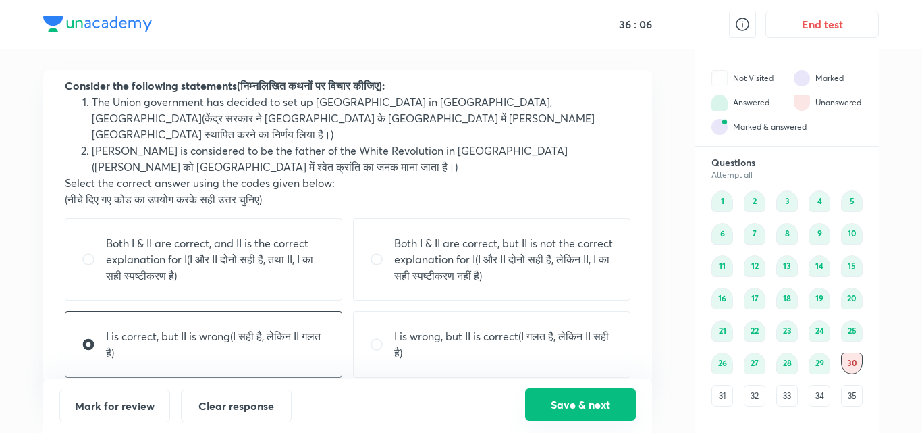
click at [574, 410] on button "Save & next" at bounding box center [580, 404] width 111 height 32
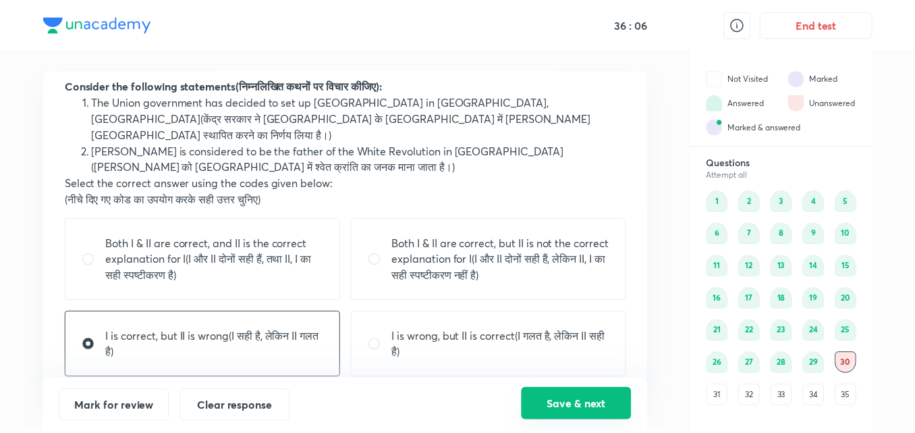
scroll to position [0, 0]
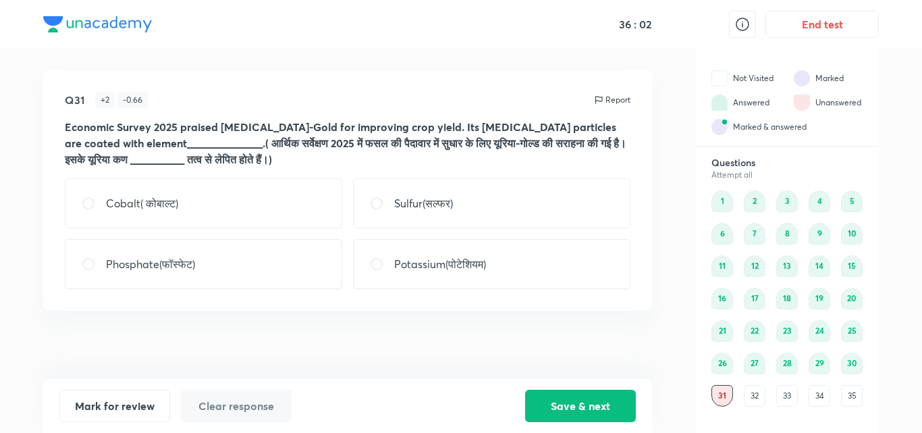
click at [515, 222] on div "Sulfur(सल्फर)" at bounding box center [491, 203] width 277 height 50
radio input "true"
click at [578, 379] on div "Mark for review Clear response Save & next" at bounding box center [347, 406] width 609 height 54
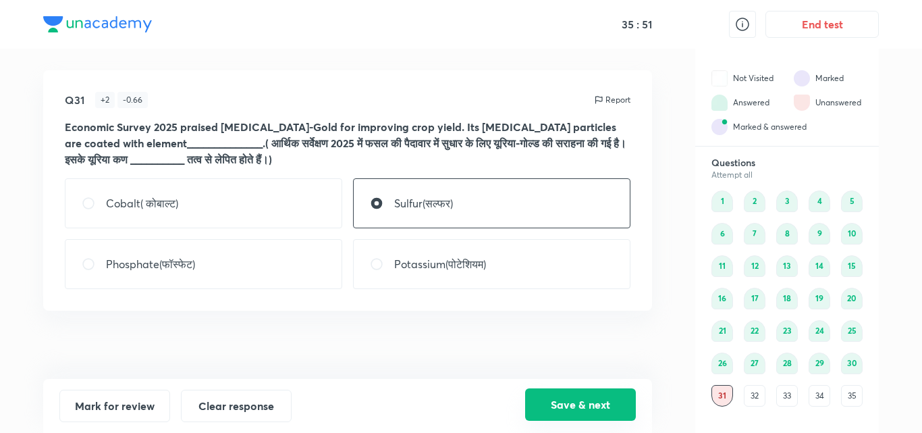
click at [582, 402] on button "Save & next" at bounding box center [580, 404] width 111 height 32
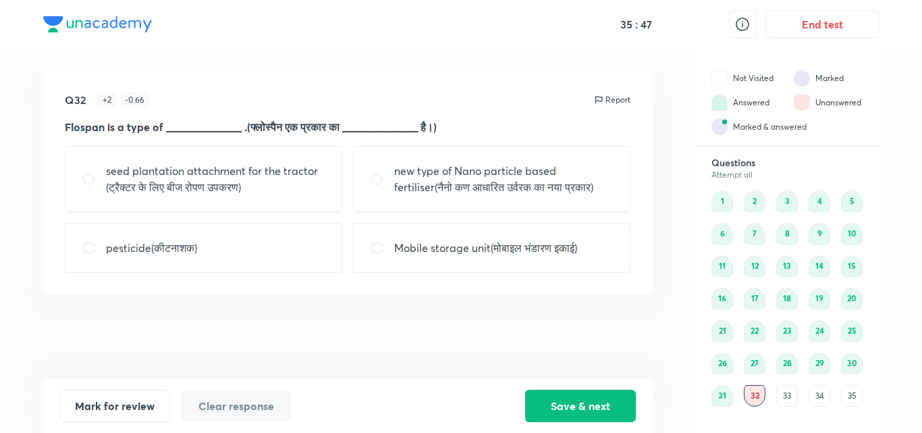
click at [418, 248] on p "Mobile storage unit(मोबाइल भंडारण इकाई)" at bounding box center [485, 248] width 183 height 16
radio input "true"
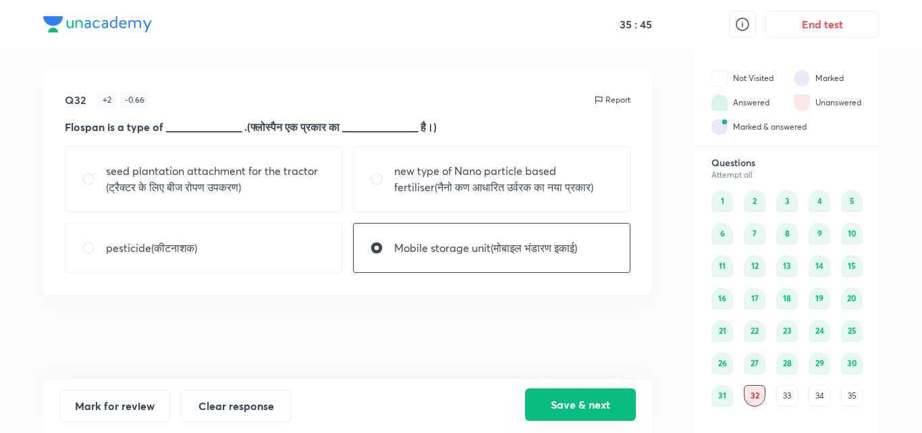
click at [574, 400] on button "Save & next" at bounding box center [580, 404] width 111 height 32
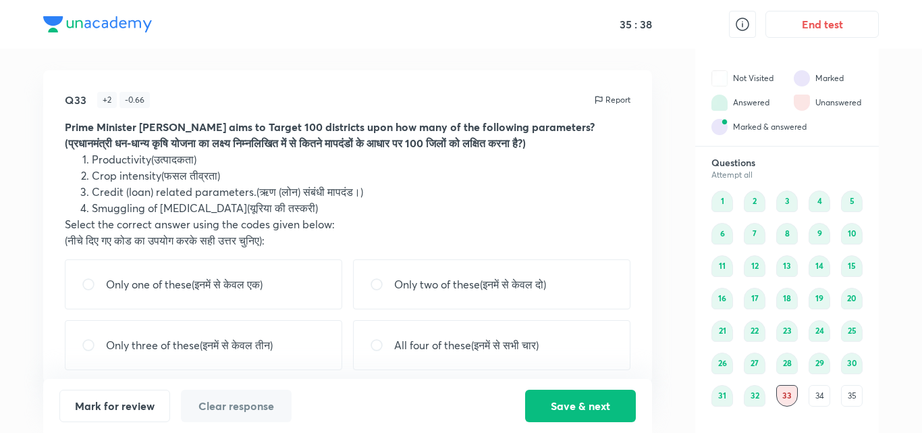
click at [605, 290] on div "Only two of these(इनमें से केवल दो)" at bounding box center [491, 284] width 277 height 50
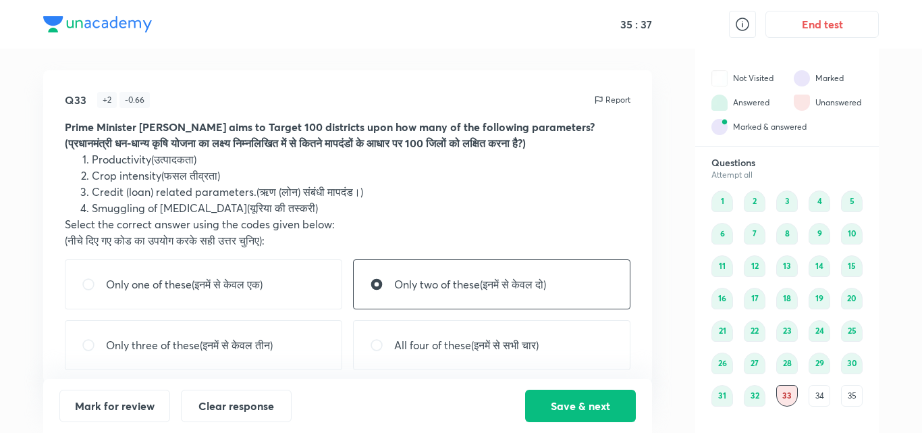
click at [232, 353] on p "Only three of these(इनमें से केवल तीन)" at bounding box center [189, 345] width 167 height 16
radio input "false"
radio input "true"
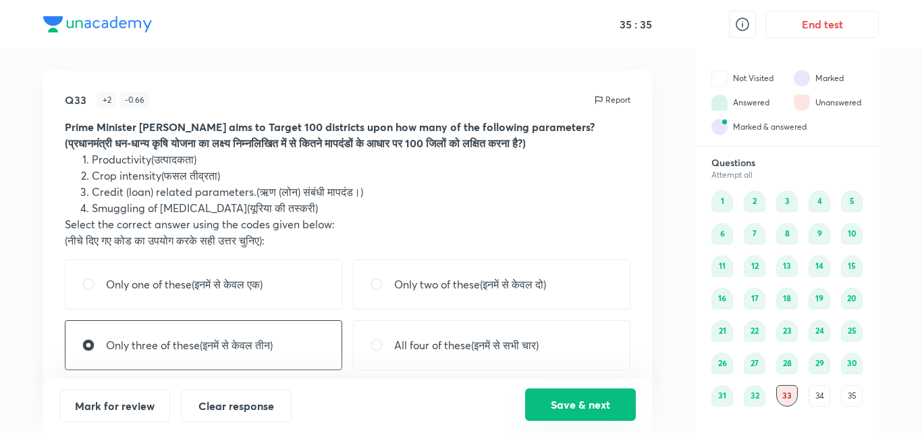
click at [564, 401] on button "Save & next" at bounding box center [580, 404] width 111 height 32
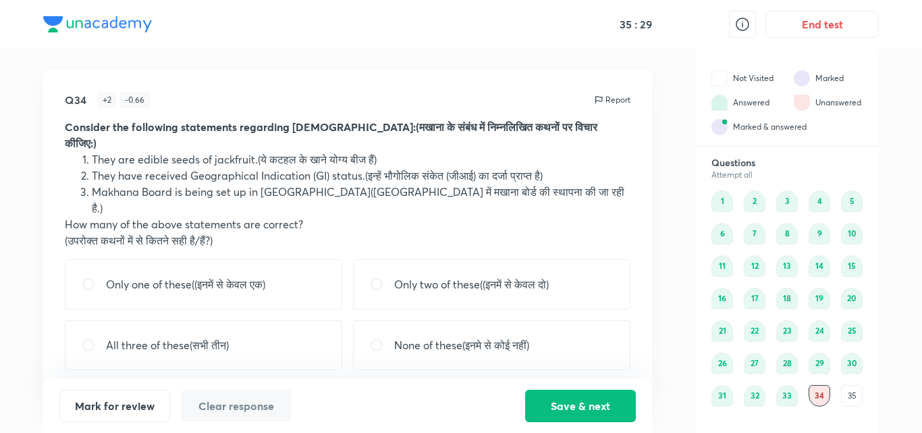
click at [407, 276] on p "Only two of these((इनमें से केवल दो)" at bounding box center [471, 284] width 155 height 16
radio input "true"
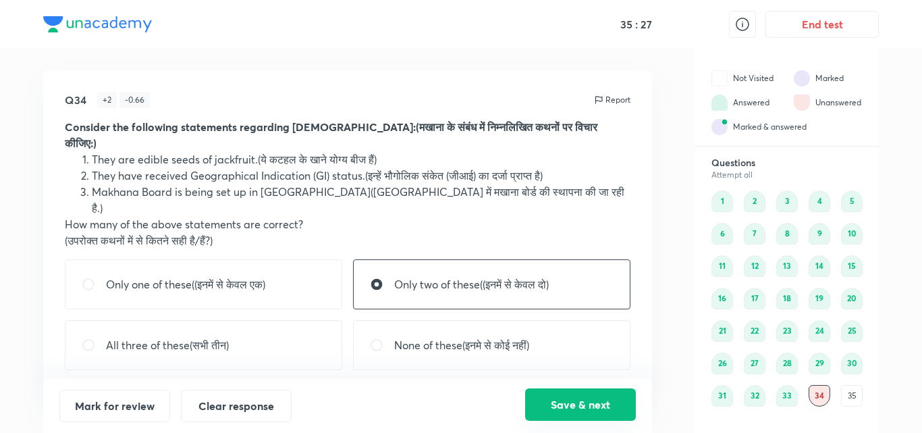
click at [576, 410] on button "Save & next" at bounding box center [580, 404] width 111 height 32
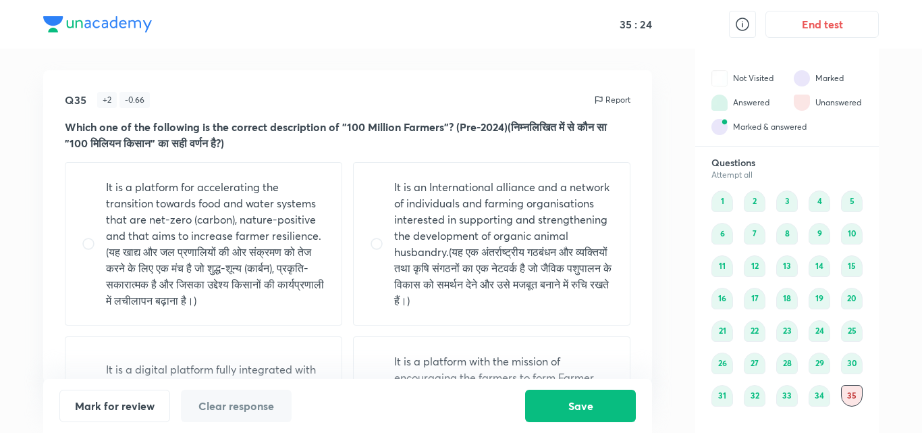
click at [216, 273] on p "It is a platform for accelerating the transition towards food and water systems…" at bounding box center [215, 244] width 219 height 130
radio input "true"
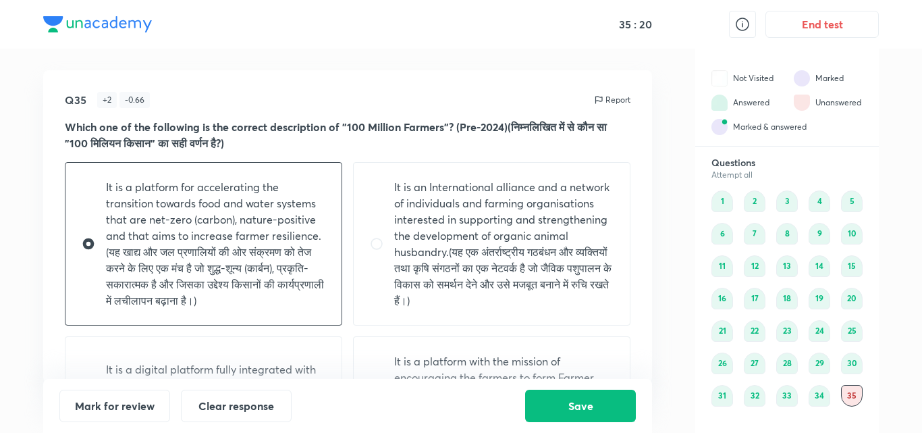
click at [597, 421] on div "Save" at bounding box center [580, 405] width 111 height 32
click at [579, 406] on button "Save" at bounding box center [580, 404] width 111 height 32
click at [857, 24] on button "End test" at bounding box center [821, 22] width 113 height 27
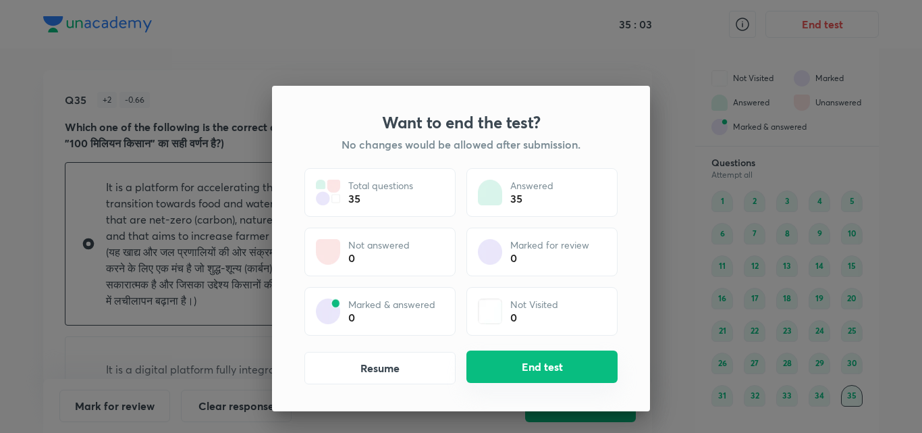
click at [517, 361] on button "End test" at bounding box center [541, 366] width 151 height 32
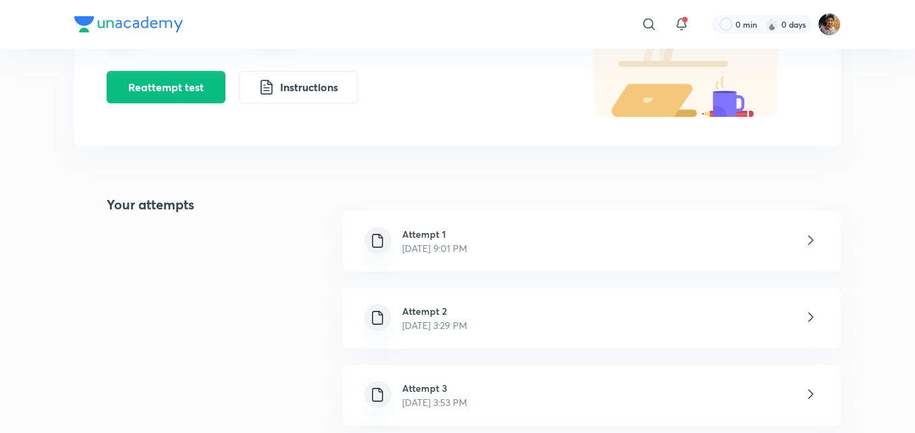
scroll to position [189, 0]
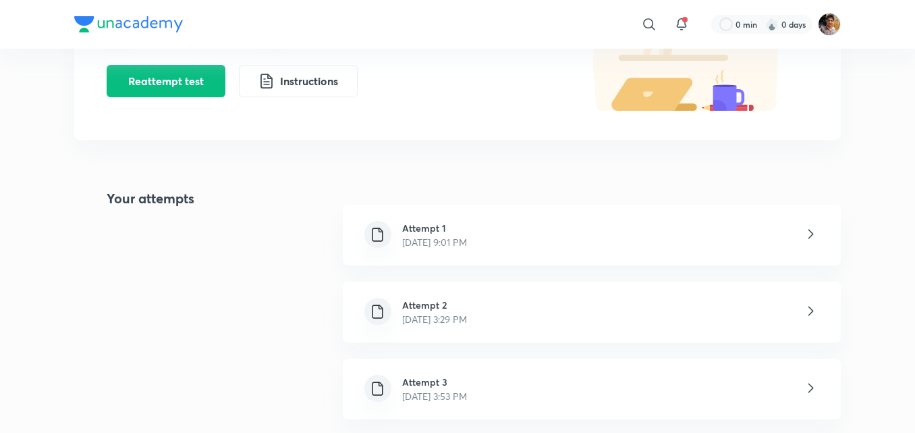
click at [518, 382] on div "Attempt 3 [DATE] 3:53 PM" at bounding box center [592, 388] width 498 height 61
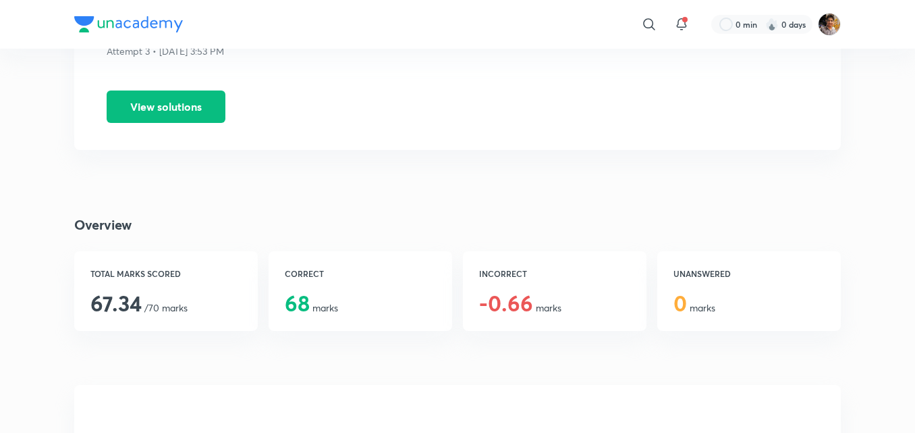
scroll to position [162, 0]
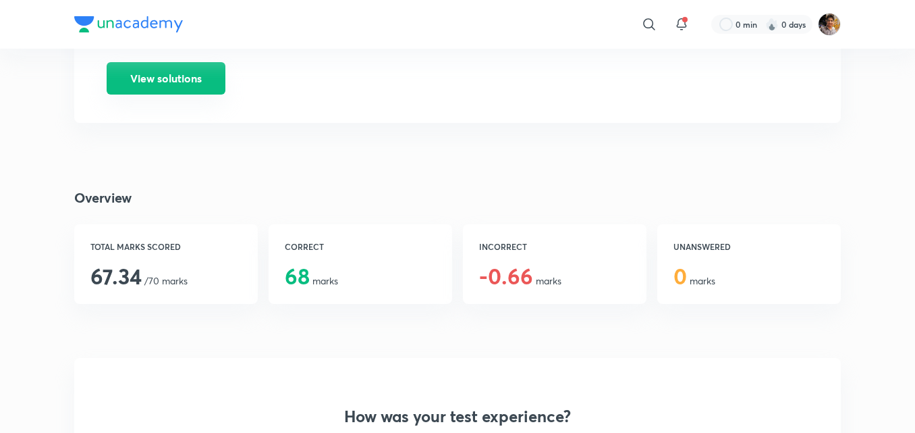
click at [191, 69] on button "View solutions" at bounding box center [166, 78] width 119 height 32
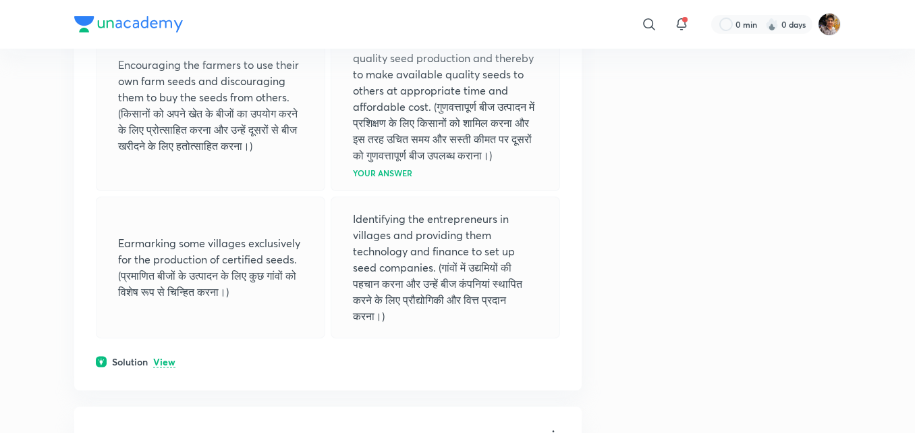
scroll to position [3887, 0]
